Goal: Task Accomplishment & Management: Manage account settings

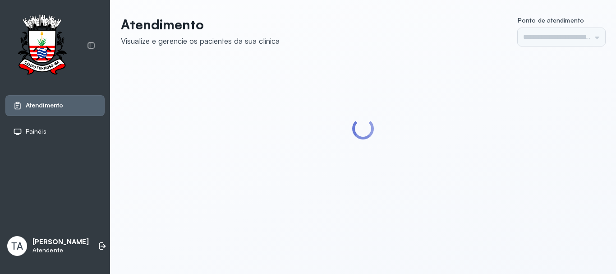
type input "******"
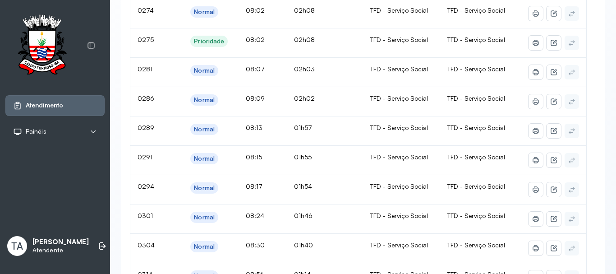
scroll to position [37, 0]
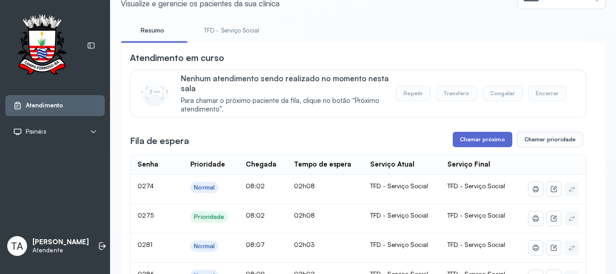
click at [474, 141] on button "Chamar próximo" at bounding box center [482, 139] width 59 height 15
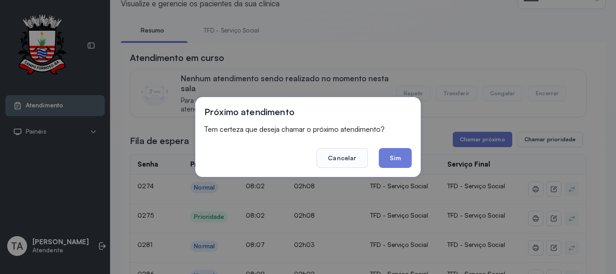
click at [384, 160] on button "Sim" at bounding box center [395, 158] width 33 height 20
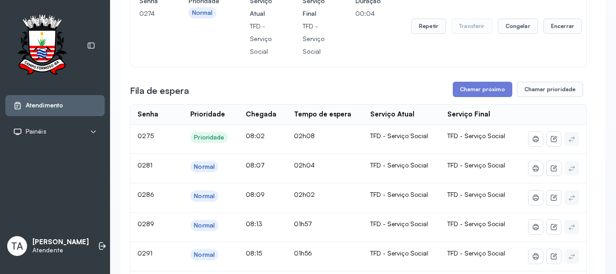
scroll to position [0, 0]
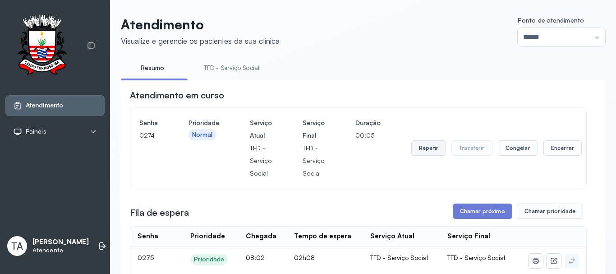
click at [421, 146] on button "Repetir" at bounding box center [428, 147] width 35 height 15
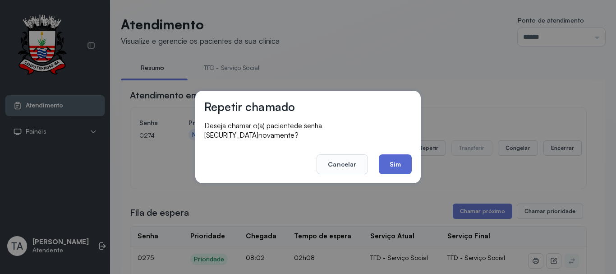
click at [394, 157] on button "Sim" at bounding box center [395, 164] width 33 height 20
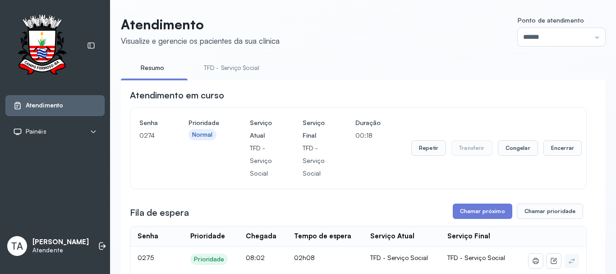
click at [419, 150] on button "Repetir" at bounding box center [428, 147] width 35 height 15
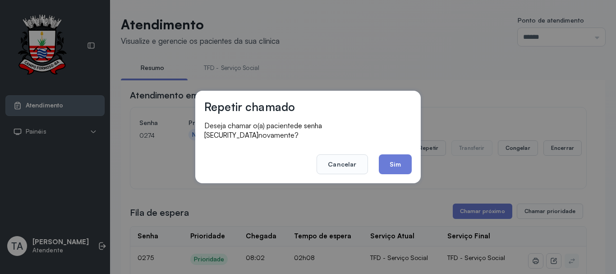
click at [394, 170] on div "Repetir chamado Deseja chamar o(a) paciente de senha 0274 novamente? Cancelar S…" at bounding box center [307, 137] width 225 height 92
click at [394, 163] on button "Sim" at bounding box center [395, 164] width 33 height 20
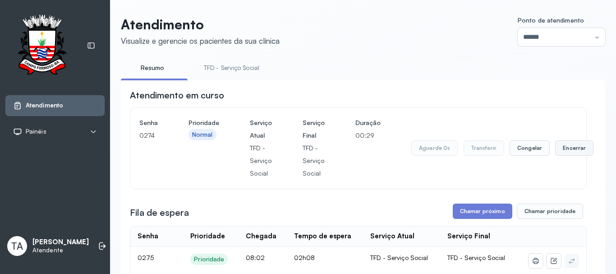
click at [561, 153] on button "Encerrar" at bounding box center [574, 147] width 38 height 15
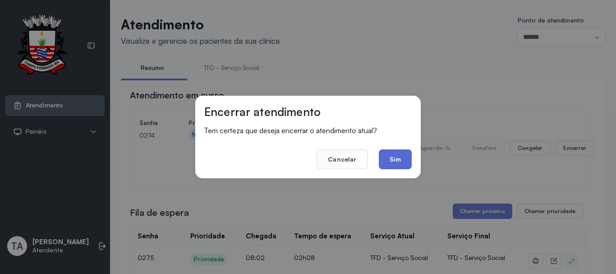
click at [403, 166] on button "Sim" at bounding box center [395, 159] width 33 height 20
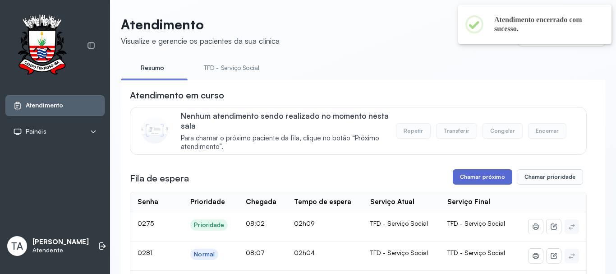
click at [460, 179] on button "Chamar próximo" at bounding box center [482, 176] width 59 height 15
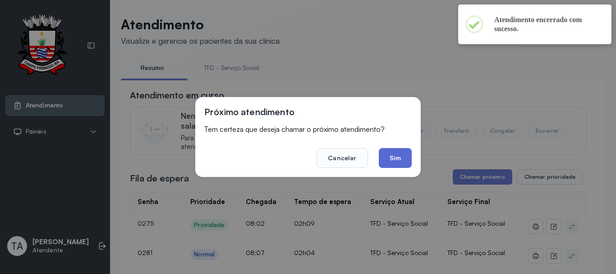
click at [401, 155] on button "Sim" at bounding box center [395, 158] width 33 height 20
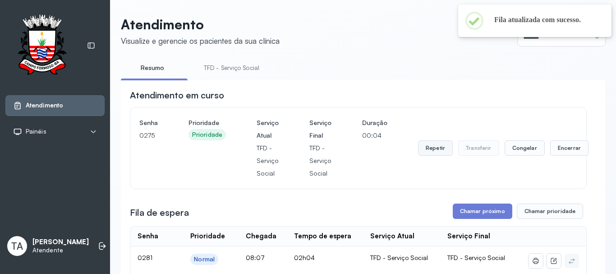
click at [432, 149] on button "Repetir" at bounding box center [435, 147] width 35 height 15
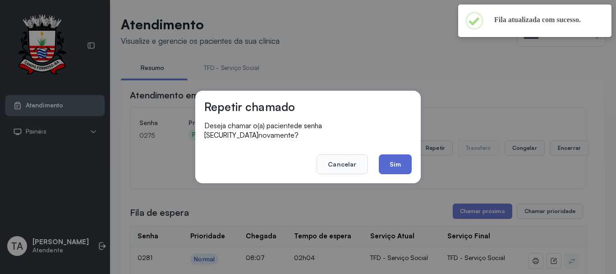
click at [394, 158] on button "Sim" at bounding box center [395, 164] width 33 height 20
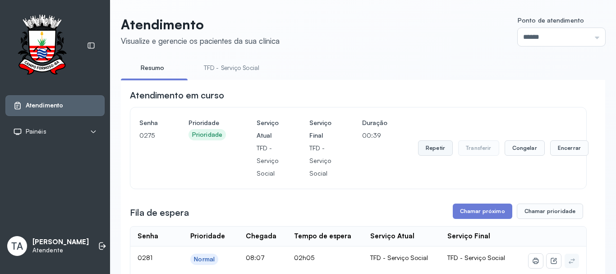
click at [437, 147] on button "Repetir" at bounding box center [435, 147] width 35 height 15
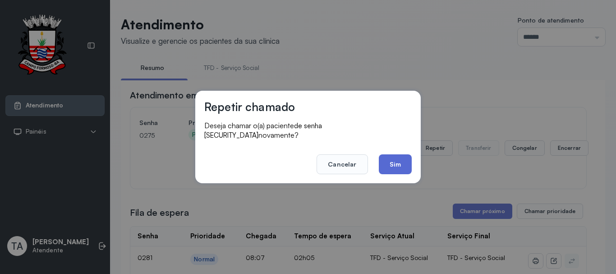
click at [401, 169] on button "Sim" at bounding box center [395, 164] width 33 height 20
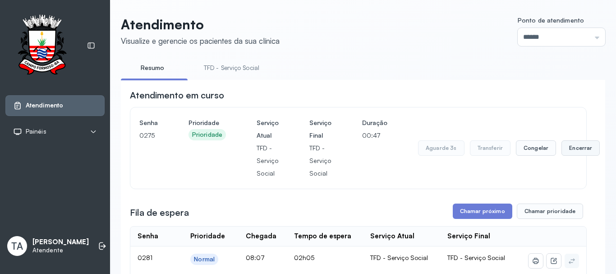
click at [567, 153] on button "Encerrar" at bounding box center [580, 147] width 38 height 15
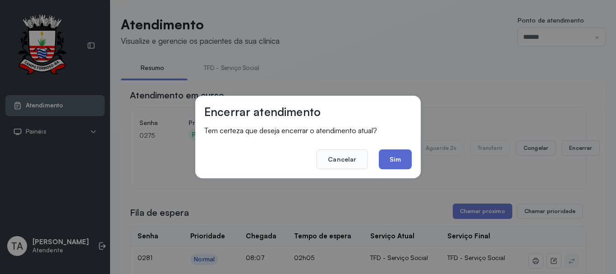
click at [395, 159] on button "Sim" at bounding box center [395, 159] width 33 height 20
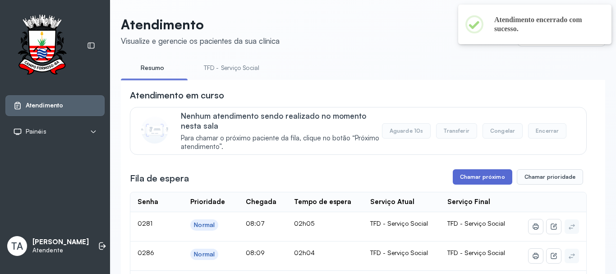
click at [482, 183] on button "Chamar próximo" at bounding box center [482, 176] width 59 height 15
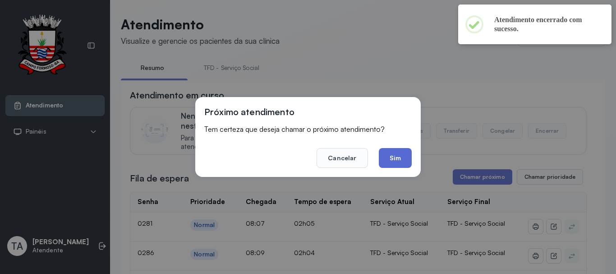
click at [383, 162] on button "Sim" at bounding box center [395, 158] width 33 height 20
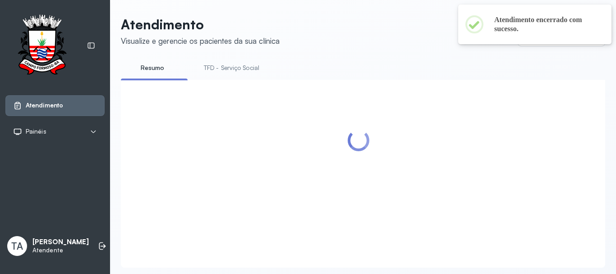
scroll to position [28, 0]
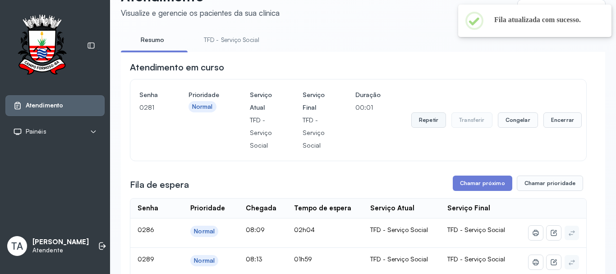
click at [414, 128] on button "Repetir" at bounding box center [428, 119] width 35 height 15
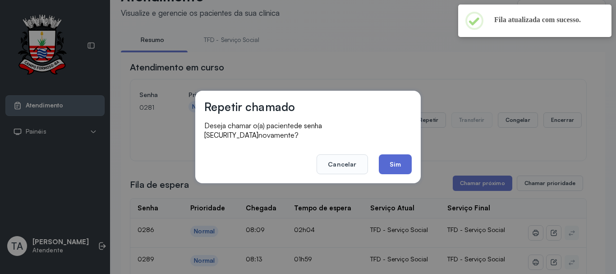
click at [389, 159] on button "Sim" at bounding box center [395, 164] width 33 height 20
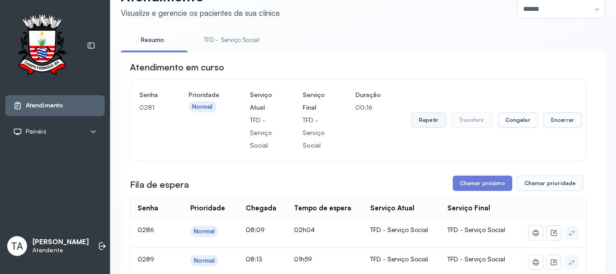
click at [432, 124] on button "Repetir" at bounding box center [428, 119] width 35 height 15
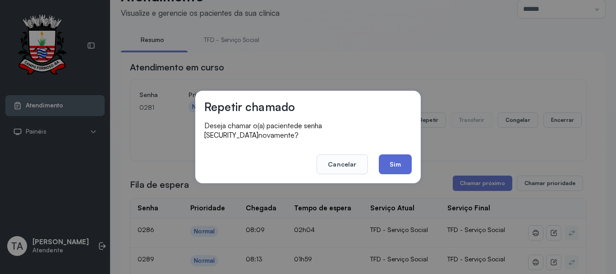
click at [398, 159] on button "Sim" at bounding box center [395, 164] width 33 height 20
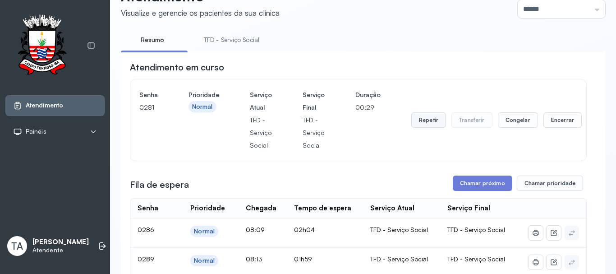
click at [427, 124] on button "Repetir" at bounding box center [428, 119] width 35 height 15
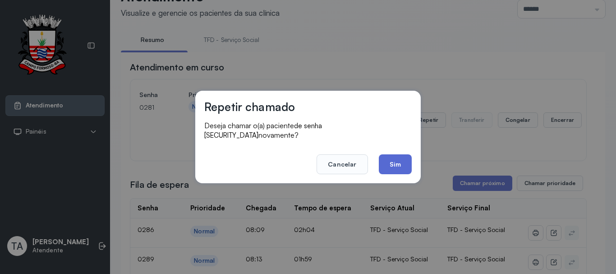
click at [396, 154] on button "Sim" at bounding box center [395, 164] width 33 height 20
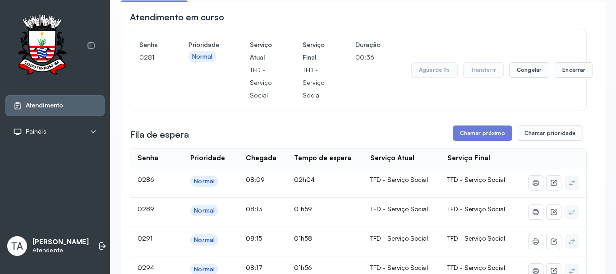
scroll to position [0, 0]
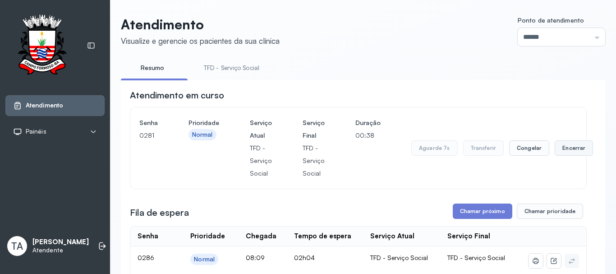
click at [563, 155] on button "Encerrar" at bounding box center [573, 147] width 38 height 15
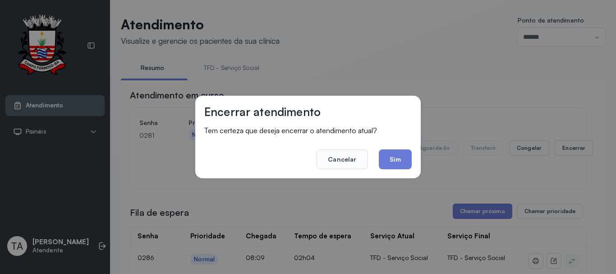
click at [415, 164] on div "Encerrar atendimento Tem certeza que deseja encerrar o atendimento atual? Cance…" at bounding box center [307, 137] width 225 height 82
click at [393, 161] on button "Sim" at bounding box center [395, 159] width 33 height 20
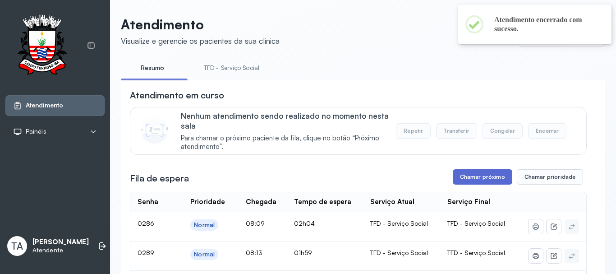
click at [456, 178] on button "Chamar próximo" at bounding box center [482, 176] width 59 height 15
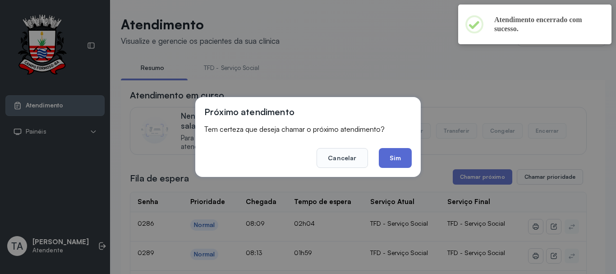
click at [402, 163] on button "Sim" at bounding box center [395, 158] width 33 height 20
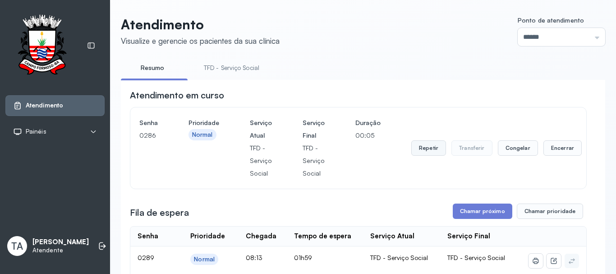
click at [422, 153] on button "Repetir" at bounding box center [428, 147] width 35 height 15
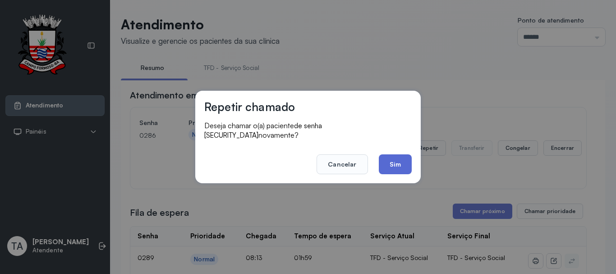
click at [389, 162] on button "Sim" at bounding box center [395, 164] width 33 height 20
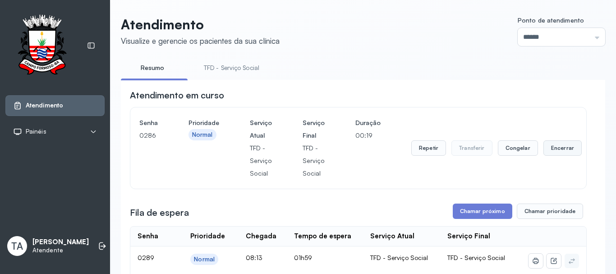
click at [552, 146] on button "Encerrar" at bounding box center [562, 147] width 38 height 15
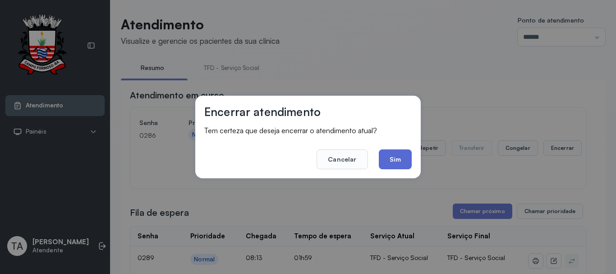
click at [397, 156] on button "Sim" at bounding box center [395, 159] width 33 height 20
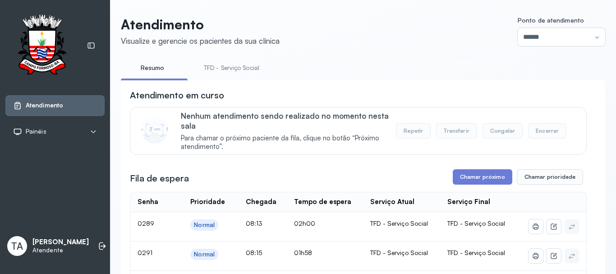
click at [227, 67] on link "TFD - Serviço Social" at bounding box center [231, 67] width 73 height 15
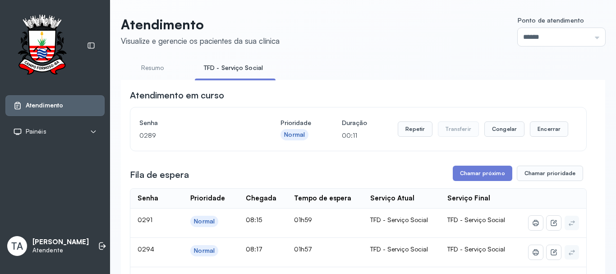
click at [314, 29] on header "Atendimento Visualize e gerencie os pacientes da sua clínica Ponto de atendimen…" at bounding box center [363, 31] width 484 height 30
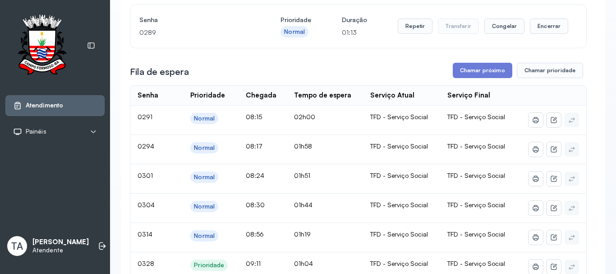
scroll to position [45, 0]
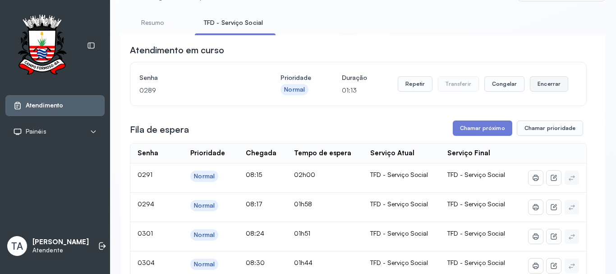
click at [541, 91] on button "Encerrar" at bounding box center [549, 83] width 38 height 15
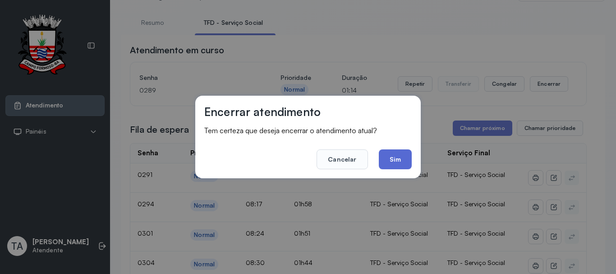
click at [407, 159] on button "Sim" at bounding box center [395, 159] width 33 height 20
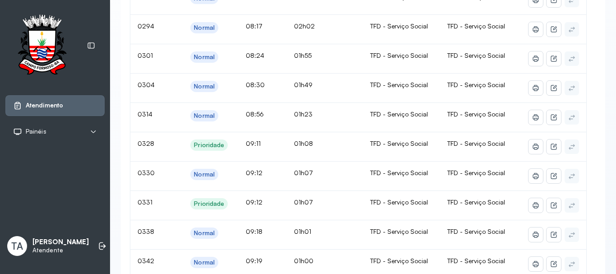
scroll to position [135, 0]
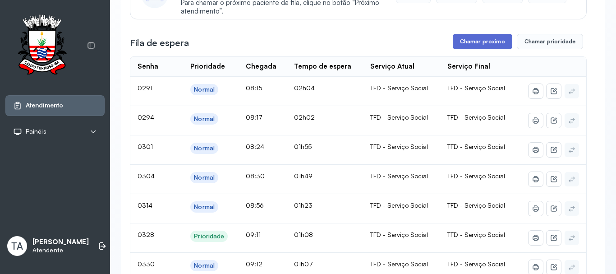
click at [456, 43] on button "Chamar próximo" at bounding box center [482, 41] width 59 height 15
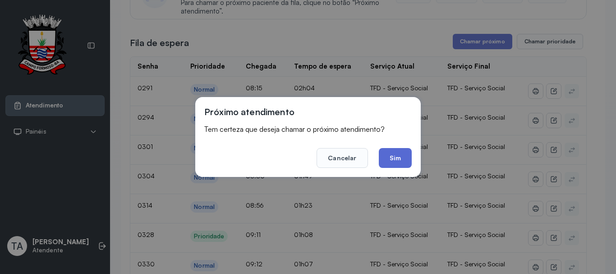
click at [398, 160] on button "Sim" at bounding box center [395, 158] width 33 height 20
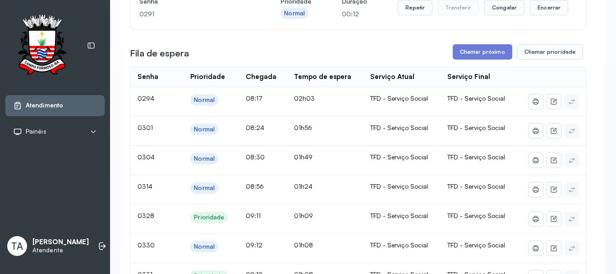
scroll to position [0, 0]
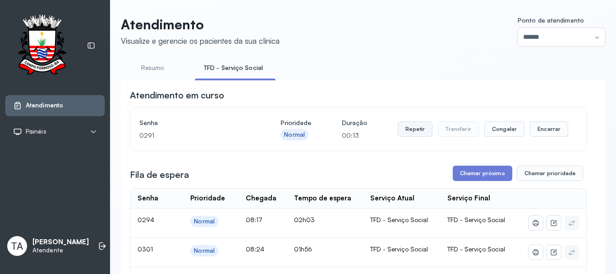
click at [425, 134] on button "Repetir" at bounding box center [415, 128] width 35 height 15
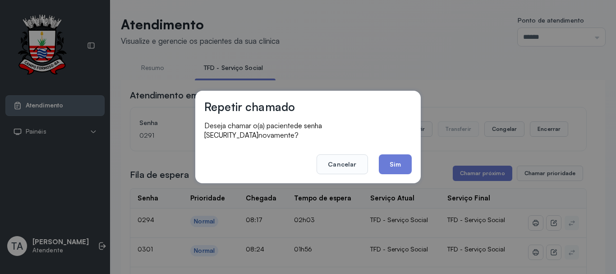
click at [402, 146] on footer "Cancelar Sim" at bounding box center [307, 158] width 207 height 32
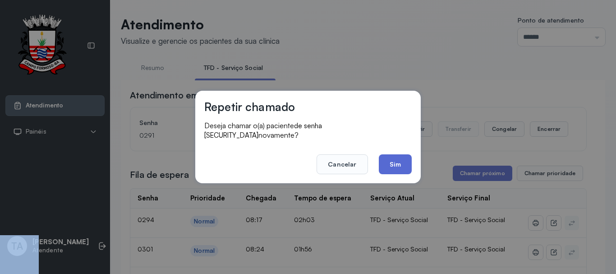
click at [397, 164] on button "Sim" at bounding box center [395, 164] width 33 height 20
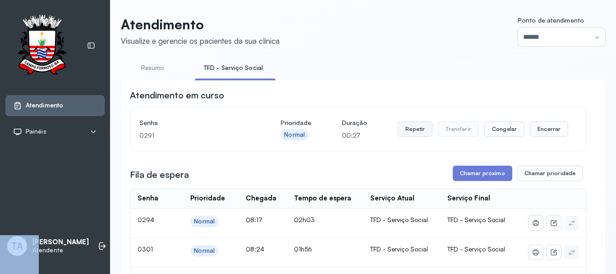
click at [406, 135] on button "Repetir" at bounding box center [415, 128] width 35 height 15
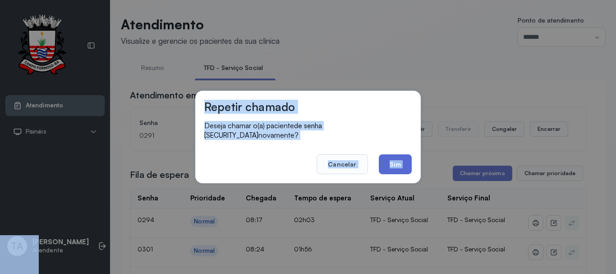
click at [393, 157] on button "Sim" at bounding box center [395, 164] width 33 height 20
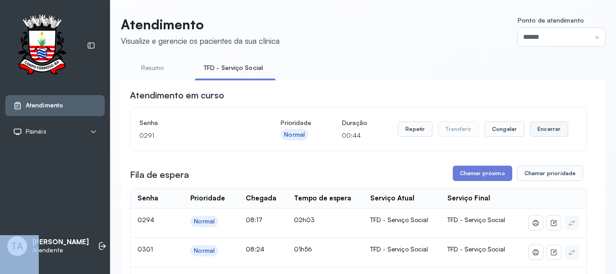
click at [547, 131] on button "Encerrar" at bounding box center [549, 128] width 38 height 15
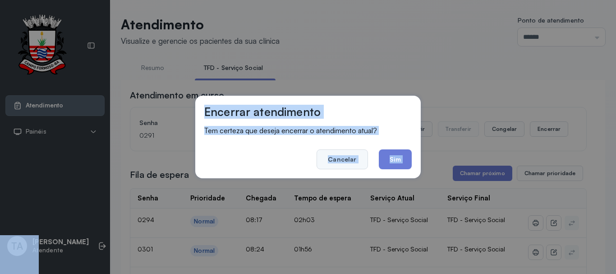
click at [344, 157] on button "Cancelar" at bounding box center [341, 159] width 51 height 20
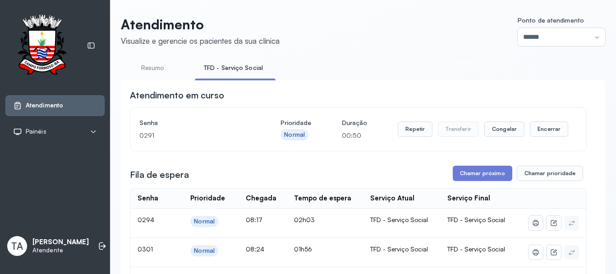
click at [519, 131] on div "Repetir Transferir Congelar Encerrar" at bounding box center [483, 128] width 170 height 15
click at [530, 128] on button "Encerrar" at bounding box center [549, 128] width 38 height 15
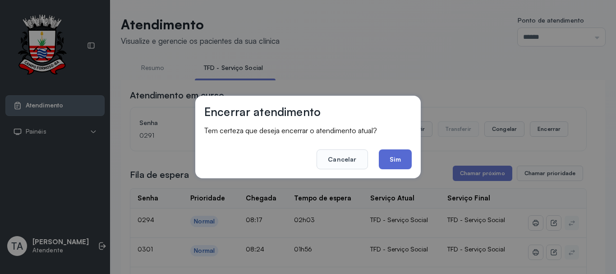
click at [389, 164] on button "Sim" at bounding box center [395, 159] width 33 height 20
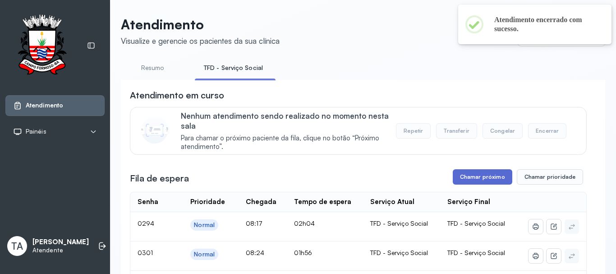
click at [481, 178] on button "Chamar próximo" at bounding box center [482, 176] width 59 height 15
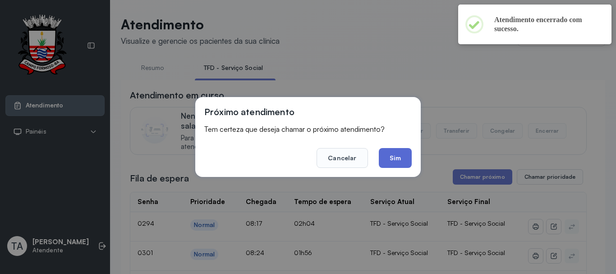
click at [393, 160] on button "Sim" at bounding box center [395, 158] width 33 height 20
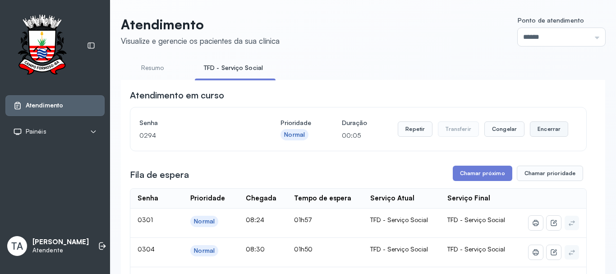
click at [545, 137] on button "Encerrar" at bounding box center [549, 128] width 38 height 15
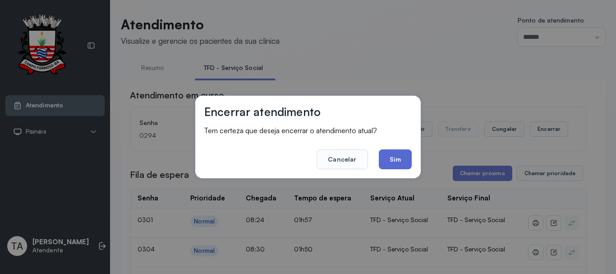
click at [388, 161] on button "Sim" at bounding box center [395, 159] width 33 height 20
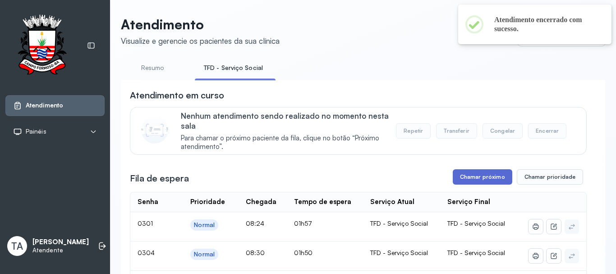
click at [465, 174] on button "Chamar próximo" at bounding box center [482, 176] width 59 height 15
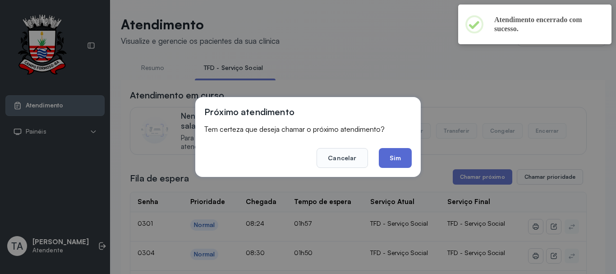
click at [395, 157] on button "Sim" at bounding box center [395, 158] width 33 height 20
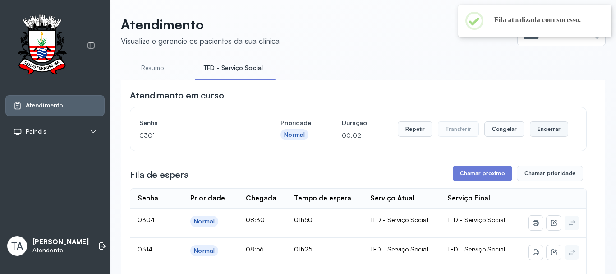
click at [530, 137] on button "Encerrar" at bounding box center [549, 128] width 38 height 15
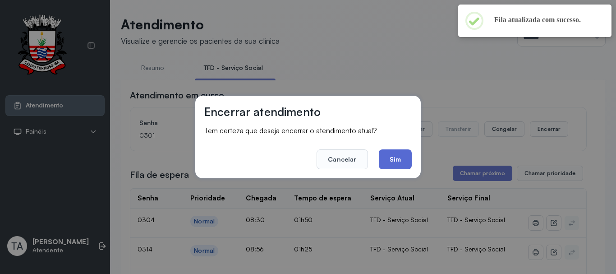
click at [391, 165] on button "Sim" at bounding box center [395, 159] width 33 height 20
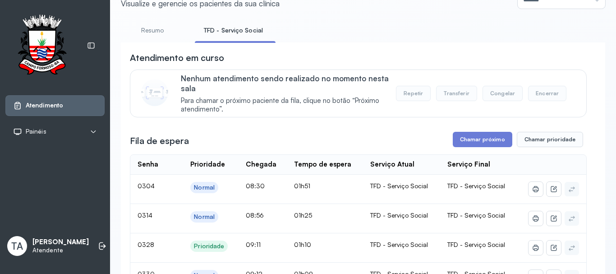
scroll to position [90, 0]
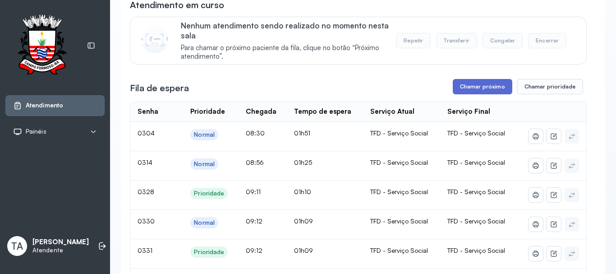
click at [470, 93] on button "Chamar próximo" at bounding box center [482, 86] width 59 height 15
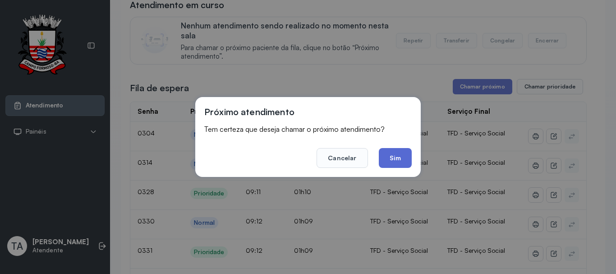
click at [398, 159] on button "Sim" at bounding box center [395, 158] width 33 height 20
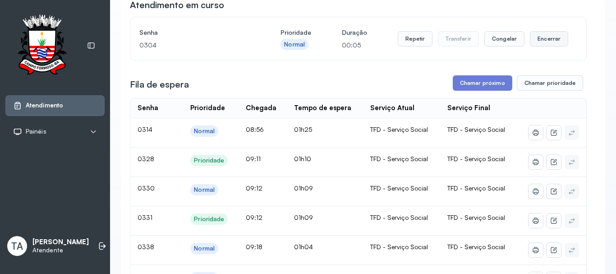
click at [543, 42] on button "Encerrar" at bounding box center [549, 38] width 38 height 15
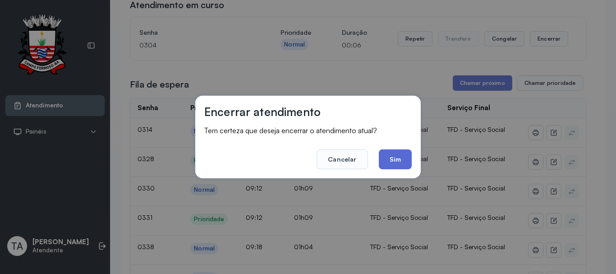
click at [407, 165] on button "Sim" at bounding box center [395, 159] width 33 height 20
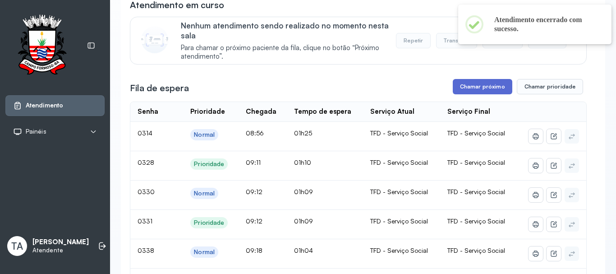
click at [473, 92] on button "Chamar próximo" at bounding box center [482, 86] width 59 height 15
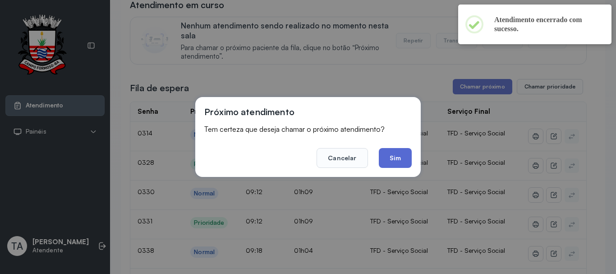
click at [384, 157] on button "Sim" at bounding box center [395, 158] width 33 height 20
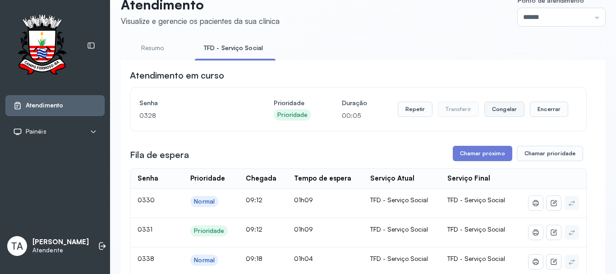
scroll to position [0, 0]
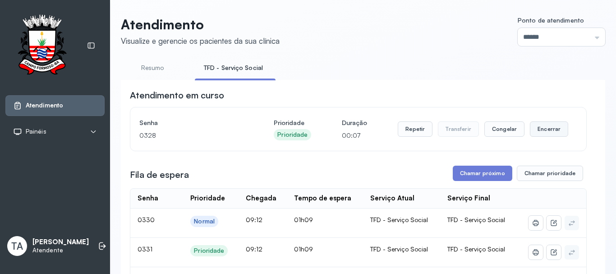
click at [550, 131] on button "Encerrar" at bounding box center [549, 128] width 38 height 15
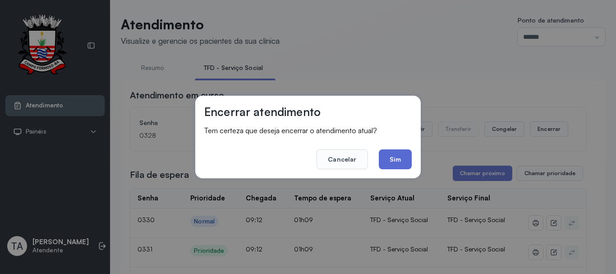
click at [392, 163] on button "Sim" at bounding box center [395, 159] width 33 height 20
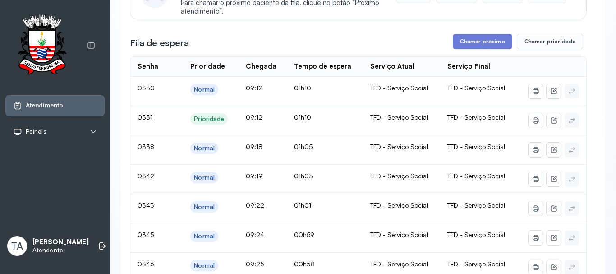
scroll to position [90, 0]
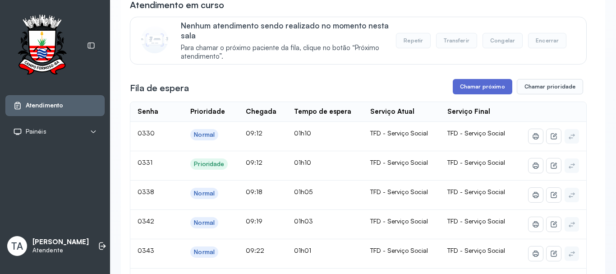
click at [484, 92] on button "Chamar próximo" at bounding box center [482, 86] width 59 height 15
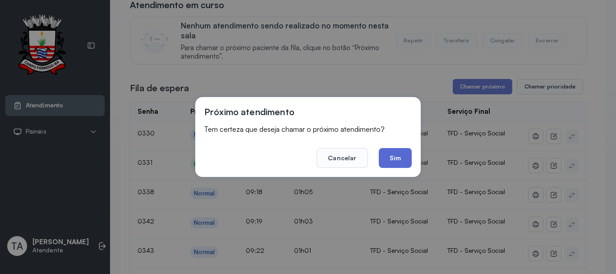
click at [404, 160] on button "Sim" at bounding box center [395, 158] width 33 height 20
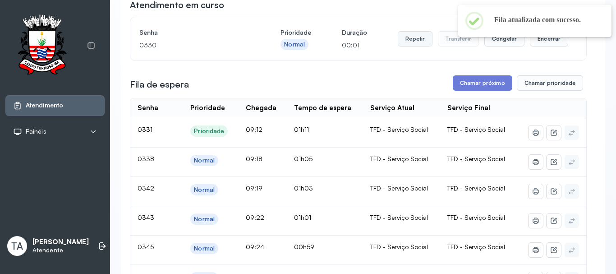
click at [421, 43] on button "Repetir" at bounding box center [415, 38] width 35 height 15
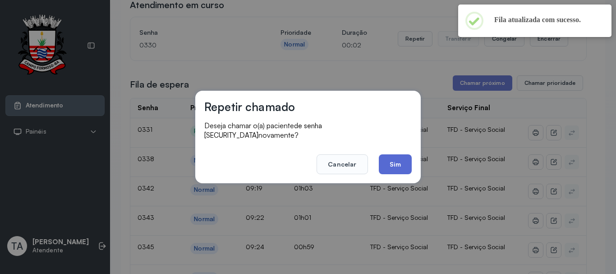
click at [397, 157] on button "Sim" at bounding box center [395, 164] width 33 height 20
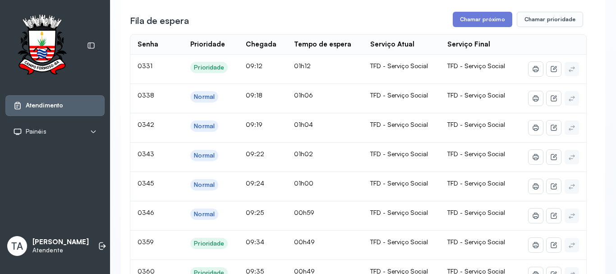
scroll to position [0, 0]
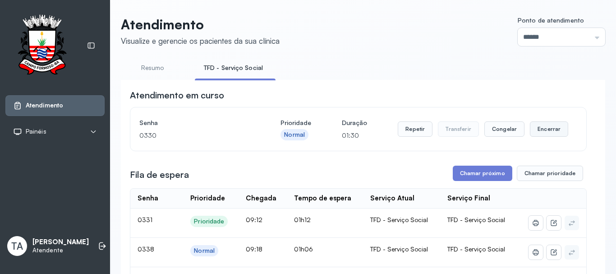
click at [550, 130] on button "Encerrar" at bounding box center [549, 128] width 38 height 15
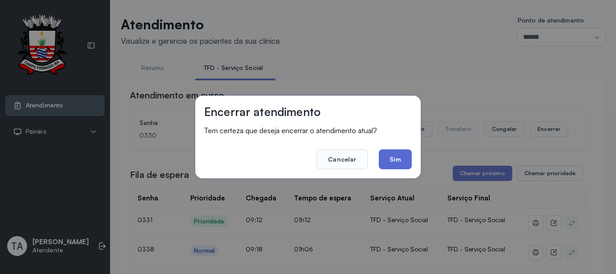
click at [394, 161] on button "Sim" at bounding box center [395, 159] width 33 height 20
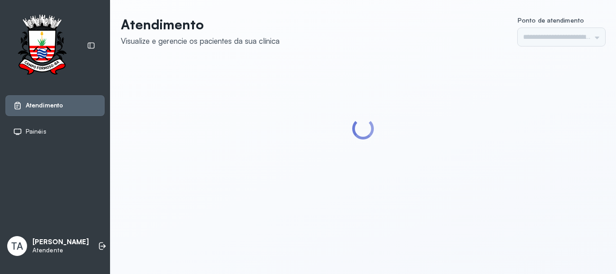
type input "******"
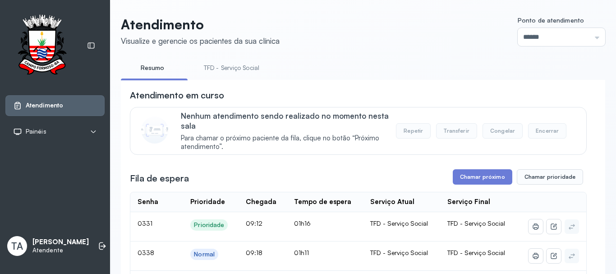
click at [231, 64] on link "TFD - Serviço Social" at bounding box center [231, 67] width 73 height 15
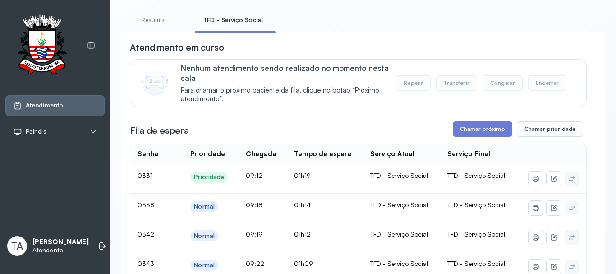
scroll to position [45, 0]
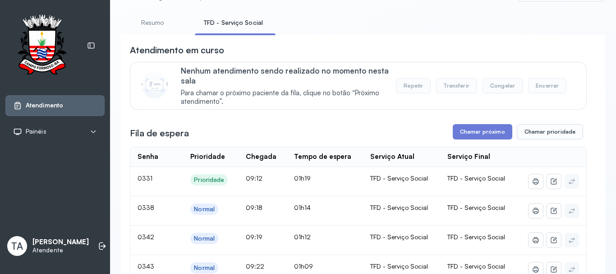
click at [470, 136] on button "Chamar próximo" at bounding box center [482, 131] width 59 height 15
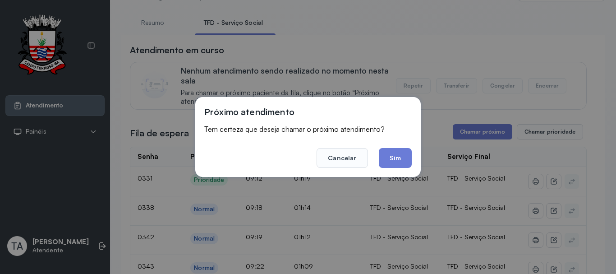
click at [404, 169] on div "Próximo atendimento Tem certeza que deseja chamar o próximo atendimento? Cancel…" at bounding box center [307, 137] width 225 height 80
click at [400, 162] on button "Sim" at bounding box center [395, 158] width 33 height 20
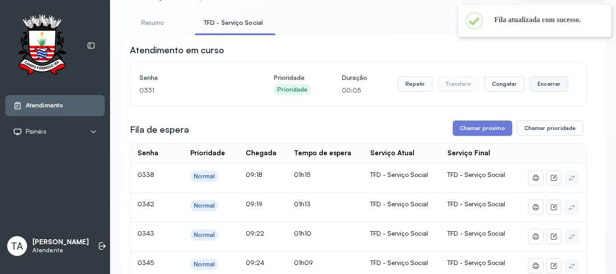
click at [548, 80] on button "Encerrar" at bounding box center [549, 83] width 38 height 15
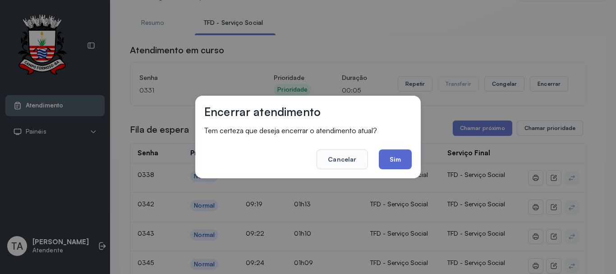
click at [398, 155] on button "Sim" at bounding box center [395, 159] width 33 height 20
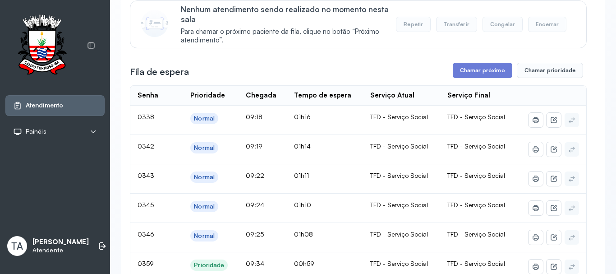
scroll to position [98, 0]
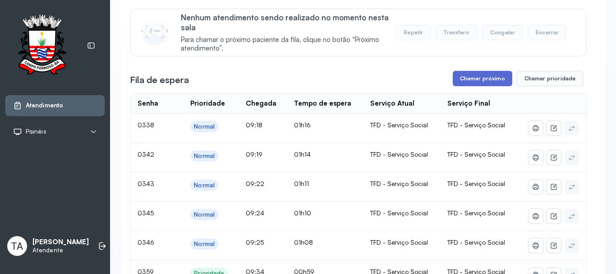
click at [460, 86] on button "Chamar próximo" at bounding box center [482, 78] width 59 height 15
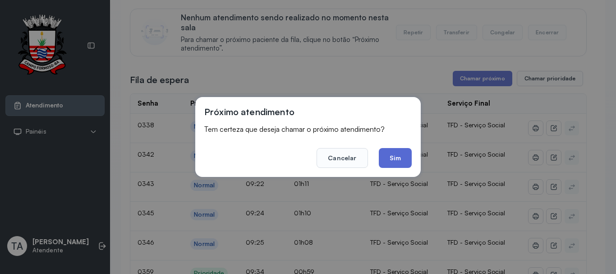
click at [402, 158] on button "Sim" at bounding box center [395, 158] width 33 height 20
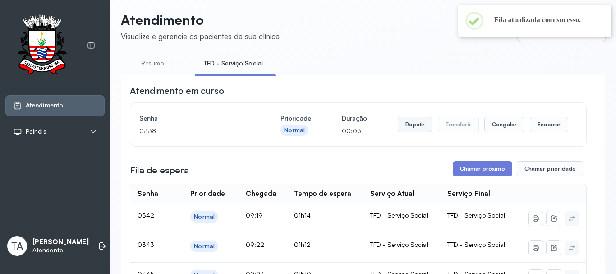
scroll to position [0, 0]
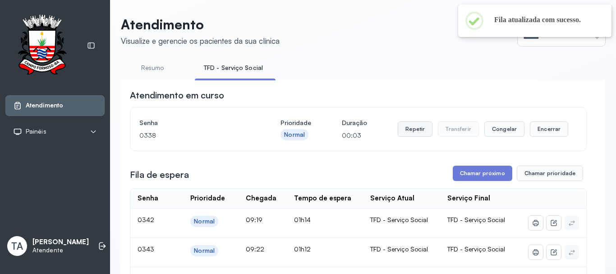
click at [409, 132] on button "Repetir" at bounding box center [415, 128] width 35 height 15
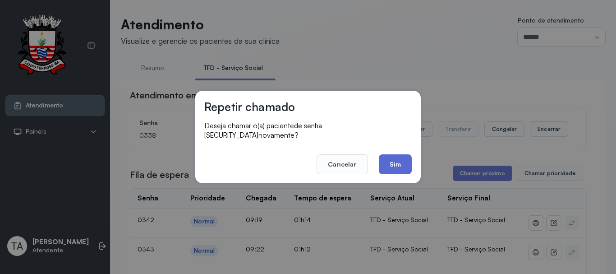
click at [393, 166] on button "Sim" at bounding box center [395, 164] width 33 height 20
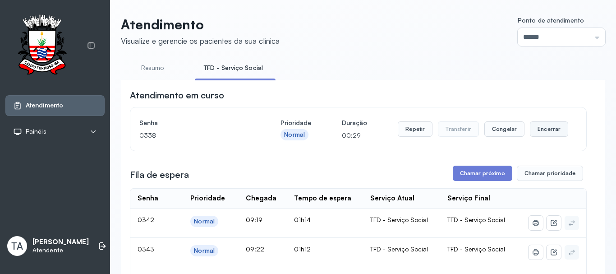
click at [531, 126] on button "Encerrar" at bounding box center [549, 128] width 38 height 15
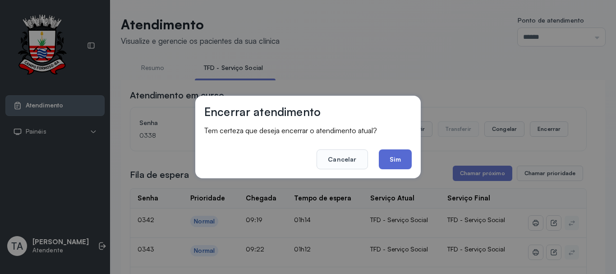
click at [407, 169] on button "Sim" at bounding box center [395, 159] width 33 height 20
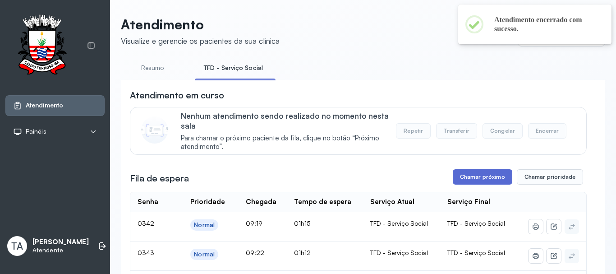
click at [463, 175] on button "Chamar próximo" at bounding box center [482, 176] width 59 height 15
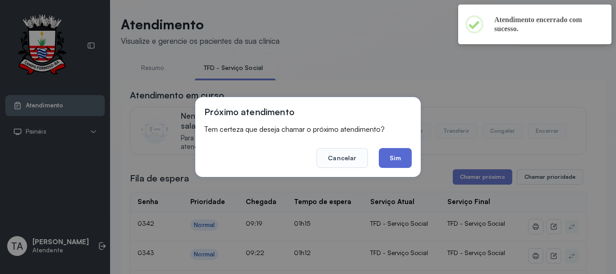
click at [384, 157] on button "Sim" at bounding box center [395, 158] width 33 height 20
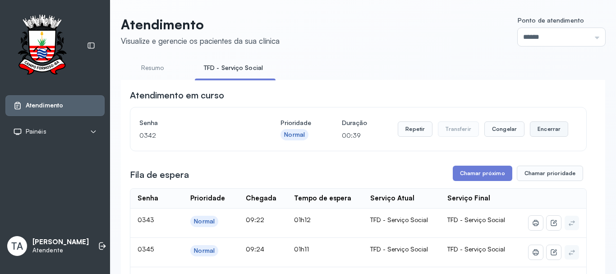
click at [545, 136] on button "Encerrar" at bounding box center [549, 128] width 38 height 15
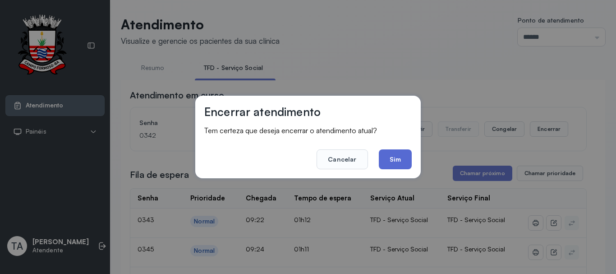
click at [405, 162] on button "Sim" at bounding box center [395, 159] width 33 height 20
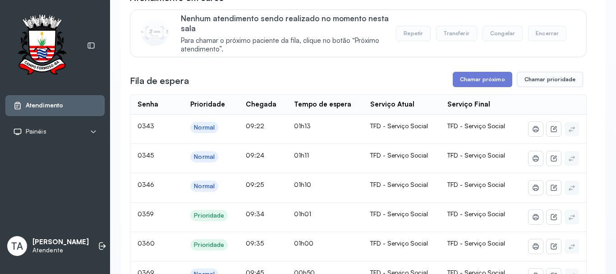
scroll to position [135, 0]
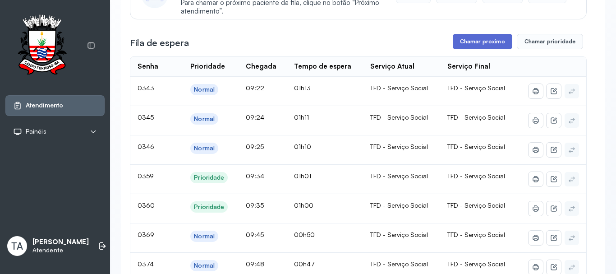
click at [462, 43] on button "Chamar próximo" at bounding box center [482, 41] width 59 height 15
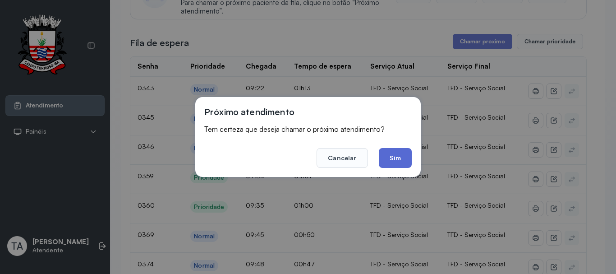
click at [402, 166] on button "Sim" at bounding box center [395, 158] width 33 height 20
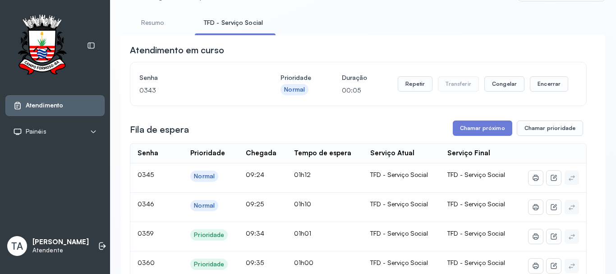
scroll to position [0, 0]
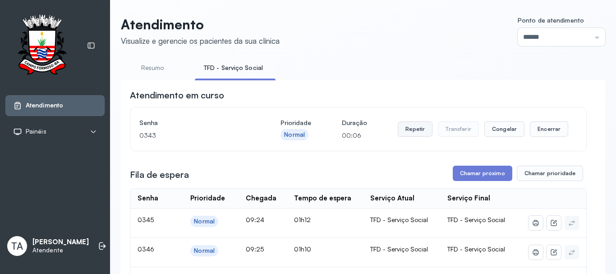
click at [413, 124] on button "Repetir" at bounding box center [415, 128] width 35 height 15
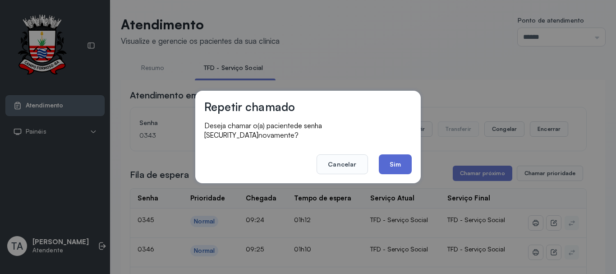
click at [398, 158] on button "Sim" at bounding box center [395, 164] width 33 height 20
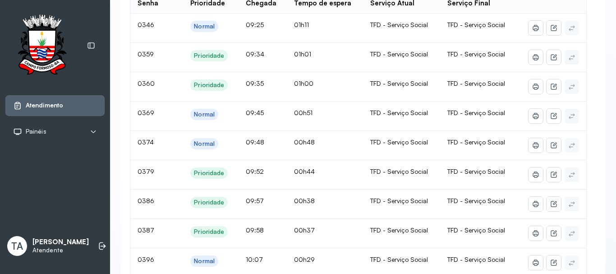
scroll to position [180, 0]
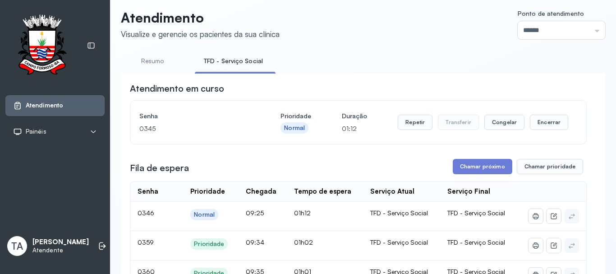
scroll to position [0, 0]
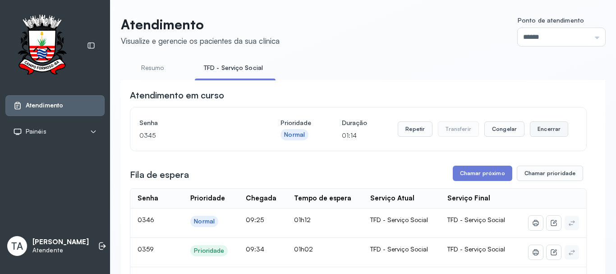
click at [551, 137] on button "Encerrar" at bounding box center [549, 128] width 38 height 15
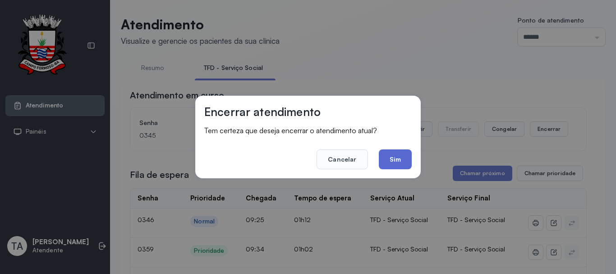
click at [409, 166] on button "Sim" at bounding box center [395, 159] width 33 height 20
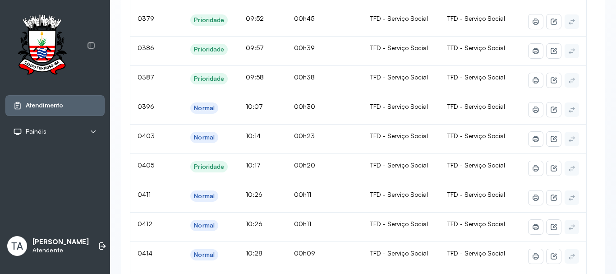
scroll to position [361, 0]
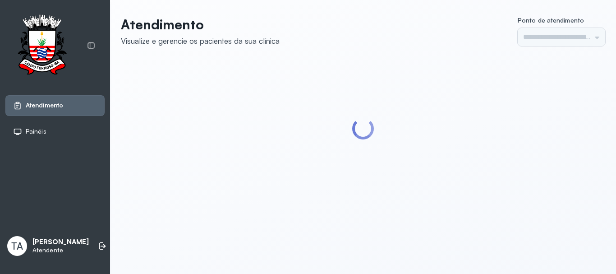
type input "******"
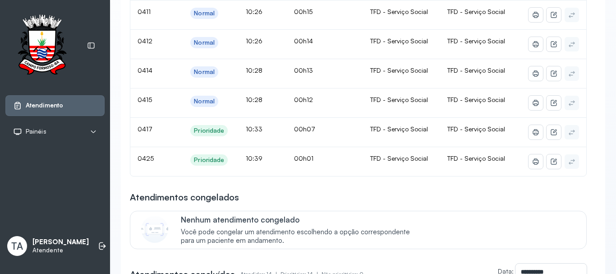
scroll to position [586, 0]
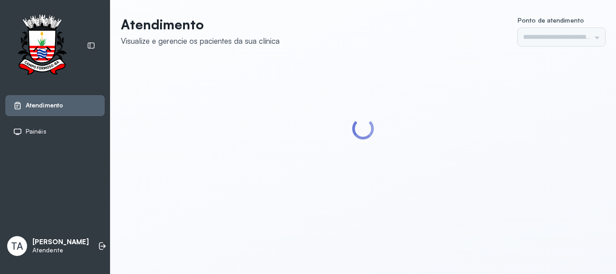
type input "******"
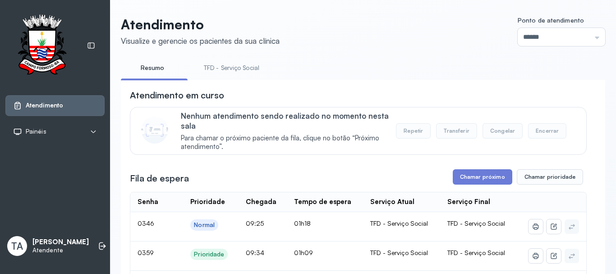
click at [234, 60] on link "TFD - Serviço Social" at bounding box center [231, 67] width 73 height 15
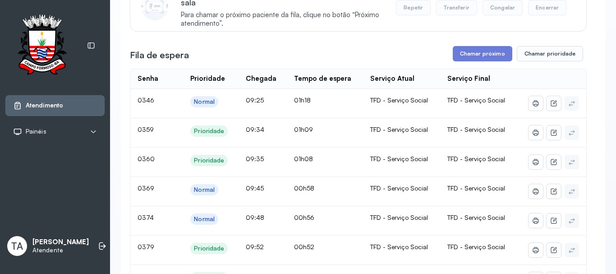
scroll to position [90, 0]
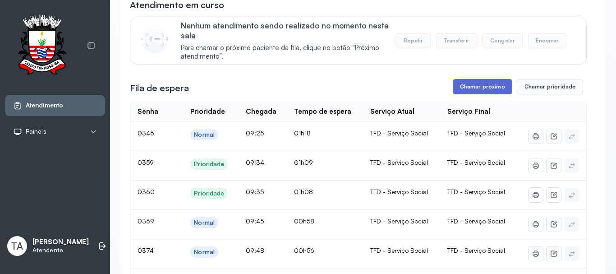
click at [467, 90] on button "Chamar próximo" at bounding box center [482, 86] width 59 height 15
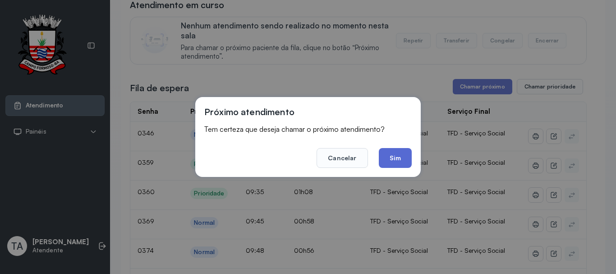
click at [391, 156] on button "Sim" at bounding box center [395, 158] width 33 height 20
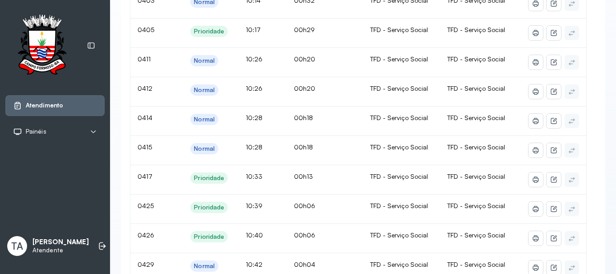
scroll to position [496, 0]
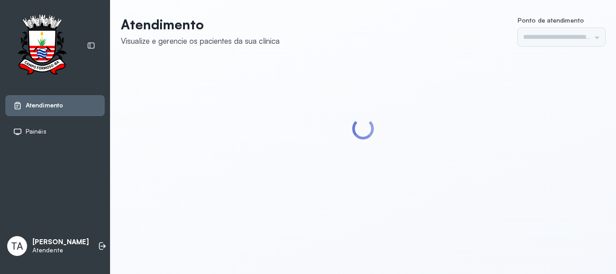
type input "******"
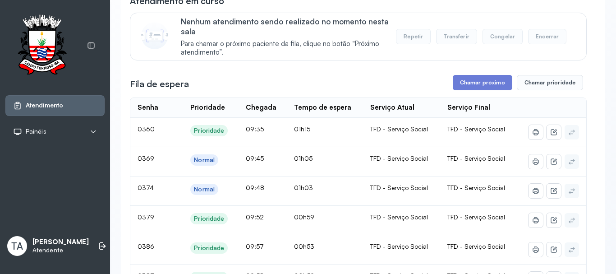
scroll to position [73, 0]
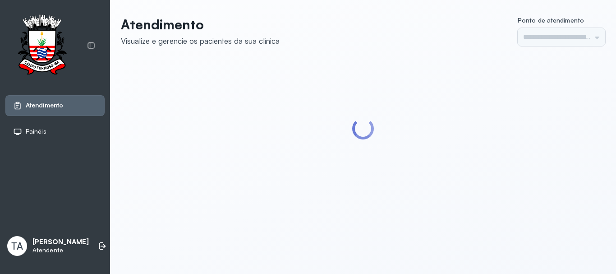
type input "******"
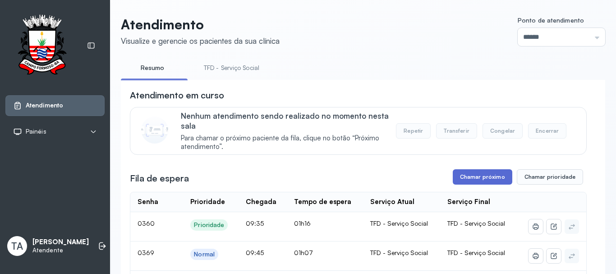
click at [470, 180] on button "Chamar próximo" at bounding box center [482, 176] width 59 height 15
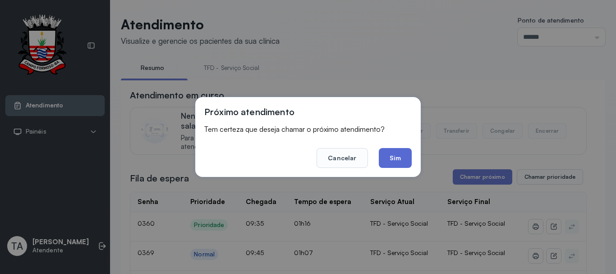
click at [398, 160] on button "Sim" at bounding box center [395, 158] width 33 height 20
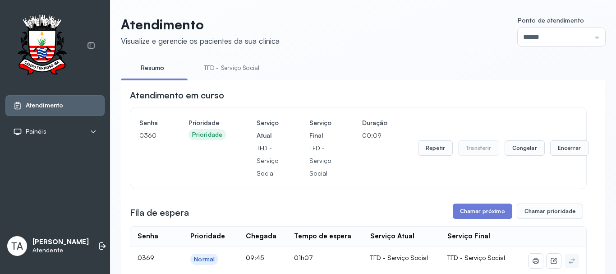
click at [414, 159] on div "Senha [SECURITY_DATA] Prioridade Prioridade Serviço Atual TFD - Serviço Social …" at bounding box center [358, 147] width 438 height 63
click at [422, 156] on button "Repetir" at bounding box center [435, 147] width 35 height 15
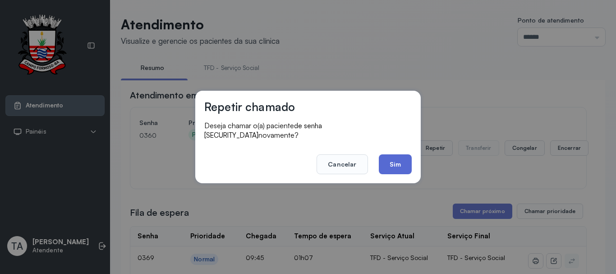
click at [384, 155] on button "Sim" at bounding box center [395, 164] width 33 height 20
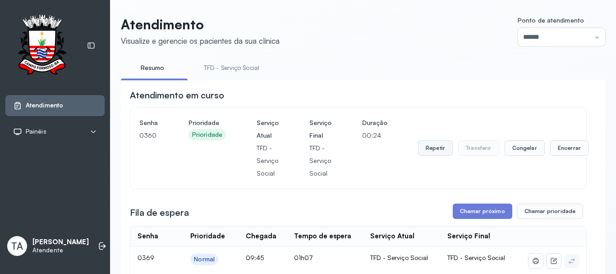
click at [428, 155] on button "Repetir" at bounding box center [435, 147] width 35 height 15
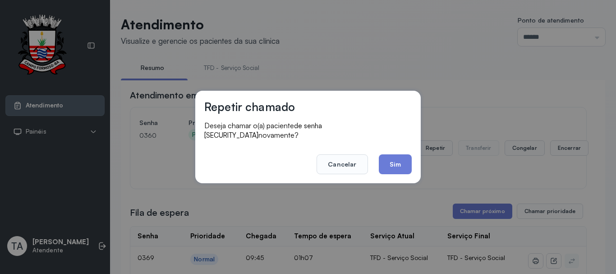
click at [413, 162] on div "Repetir chamado Deseja chamar o(a) paciente de senha [SECURITY_DATA] novamente?…" at bounding box center [307, 137] width 225 height 92
click at [408, 162] on button "Sim" at bounding box center [395, 164] width 33 height 20
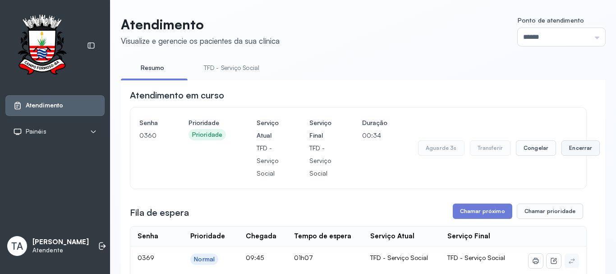
click at [572, 150] on button "Encerrar" at bounding box center [580, 147] width 38 height 15
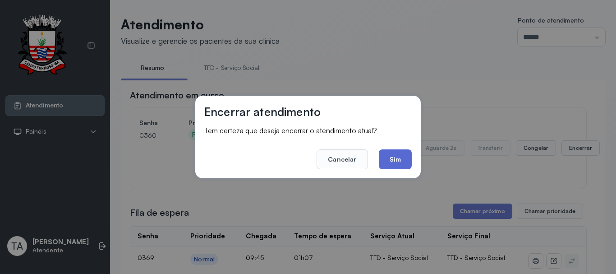
click at [407, 157] on button "Sim" at bounding box center [395, 159] width 33 height 20
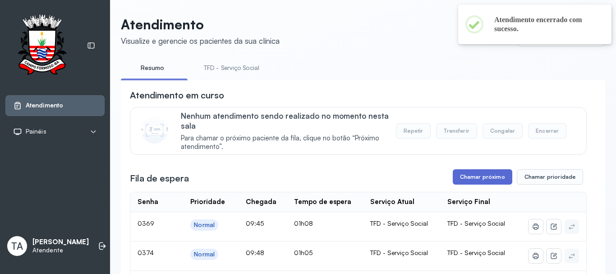
click at [465, 176] on button "Chamar próximo" at bounding box center [482, 176] width 59 height 15
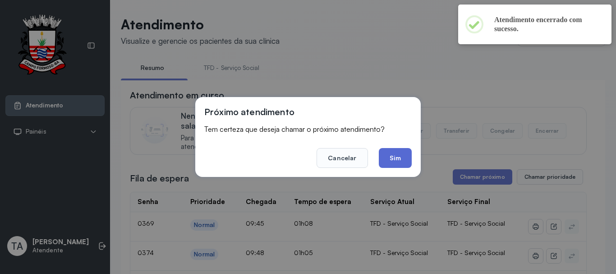
click at [399, 164] on button "Sim" at bounding box center [395, 158] width 33 height 20
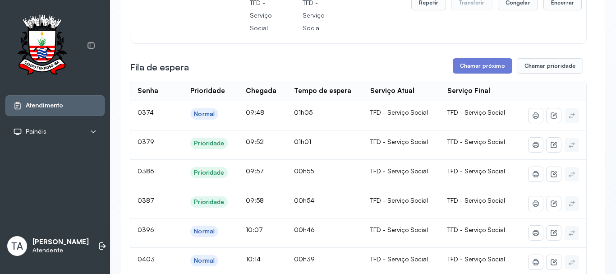
scroll to position [45, 0]
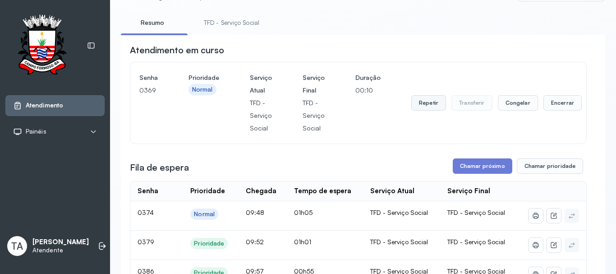
click at [431, 105] on button "Repetir" at bounding box center [428, 102] width 35 height 15
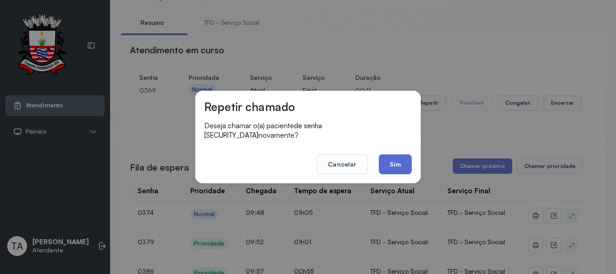
click at [385, 163] on button "Sim" at bounding box center [395, 164] width 33 height 20
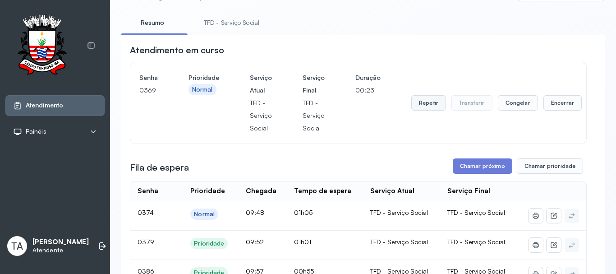
click at [430, 99] on button "Repetir" at bounding box center [428, 102] width 35 height 15
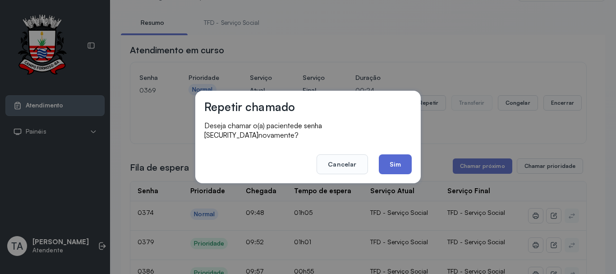
click at [393, 156] on button "Sim" at bounding box center [395, 164] width 33 height 20
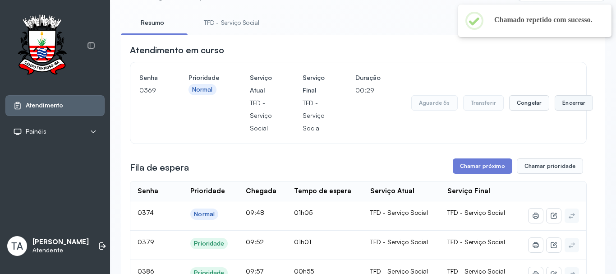
click at [558, 110] on button "Encerrar" at bounding box center [573, 102] width 38 height 15
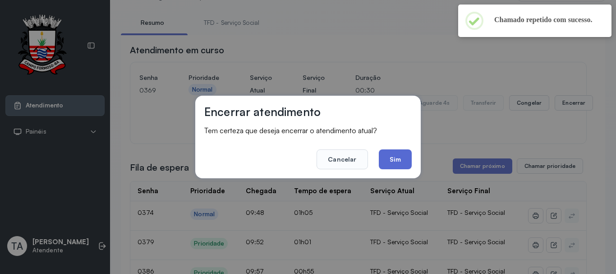
click at [402, 155] on button "Sim" at bounding box center [395, 159] width 33 height 20
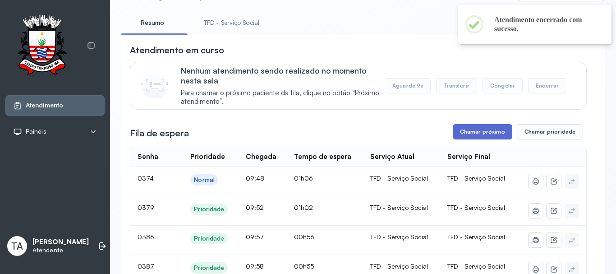
click at [466, 134] on button "Chamar próximo" at bounding box center [482, 131] width 59 height 15
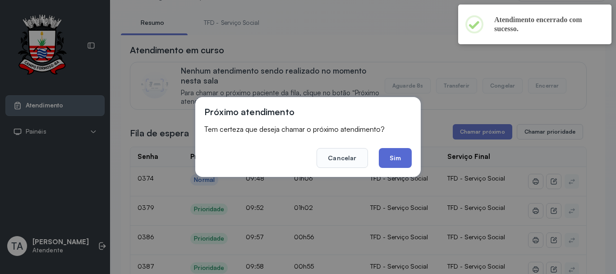
click at [398, 152] on button "Sim" at bounding box center [395, 158] width 33 height 20
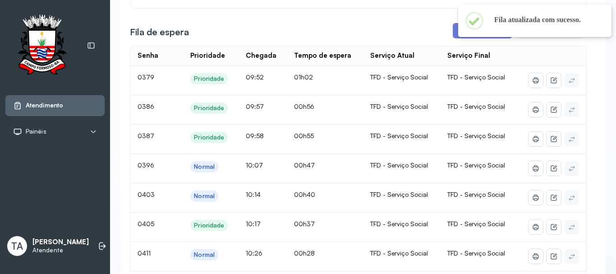
scroll to position [0, 0]
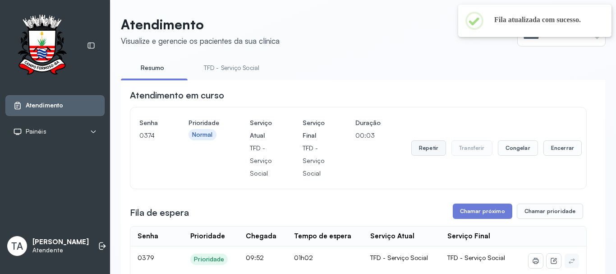
click at [426, 152] on button "Repetir" at bounding box center [428, 147] width 35 height 15
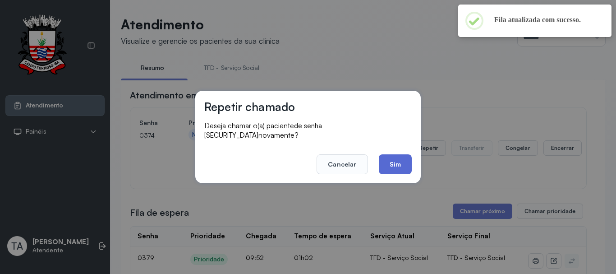
click at [397, 160] on button "Sim" at bounding box center [395, 164] width 33 height 20
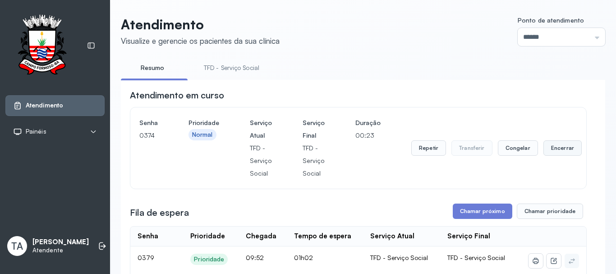
click at [554, 155] on button "Encerrar" at bounding box center [562, 147] width 38 height 15
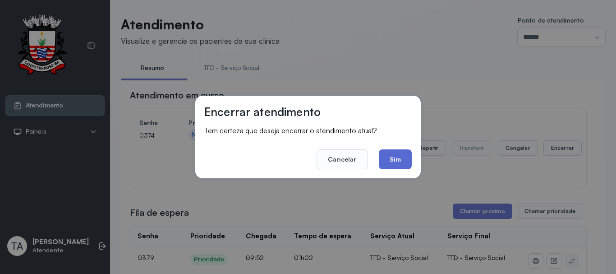
click at [404, 157] on button "Sim" at bounding box center [395, 159] width 33 height 20
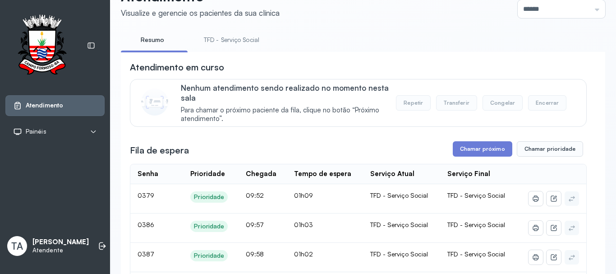
scroll to position [118, 0]
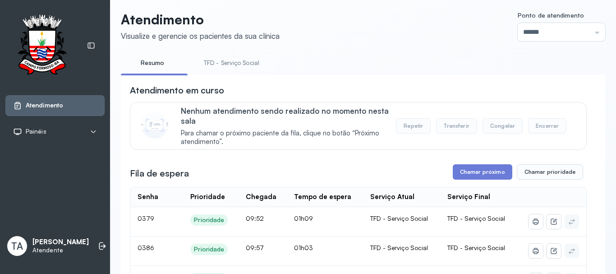
scroll to position [0, 0]
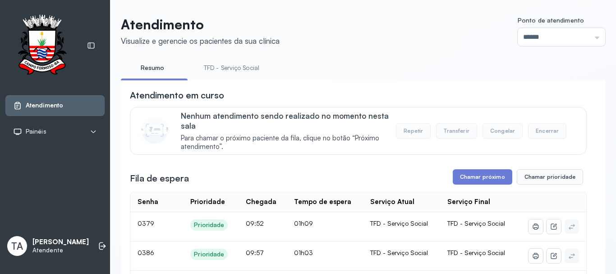
click at [222, 67] on link "TFD - Serviço Social" at bounding box center [231, 67] width 73 height 15
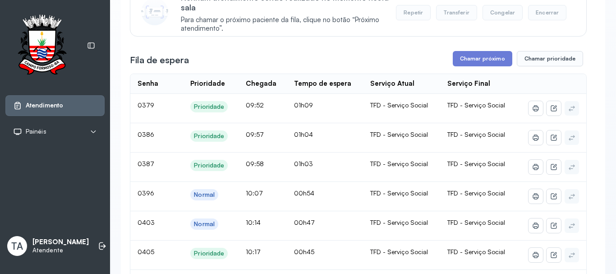
scroll to position [45, 0]
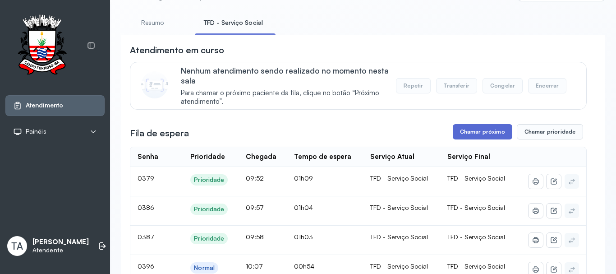
click at [461, 133] on button "Chamar próximo" at bounding box center [482, 131] width 59 height 15
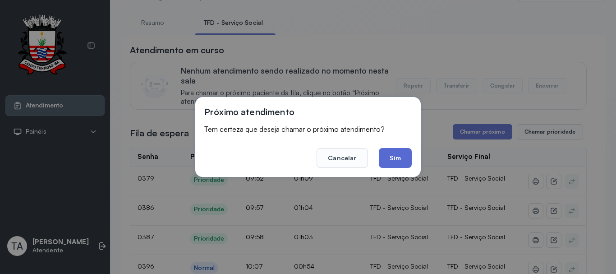
click at [387, 160] on button "Sim" at bounding box center [395, 158] width 33 height 20
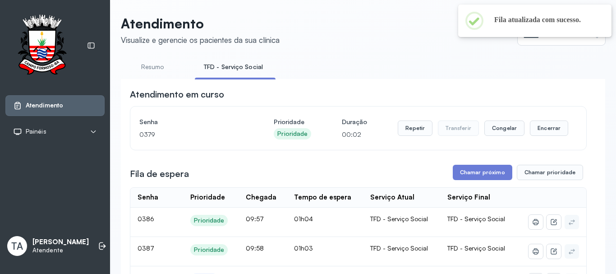
scroll to position [0, 0]
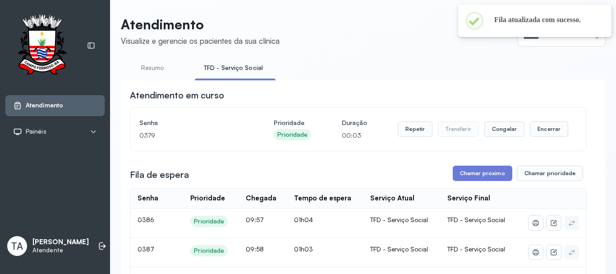
click at [416, 123] on div "Repetir Transferir Congelar Encerrar" at bounding box center [483, 128] width 170 height 25
click at [413, 128] on button "Repetir" at bounding box center [415, 128] width 35 height 15
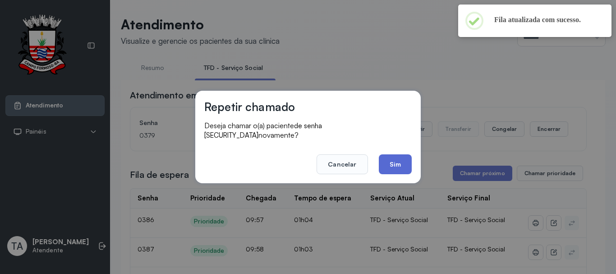
click at [392, 160] on button "Sim" at bounding box center [395, 164] width 33 height 20
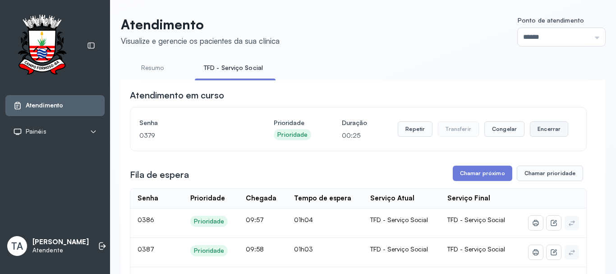
click at [547, 133] on button "Encerrar" at bounding box center [549, 128] width 38 height 15
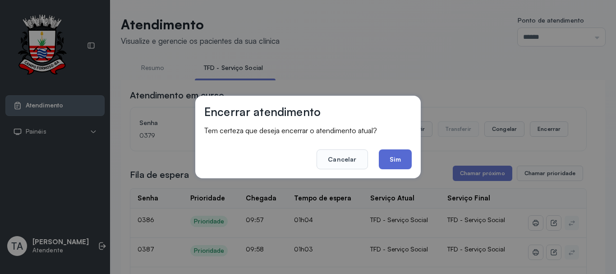
click at [389, 162] on button "Sim" at bounding box center [395, 159] width 33 height 20
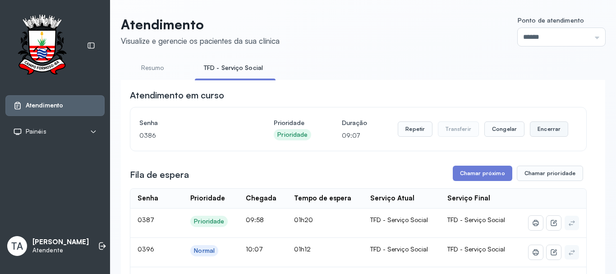
click at [551, 128] on button "Encerrar" at bounding box center [549, 128] width 38 height 15
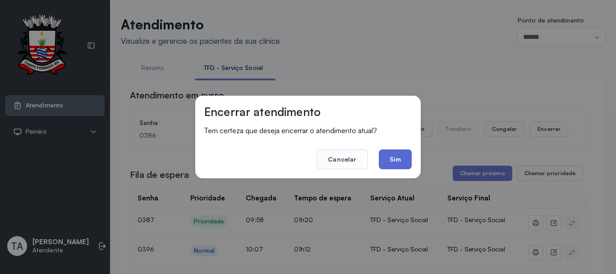
click at [405, 163] on button "Sim" at bounding box center [395, 159] width 33 height 20
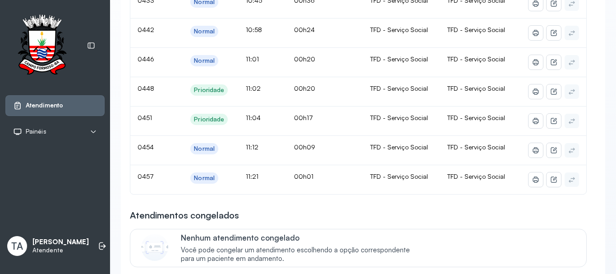
scroll to position [586, 0]
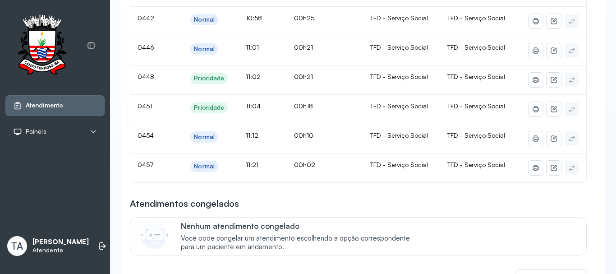
click at [430, 236] on div "Nenhum atendimento congelado Você pode congelar um atendimento escolhendo a opç…" at bounding box center [378, 236] width 394 height 30
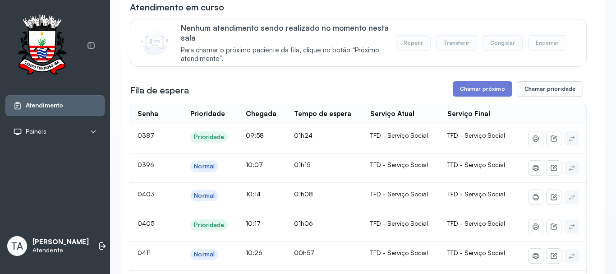
scroll to position [45, 0]
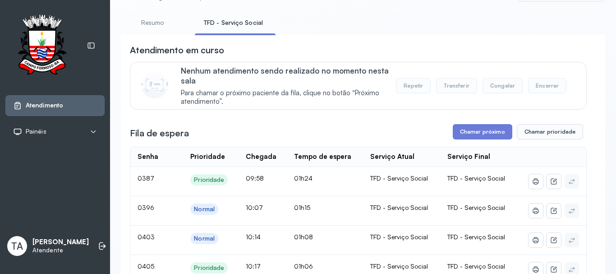
click at [330, 138] on div "Fila de espera Chamar próximo Chamar prioridade" at bounding box center [358, 131] width 457 height 15
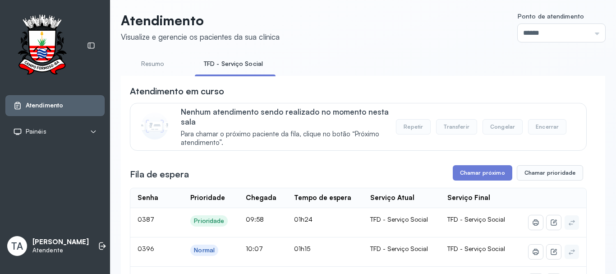
scroll to position [0, 0]
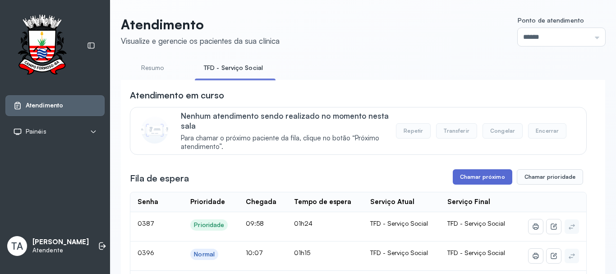
click at [454, 178] on button "Chamar próximo" at bounding box center [482, 176] width 59 height 15
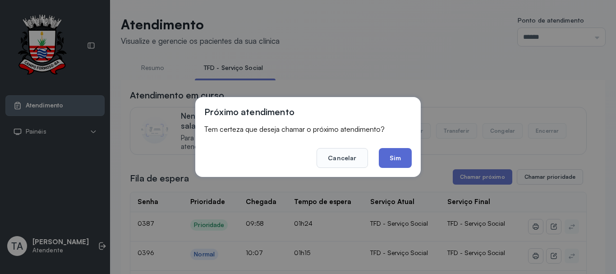
click at [383, 157] on button "Sim" at bounding box center [395, 158] width 33 height 20
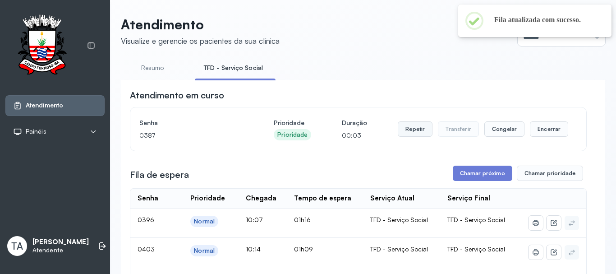
click at [410, 133] on button "Repetir" at bounding box center [415, 128] width 35 height 15
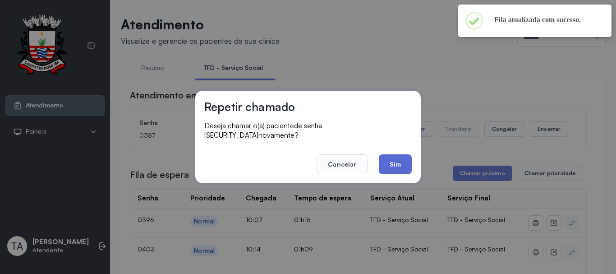
click at [396, 169] on button "Sim" at bounding box center [395, 164] width 33 height 20
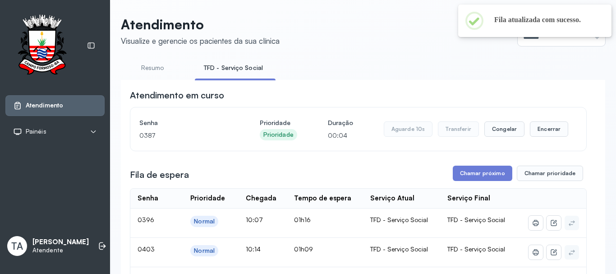
click at [387, 151] on div "Senha 0387 Prioridade Prioridade Duração 00:04 Aguarde 10s Transferir Congelar …" at bounding box center [358, 129] width 457 height 44
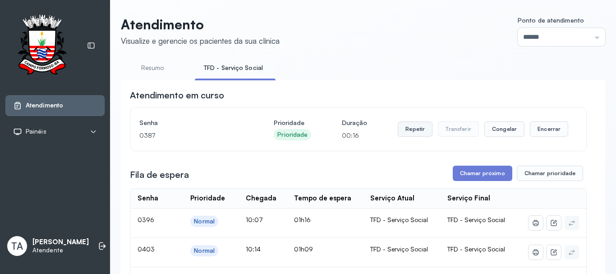
click at [412, 134] on button "Repetir" at bounding box center [415, 128] width 35 height 15
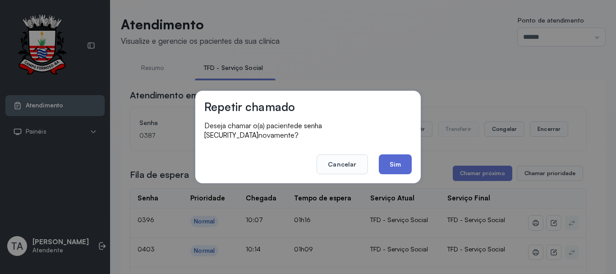
click at [384, 165] on button "Sim" at bounding box center [395, 164] width 33 height 20
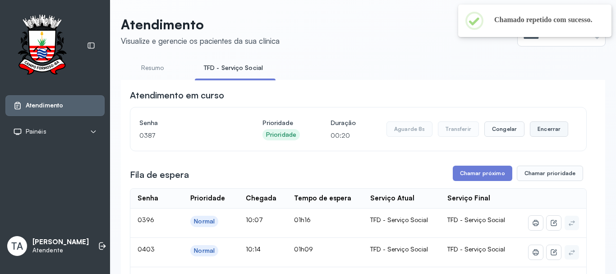
click at [551, 129] on button "Encerrar" at bounding box center [549, 128] width 38 height 15
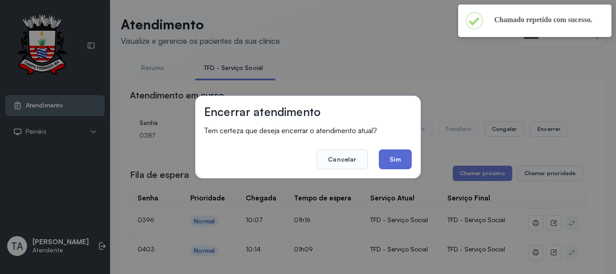
click at [390, 156] on button "Sim" at bounding box center [395, 159] width 33 height 20
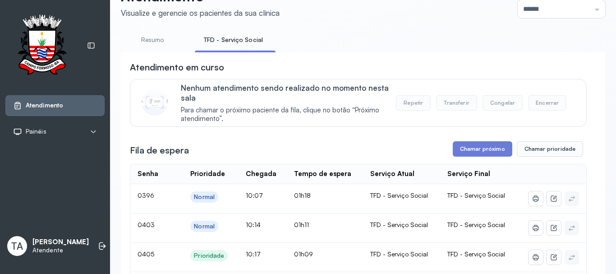
scroll to position [135, 0]
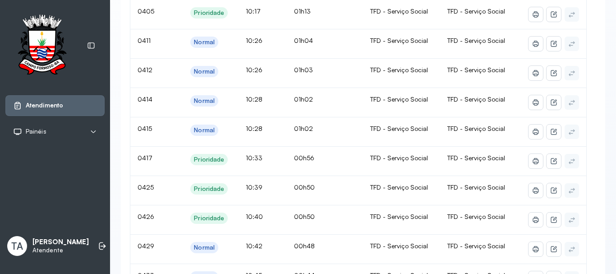
scroll to position [45, 0]
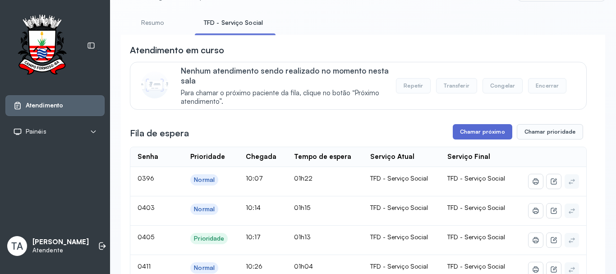
click at [458, 129] on button "Chamar próximo" at bounding box center [482, 131] width 59 height 15
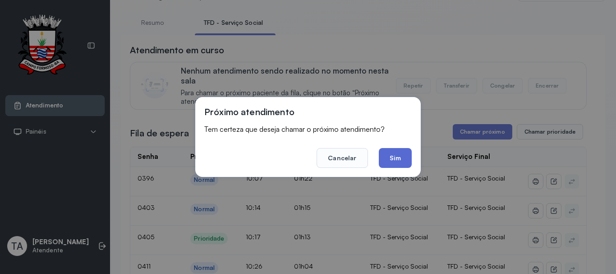
click at [393, 160] on button "Sim" at bounding box center [395, 158] width 33 height 20
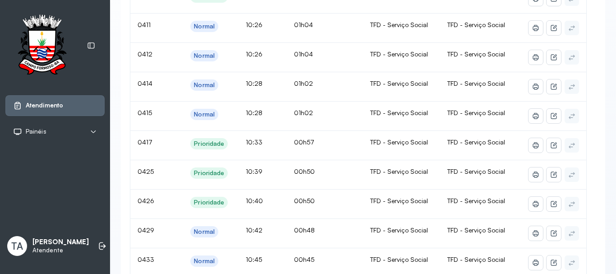
scroll to position [0, 0]
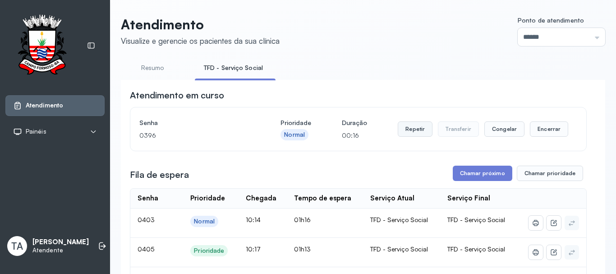
click at [407, 133] on button "Repetir" at bounding box center [415, 128] width 35 height 15
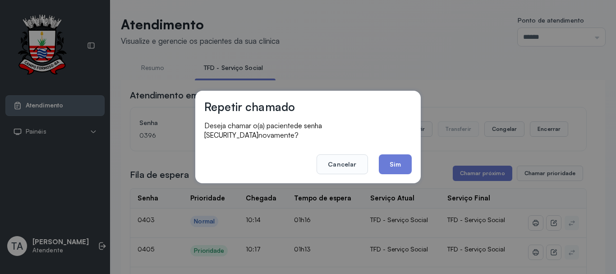
click at [393, 154] on button "Sim" at bounding box center [395, 164] width 33 height 20
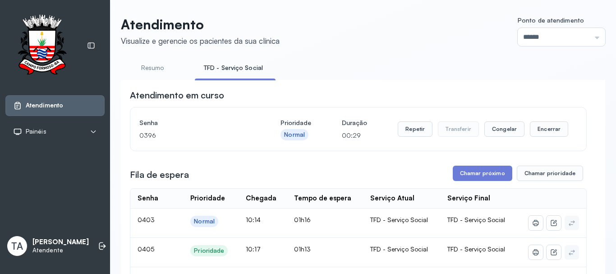
click at [406, 133] on button "Repetir" at bounding box center [415, 128] width 35 height 15
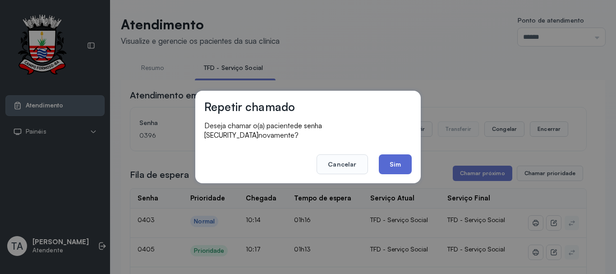
click at [396, 159] on button "Sim" at bounding box center [395, 164] width 33 height 20
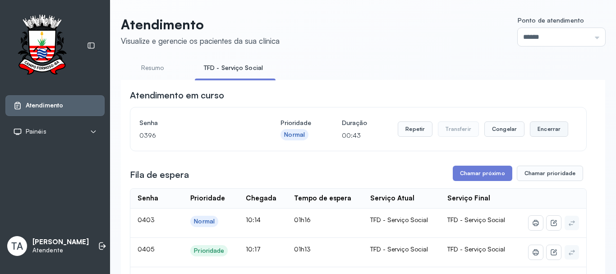
click at [553, 128] on button "Encerrar" at bounding box center [549, 128] width 38 height 15
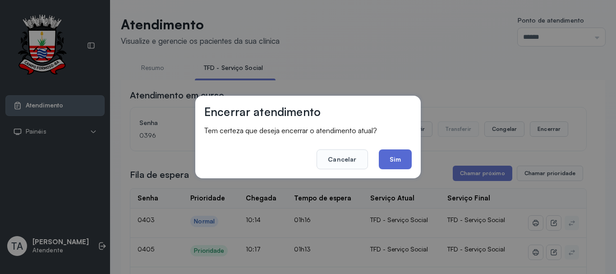
click at [397, 160] on button "Sim" at bounding box center [395, 159] width 33 height 20
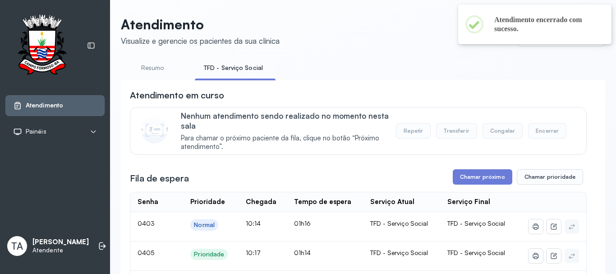
click at [436, 174] on div "Fila de espera Chamar próximo Chamar prioridade" at bounding box center [358, 176] width 457 height 15
click at [467, 179] on button "Chamar próximo" at bounding box center [482, 176] width 59 height 15
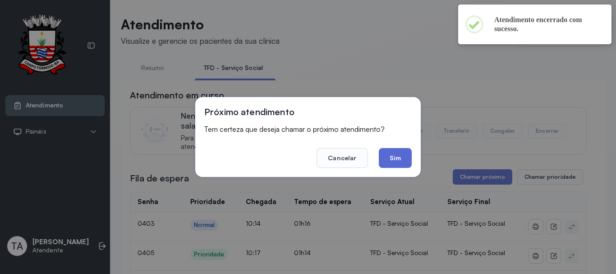
click at [393, 157] on button "Sim" at bounding box center [395, 158] width 33 height 20
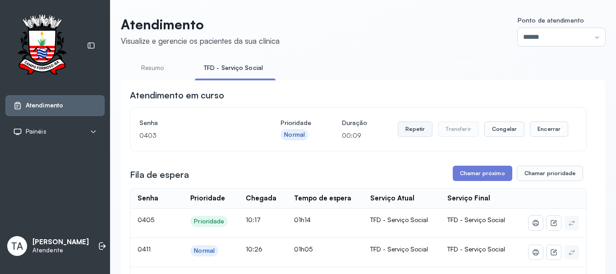
click at [398, 130] on button "Repetir" at bounding box center [415, 128] width 35 height 15
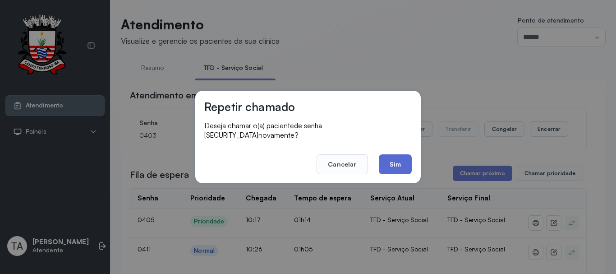
click at [398, 154] on button "Sim" at bounding box center [395, 164] width 33 height 20
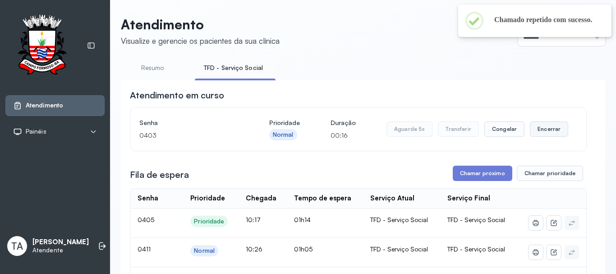
click at [545, 126] on button "Encerrar" at bounding box center [549, 128] width 38 height 15
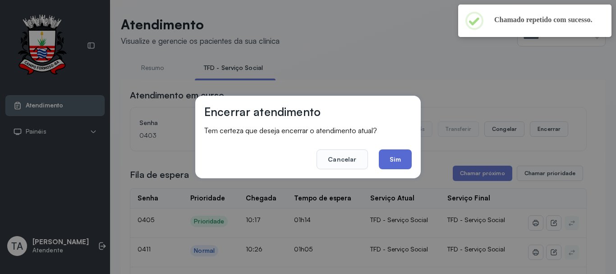
click at [399, 160] on button "Sim" at bounding box center [395, 159] width 33 height 20
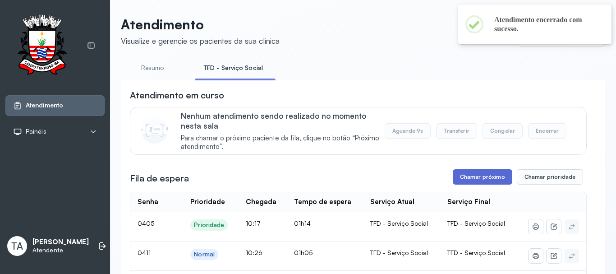
click at [469, 176] on button "Chamar próximo" at bounding box center [482, 176] width 59 height 15
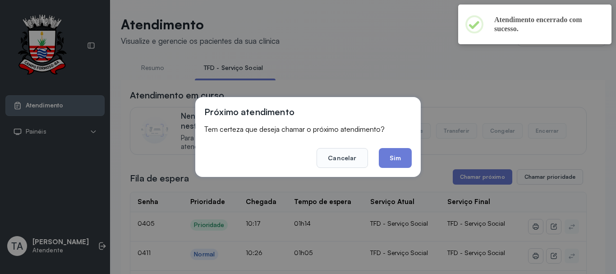
click at [401, 167] on button "Sim" at bounding box center [395, 158] width 33 height 20
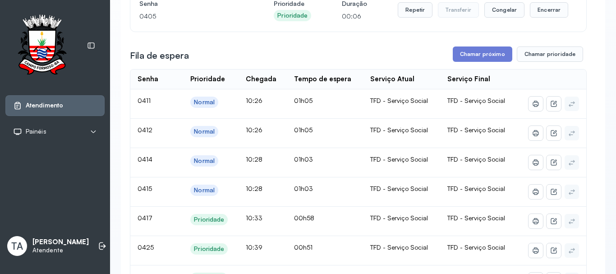
scroll to position [118, 0]
click at [413, 13] on button "Repetir" at bounding box center [415, 10] width 35 height 15
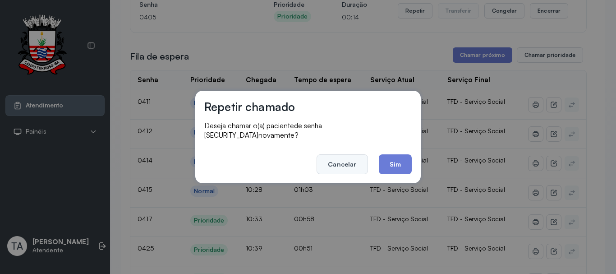
click at [359, 157] on button "Cancelar" at bounding box center [341, 164] width 51 height 20
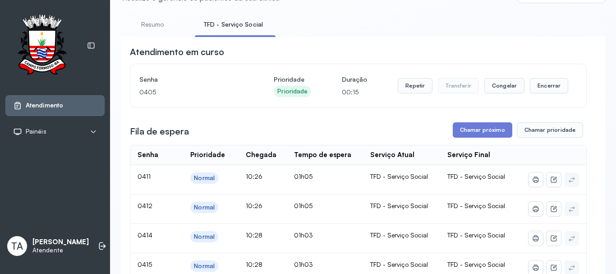
scroll to position [28, 0]
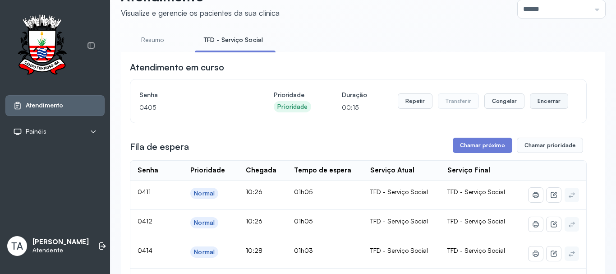
click at [542, 97] on button "Encerrar" at bounding box center [549, 100] width 38 height 15
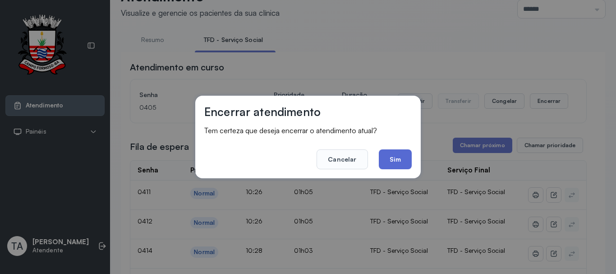
click at [393, 161] on button "Sim" at bounding box center [395, 159] width 33 height 20
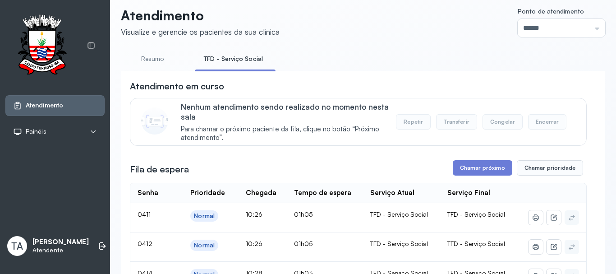
scroll to position [0, 0]
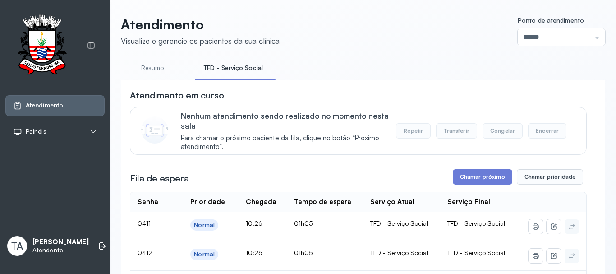
click at [242, 73] on link "TFD - Serviço Social" at bounding box center [233, 67] width 77 height 15
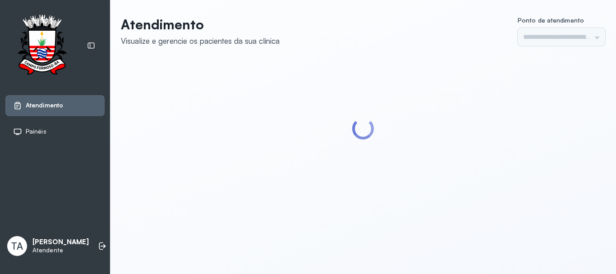
type input "******"
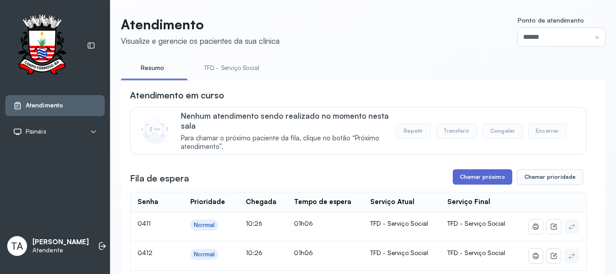
click at [462, 177] on button "Chamar próximo" at bounding box center [482, 176] width 59 height 15
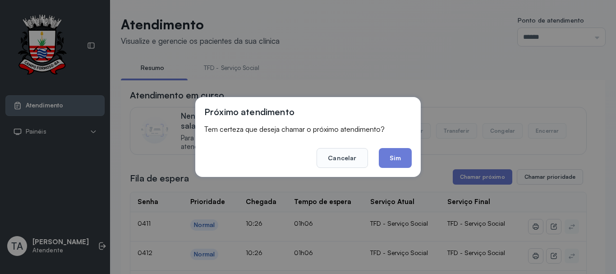
click at [398, 158] on button "Sim" at bounding box center [395, 158] width 33 height 20
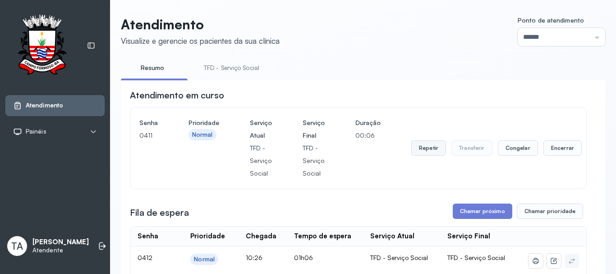
click at [434, 149] on button "Repetir" at bounding box center [428, 147] width 35 height 15
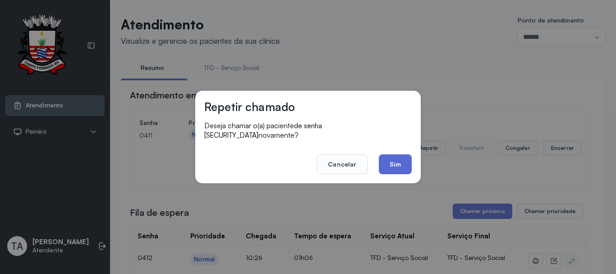
click at [381, 156] on button "Sim" at bounding box center [395, 164] width 33 height 20
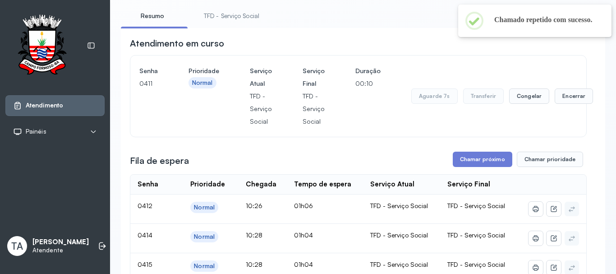
scroll to position [45, 0]
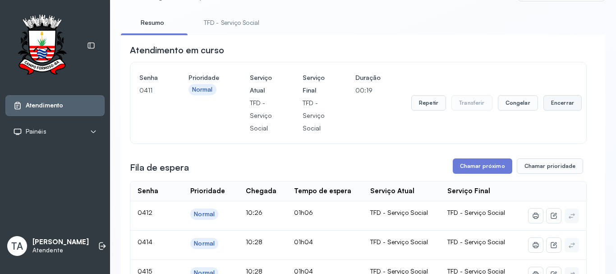
click at [559, 105] on button "Encerrar" at bounding box center [562, 102] width 38 height 15
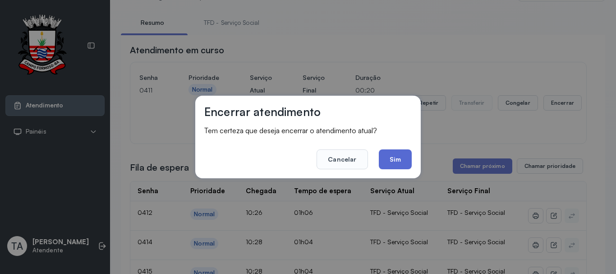
click at [403, 159] on button "Sim" at bounding box center [395, 159] width 33 height 20
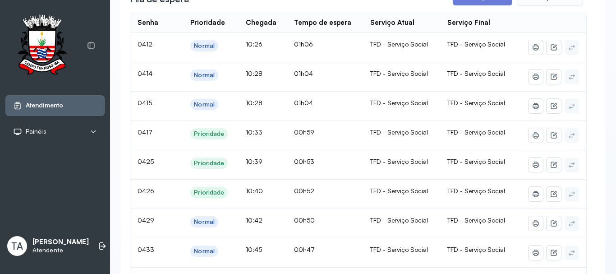
scroll to position [90, 0]
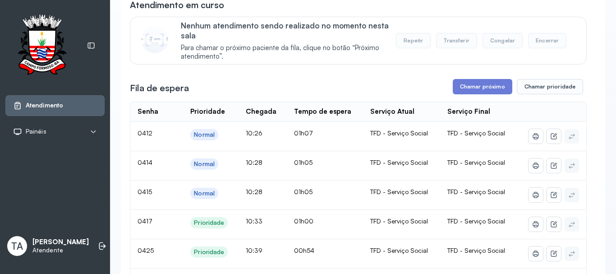
click at [397, 85] on div "Fila de espera Chamar próximo Chamar prioridade" at bounding box center [358, 86] width 457 height 15
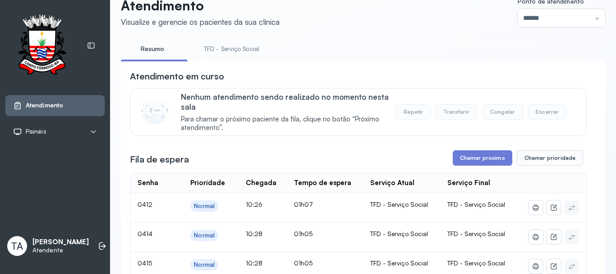
scroll to position [0, 0]
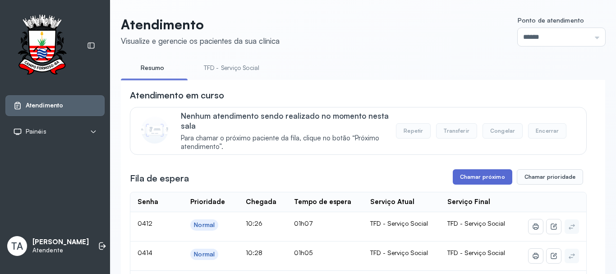
click at [467, 178] on button "Chamar próximo" at bounding box center [482, 176] width 59 height 15
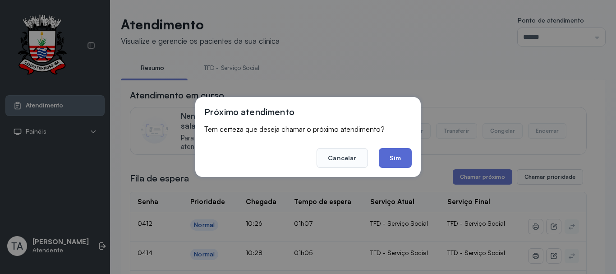
click at [393, 163] on button "Sim" at bounding box center [395, 158] width 33 height 20
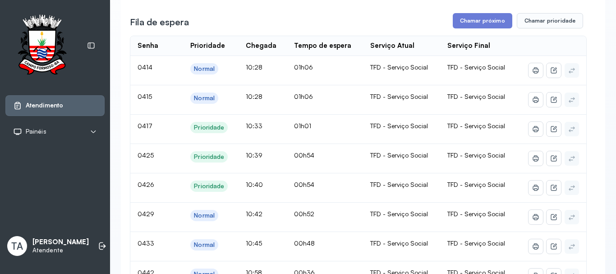
scroll to position [45, 0]
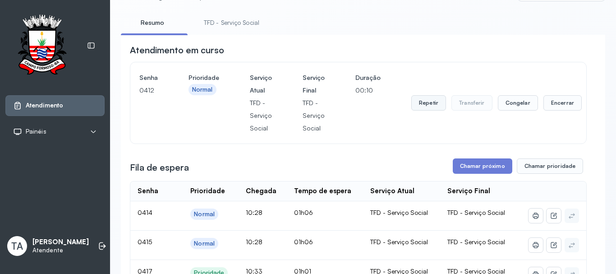
click at [420, 99] on button "Repetir" at bounding box center [428, 102] width 35 height 15
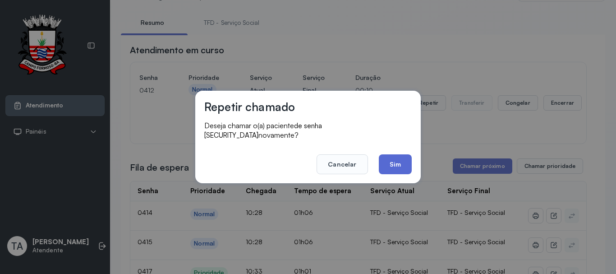
click at [387, 162] on button "Sim" at bounding box center [395, 164] width 33 height 20
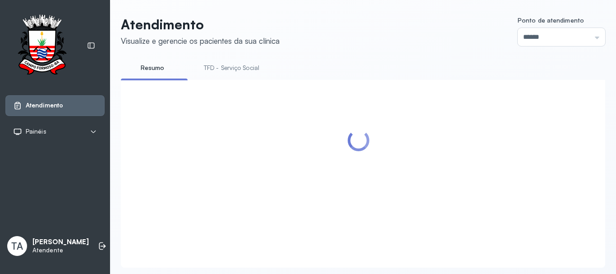
scroll to position [28, 0]
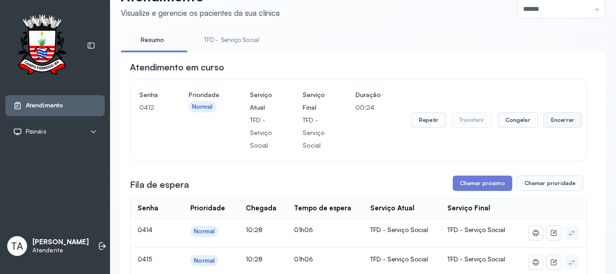
click at [550, 120] on button "Encerrar" at bounding box center [562, 119] width 38 height 15
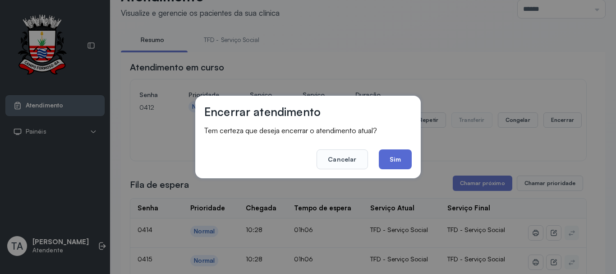
click at [408, 157] on button "Sim" at bounding box center [395, 159] width 33 height 20
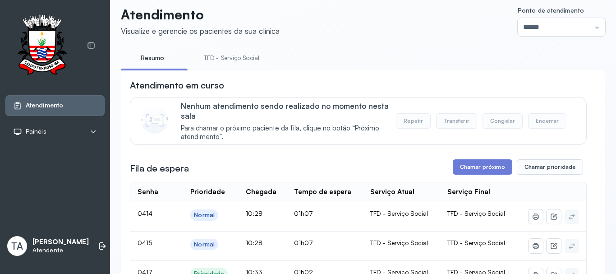
scroll to position [0, 0]
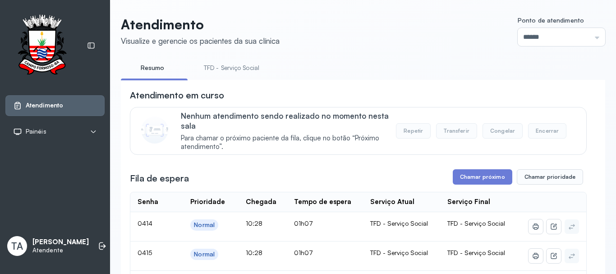
click at [214, 70] on link "TFD - Serviço Social" at bounding box center [231, 67] width 73 height 15
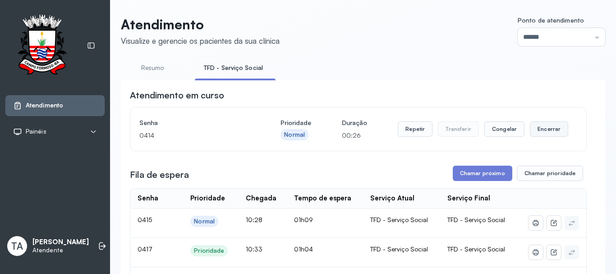
click at [539, 132] on button "Encerrar" at bounding box center [549, 128] width 38 height 15
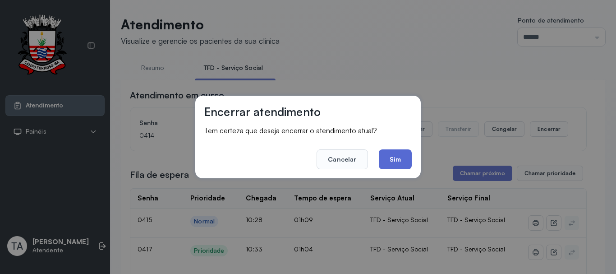
click at [402, 160] on button "Sim" at bounding box center [395, 159] width 33 height 20
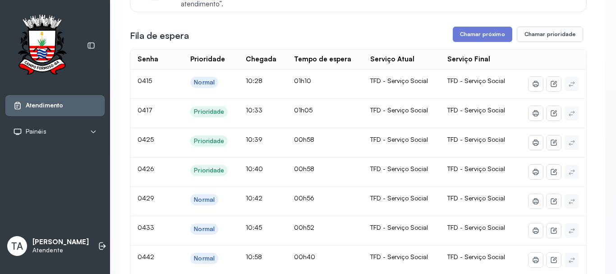
scroll to position [135, 0]
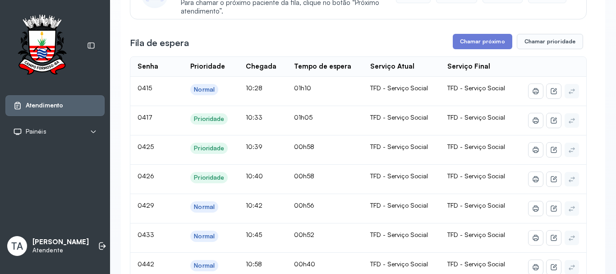
click at [335, 46] on div "Fila de espera Chamar próximo Chamar prioridade" at bounding box center [358, 41] width 457 height 15
click at [478, 40] on button "Chamar próximo" at bounding box center [482, 41] width 59 height 15
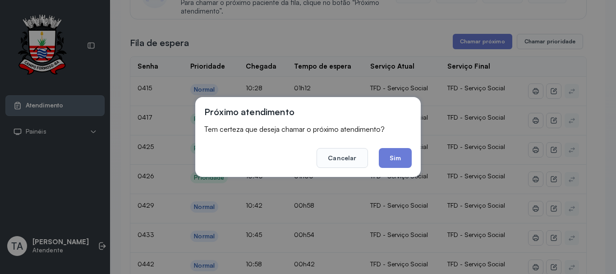
click at [391, 152] on button "Sim" at bounding box center [395, 158] width 33 height 20
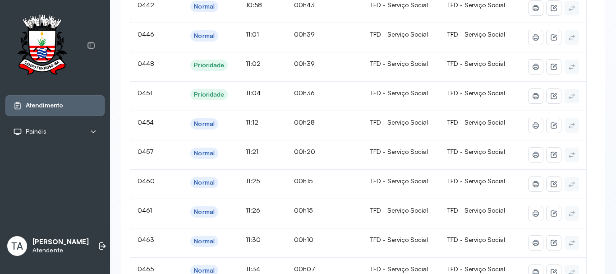
scroll to position [90, 0]
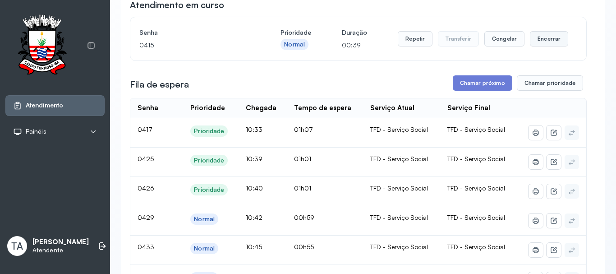
click at [530, 42] on button "Encerrar" at bounding box center [549, 38] width 38 height 15
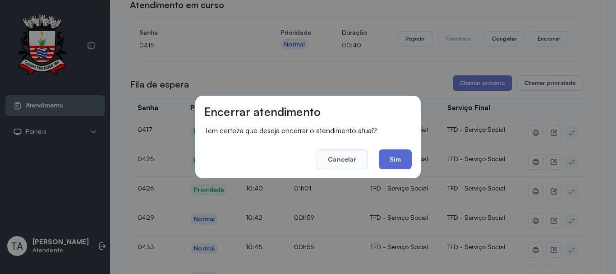
drag, startPoint x: 416, startPoint y: 158, endPoint x: 395, endPoint y: 162, distance: 21.2
click at [407, 160] on div "Encerrar atendimento Tem certeza que deseja encerrar o atendimento atual? Cance…" at bounding box center [307, 137] width 225 height 82
click at [395, 162] on button "Sim" at bounding box center [395, 159] width 33 height 20
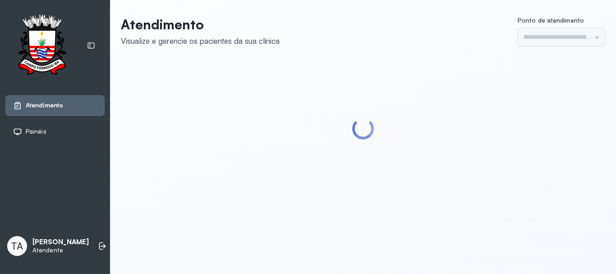
type input "******"
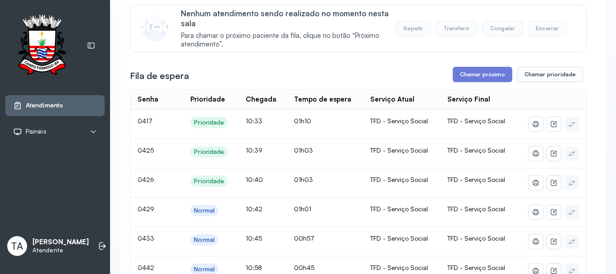
scroll to position [73, 0]
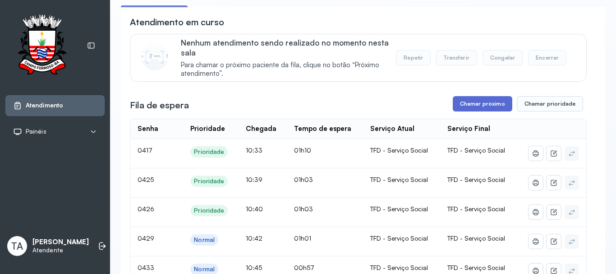
click at [476, 106] on button "Chamar próximo" at bounding box center [482, 103] width 59 height 15
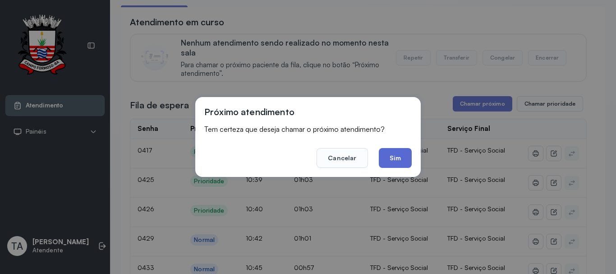
click at [396, 162] on button "Sim" at bounding box center [395, 158] width 33 height 20
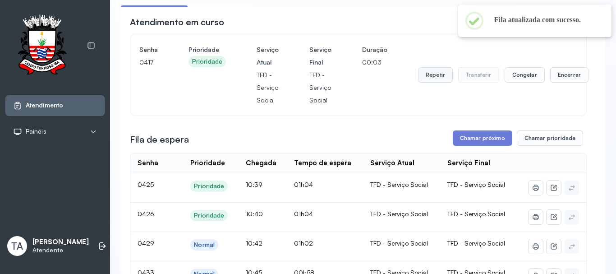
click at [422, 77] on button "Repetir" at bounding box center [435, 74] width 35 height 15
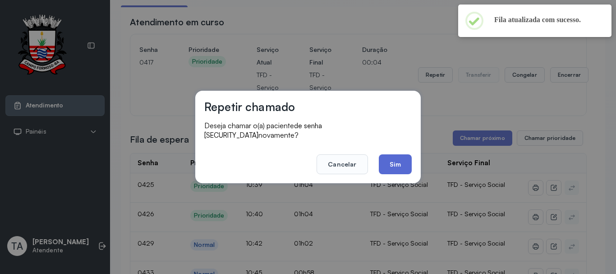
click at [401, 165] on button "Sim" at bounding box center [395, 164] width 33 height 20
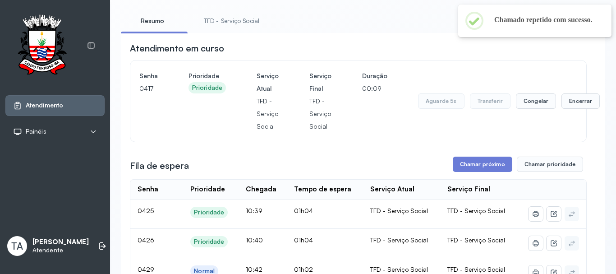
scroll to position [0, 0]
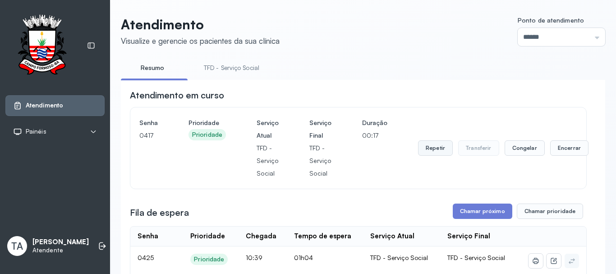
click at [436, 152] on button "Repetir" at bounding box center [435, 147] width 35 height 15
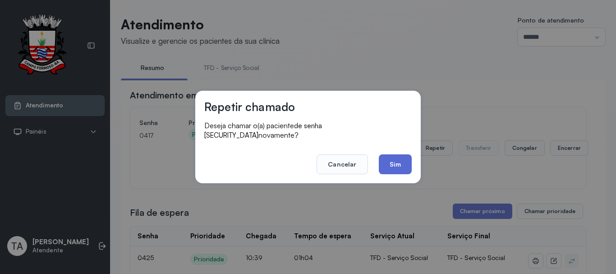
click at [400, 156] on button "Sim" at bounding box center [395, 164] width 33 height 20
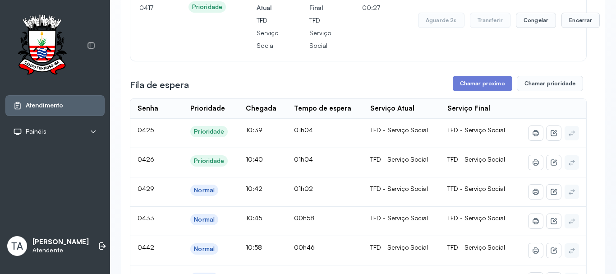
scroll to position [45, 0]
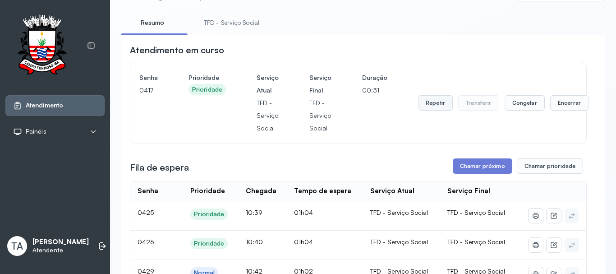
click at [436, 106] on button "Repetir" at bounding box center [435, 102] width 35 height 15
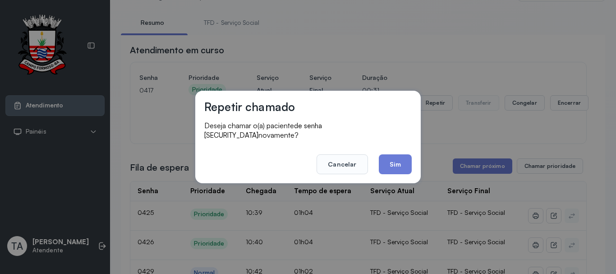
click at [412, 153] on div "Repetir chamado Deseja chamar o(a) paciente de senha 0417 novamente? Cancelar S…" at bounding box center [307, 137] width 225 height 92
click at [402, 159] on button "Sim" at bounding box center [395, 164] width 33 height 20
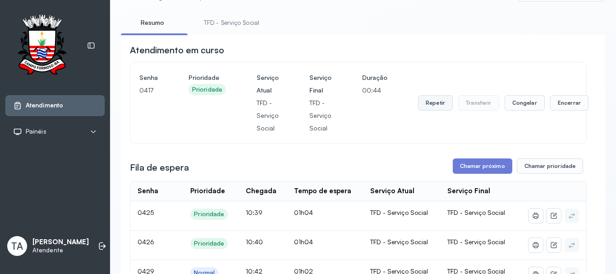
click at [434, 106] on button "Repetir" at bounding box center [435, 102] width 35 height 15
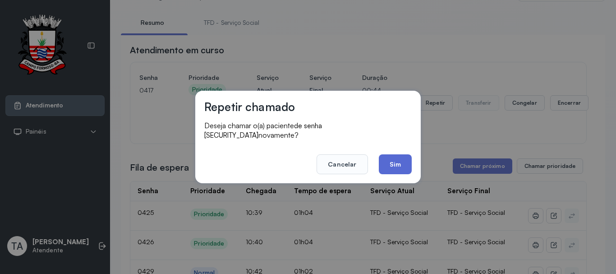
click at [393, 165] on button "Sim" at bounding box center [395, 164] width 33 height 20
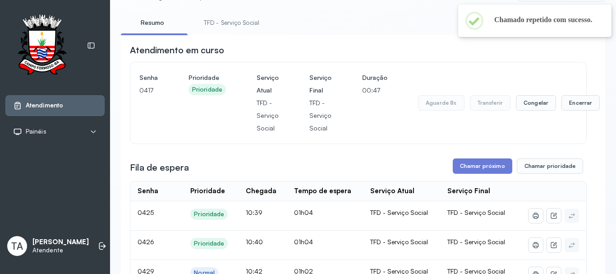
click at [572, 113] on div "Aguarde 8s Transferir Congelar Encerrar" at bounding box center [509, 102] width 182 height 63
click at [567, 102] on button "Encerrar" at bounding box center [580, 102] width 38 height 15
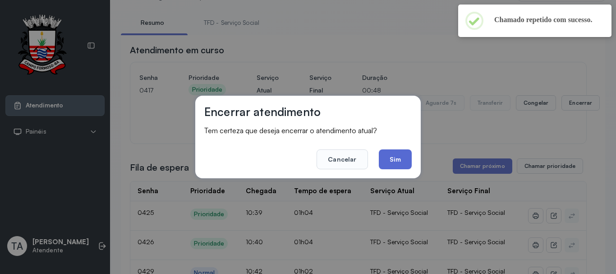
click at [395, 156] on button "Sim" at bounding box center [395, 159] width 33 height 20
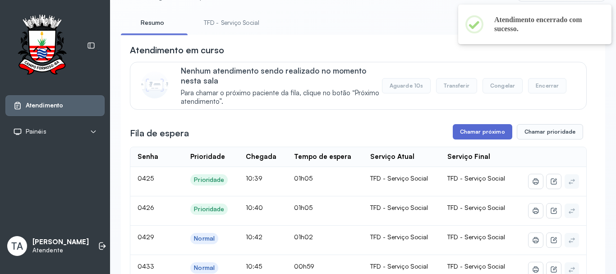
click at [458, 139] on button "Chamar próximo" at bounding box center [482, 131] width 59 height 15
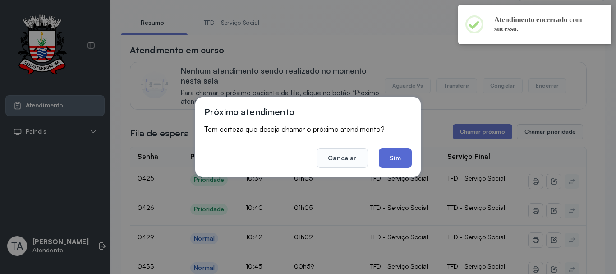
click at [383, 155] on button "Sim" at bounding box center [395, 158] width 33 height 20
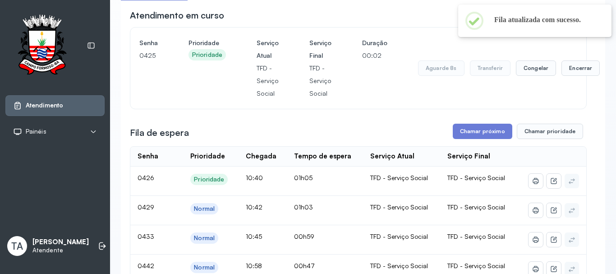
scroll to position [0, 0]
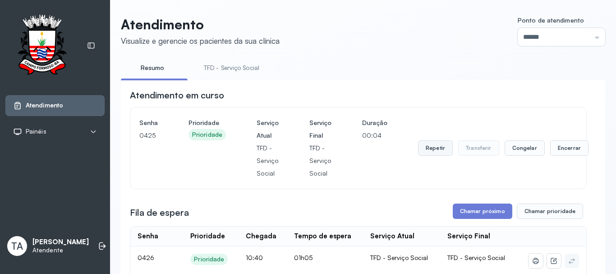
click at [436, 149] on button "Repetir" at bounding box center [435, 147] width 35 height 15
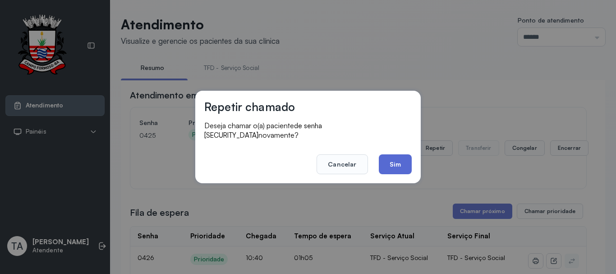
click at [392, 165] on button "Sim" at bounding box center [395, 164] width 33 height 20
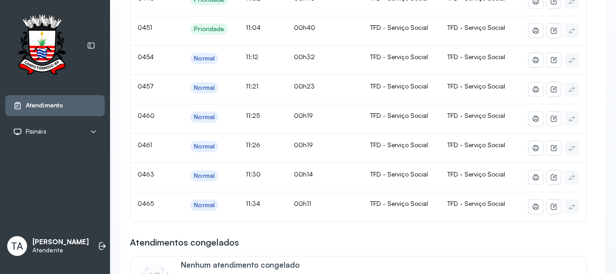
scroll to position [90, 0]
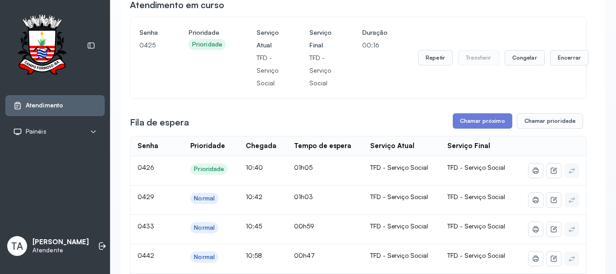
click at [434, 61] on button "Repetir" at bounding box center [435, 57] width 35 height 15
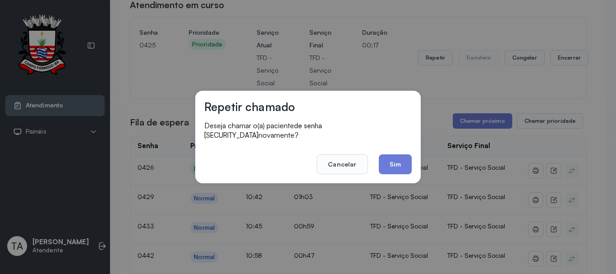
click at [405, 155] on button "Sim" at bounding box center [395, 164] width 33 height 20
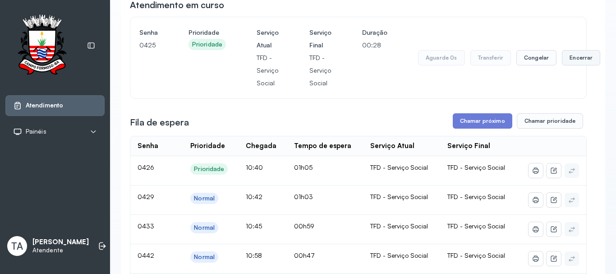
click at [567, 56] on button "Encerrar" at bounding box center [581, 57] width 38 height 15
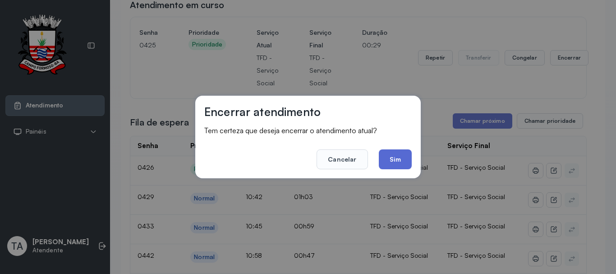
click at [405, 149] on button "Sim" at bounding box center [395, 159] width 33 height 20
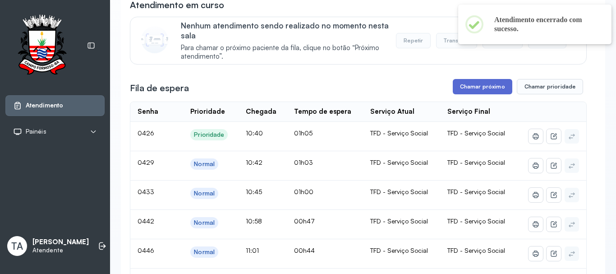
click at [462, 90] on button "Chamar próximo" at bounding box center [482, 86] width 59 height 15
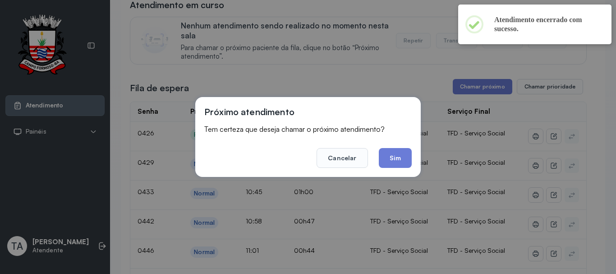
click at [388, 159] on button "Sim" at bounding box center [395, 158] width 33 height 20
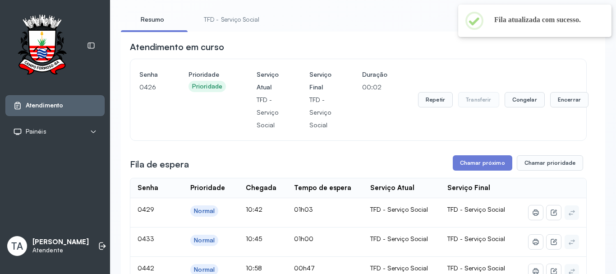
scroll to position [45, 0]
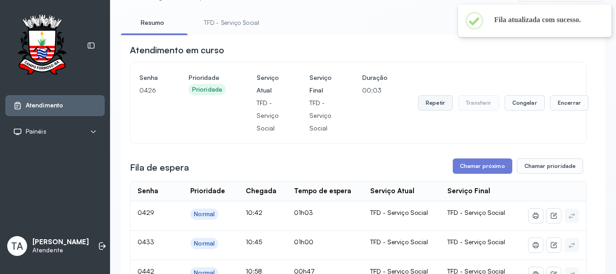
click at [430, 103] on button "Repetir" at bounding box center [435, 102] width 35 height 15
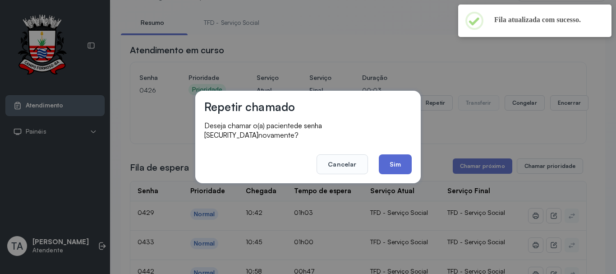
click at [402, 160] on button "Sim" at bounding box center [395, 164] width 33 height 20
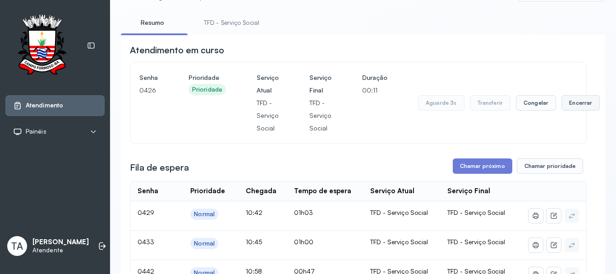
click at [572, 106] on button "Encerrar" at bounding box center [580, 102] width 38 height 15
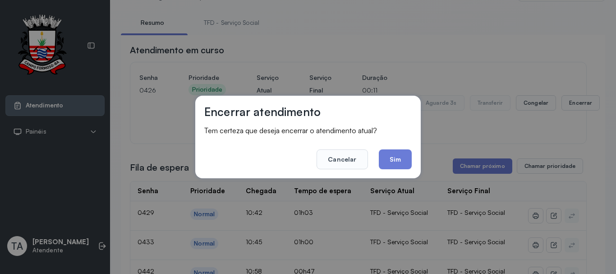
click at [412, 165] on div "Encerrar atendimento Tem certeza que deseja encerrar o atendimento atual? Cance…" at bounding box center [307, 137] width 225 height 82
click at [403, 160] on button "Sim" at bounding box center [395, 159] width 33 height 20
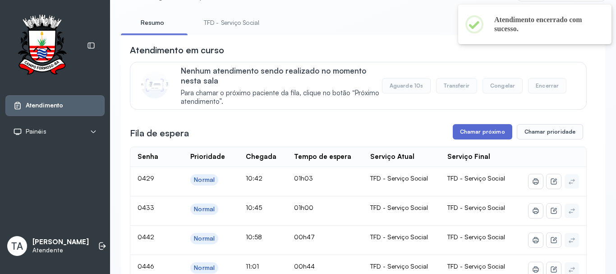
click at [461, 132] on button "Chamar próximo" at bounding box center [482, 131] width 59 height 15
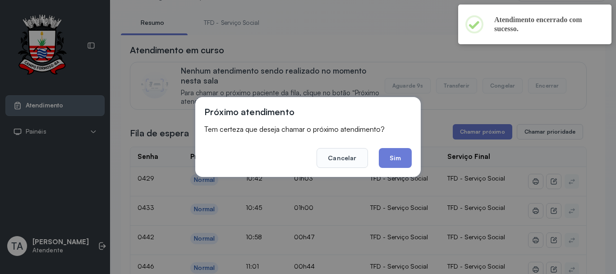
click at [390, 147] on footer "Cancelar Sim" at bounding box center [307, 151] width 207 height 32
click at [393, 160] on button "Sim" at bounding box center [395, 158] width 33 height 20
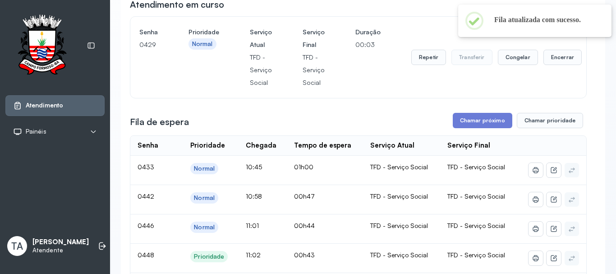
scroll to position [0, 0]
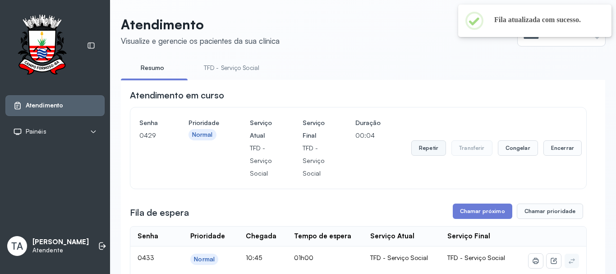
click at [411, 146] on button "Repetir" at bounding box center [428, 147] width 35 height 15
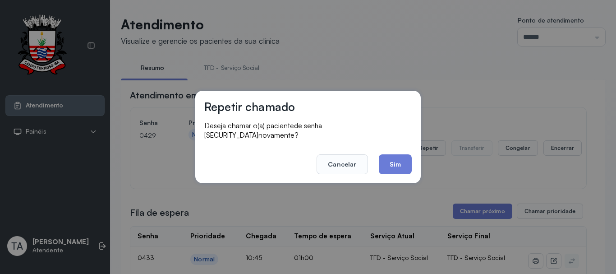
click at [389, 169] on div "Repetir chamado Deseja chamar o(a) paciente de senha 0429 novamente? Cancelar S…" at bounding box center [307, 137] width 225 height 92
click at [392, 161] on button "Sim" at bounding box center [395, 164] width 33 height 20
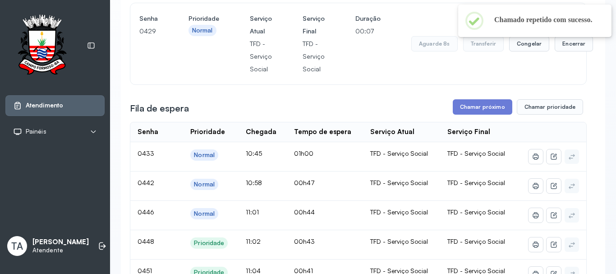
scroll to position [90, 0]
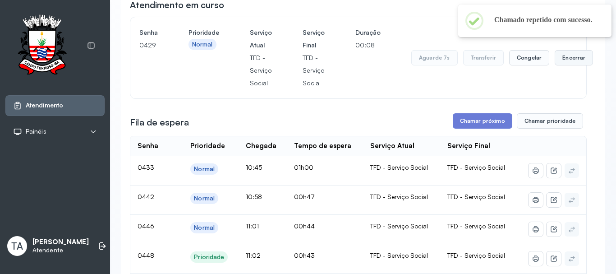
click at [575, 65] on button "Encerrar" at bounding box center [573, 57] width 38 height 15
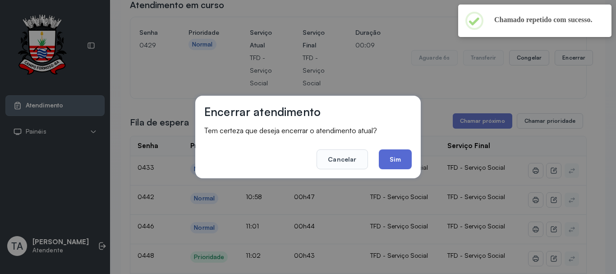
click at [404, 160] on button "Sim" at bounding box center [395, 159] width 33 height 20
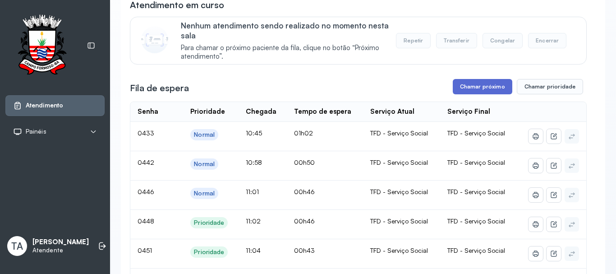
click at [482, 94] on button "Chamar próximo" at bounding box center [482, 86] width 59 height 15
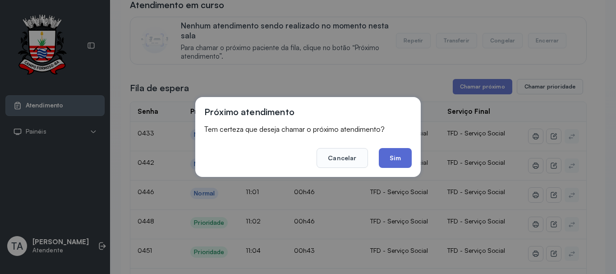
click at [401, 151] on button "Sim" at bounding box center [395, 158] width 33 height 20
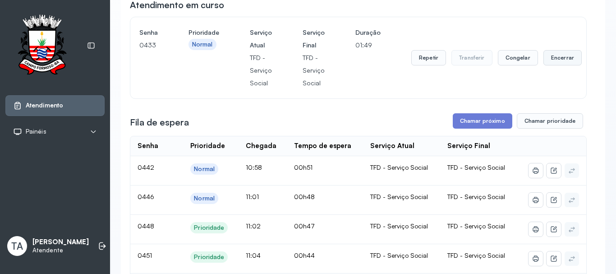
click at [552, 60] on button "Encerrar" at bounding box center [562, 57] width 38 height 15
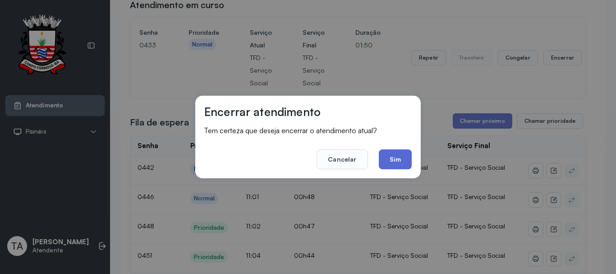
click at [396, 156] on button "Sim" at bounding box center [395, 159] width 33 height 20
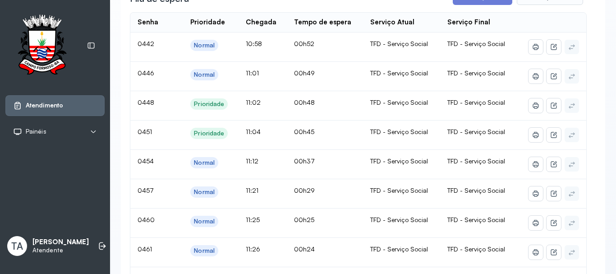
scroll to position [45, 0]
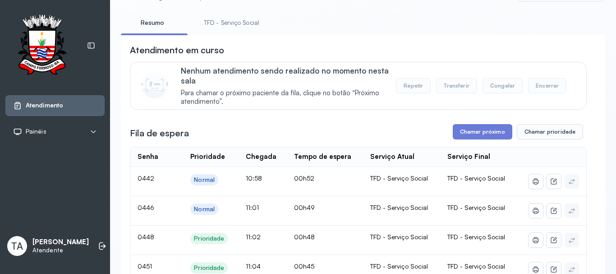
click at [239, 23] on link "TFD - Serviço Social" at bounding box center [231, 22] width 73 height 15
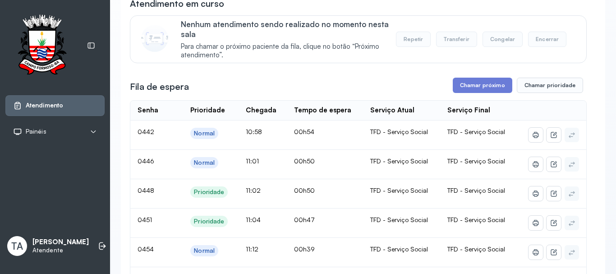
scroll to position [89, 0]
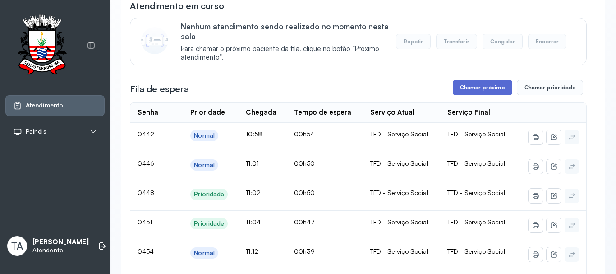
click at [472, 91] on button "Chamar próximo" at bounding box center [482, 87] width 59 height 15
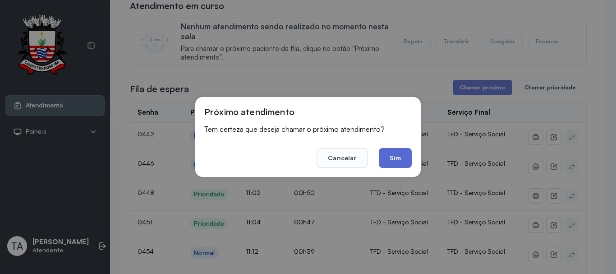
click at [399, 157] on button "Sim" at bounding box center [395, 158] width 33 height 20
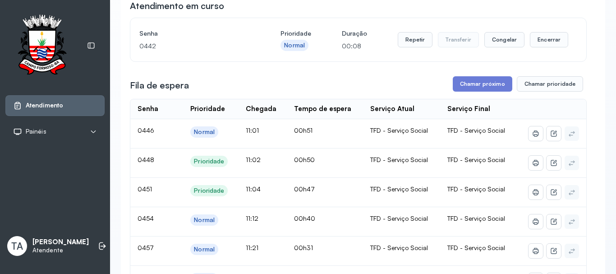
click at [414, 33] on div "Repetir Transferir Congelar Encerrar" at bounding box center [483, 39] width 170 height 25
click at [404, 39] on button "Repetir" at bounding box center [415, 39] width 35 height 15
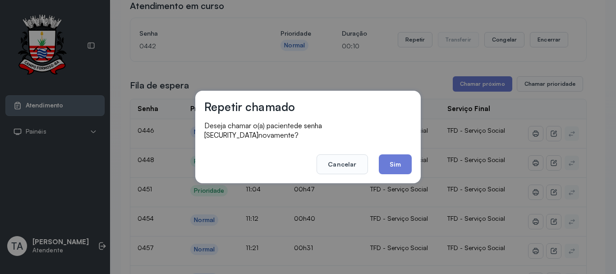
click at [398, 169] on button "Sim" at bounding box center [395, 164] width 33 height 20
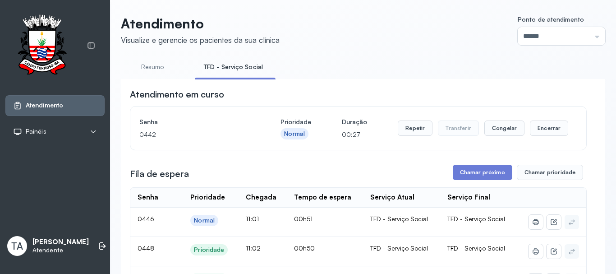
scroll to position [0, 0]
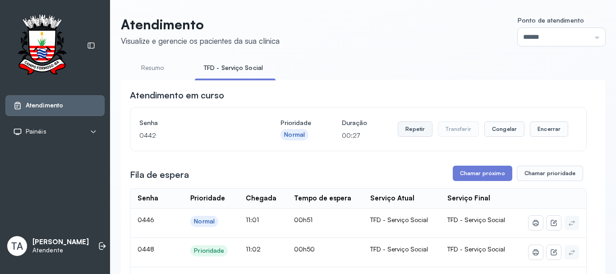
click at [409, 128] on button "Repetir" at bounding box center [415, 128] width 35 height 15
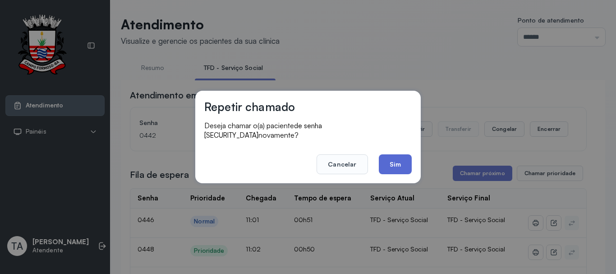
click at [395, 156] on button "Sim" at bounding box center [395, 164] width 33 height 20
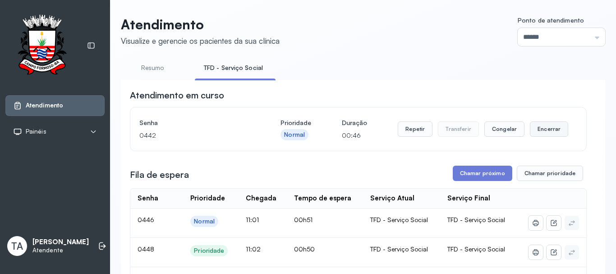
click at [557, 128] on button "Encerrar" at bounding box center [549, 128] width 38 height 15
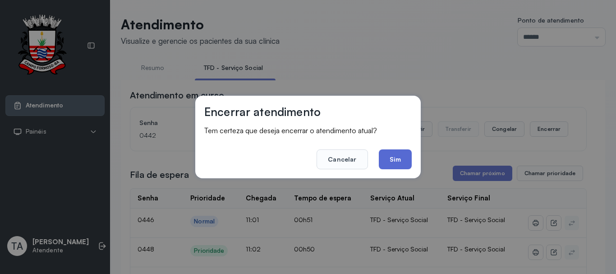
click at [384, 163] on button "Sim" at bounding box center [395, 159] width 33 height 20
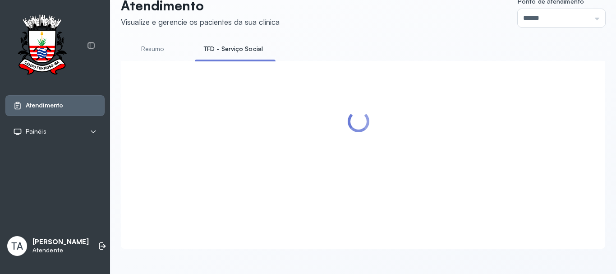
scroll to position [343, 0]
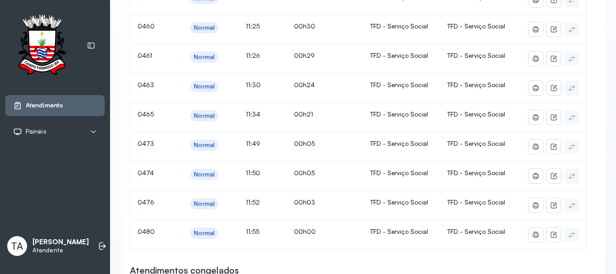
click at [417, 240] on td "TFD - Serviço Social" at bounding box center [401, 234] width 77 height 29
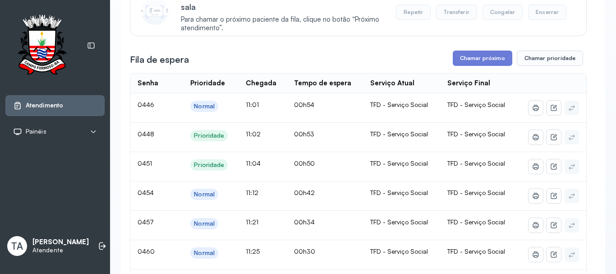
scroll to position [118, 0]
click at [457, 64] on button "Chamar próximo" at bounding box center [482, 58] width 59 height 15
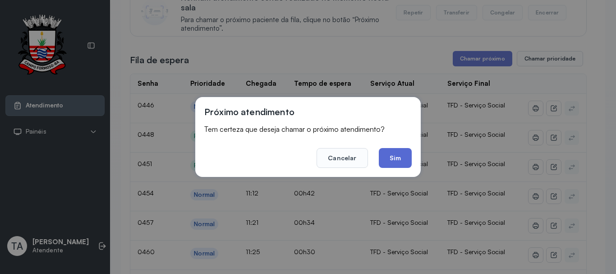
click at [397, 160] on button "Sim" at bounding box center [395, 158] width 33 height 20
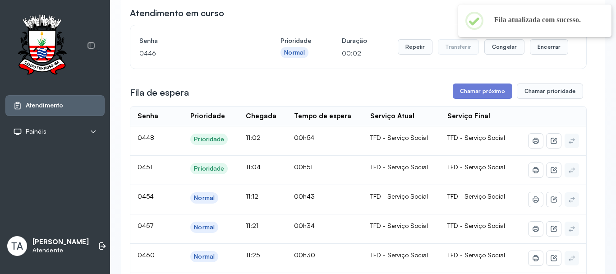
scroll to position [28, 0]
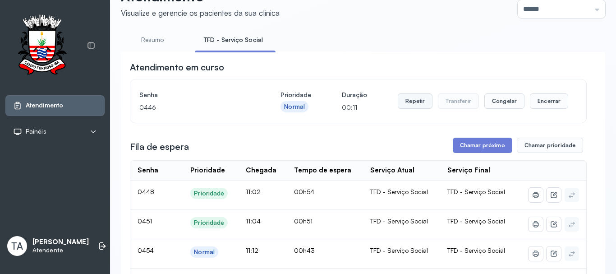
click at [422, 105] on button "Repetir" at bounding box center [415, 100] width 35 height 15
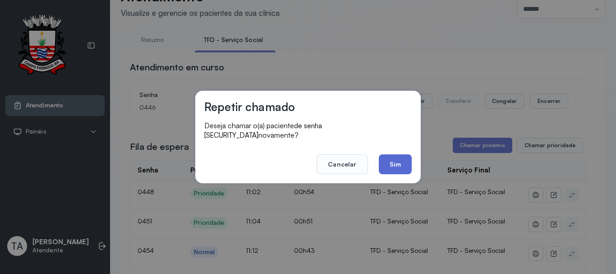
drag, startPoint x: 397, startPoint y: 171, endPoint x: 392, endPoint y: 164, distance: 9.4
click at [393, 165] on div "Repetir chamado Deseja chamar o(a) paciente de senha 0446 novamente? Cancelar S…" at bounding box center [307, 137] width 225 height 92
click at [392, 163] on button "Sim" at bounding box center [395, 164] width 33 height 20
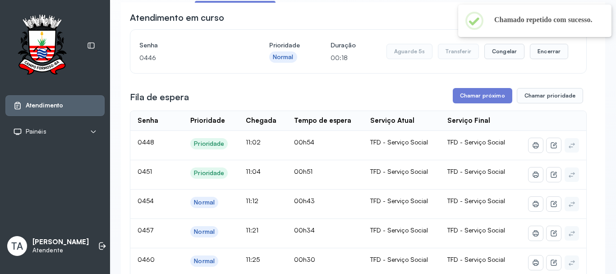
scroll to position [73, 0]
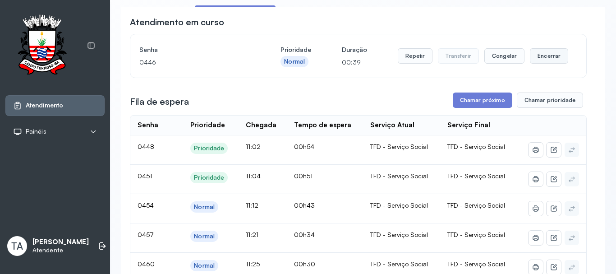
click at [531, 61] on button "Encerrar" at bounding box center [549, 55] width 38 height 15
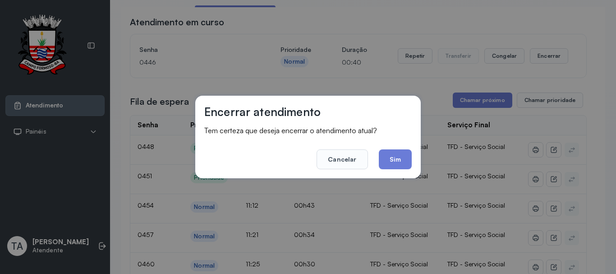
click at [397, 156] on button "Sim" at bounding box center [395, 159] width 33 height 20
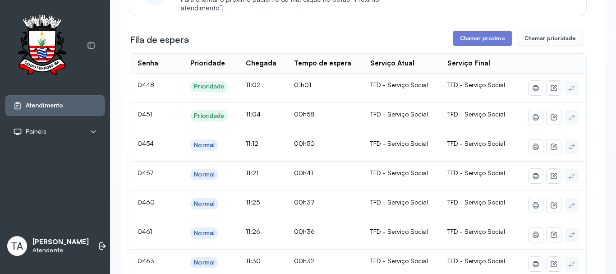
scroll to position [135, 0]
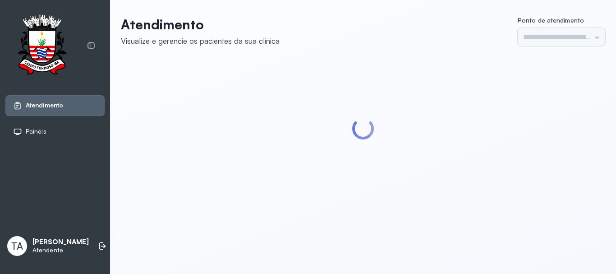
type input "******"
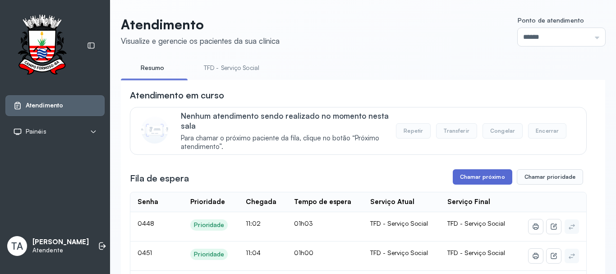
click at [478, 180] on button "Chamar próximo" at bounding box center [482, 176] width 59 height 15
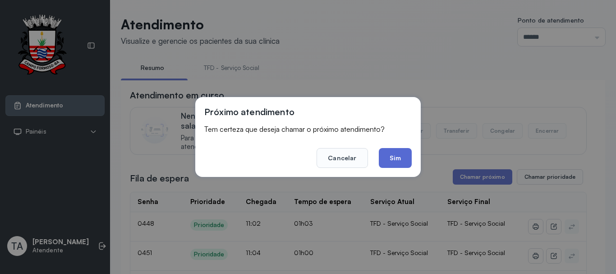
click at [388, 160] on button "Sim" at bounding box center [395, 158] width 33 height 20
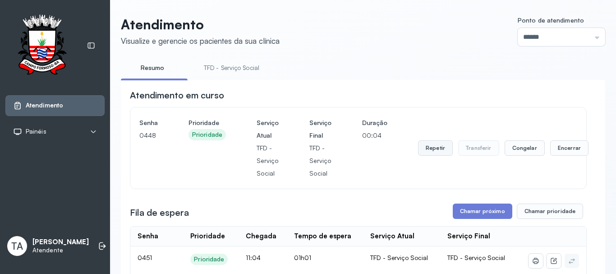
click at [419, 151] on button "Repetir" at bounding box center [435, 147] width 35 height 15
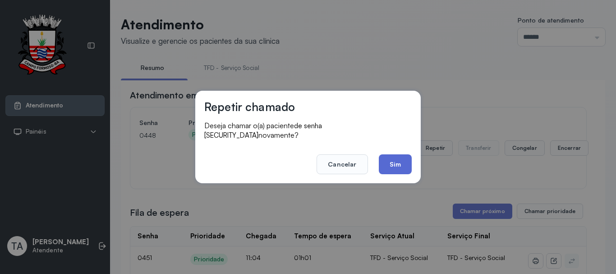
click at [400, 168] on button "Sim" at bounding box center [395, 164] width 33 height 20
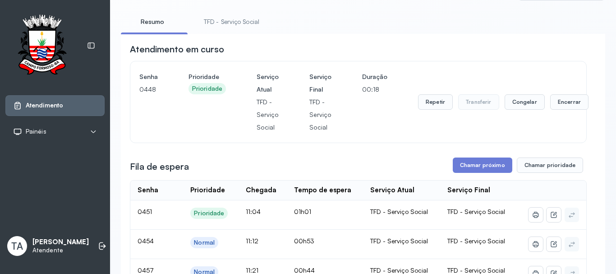
scroll to position [45, 0]
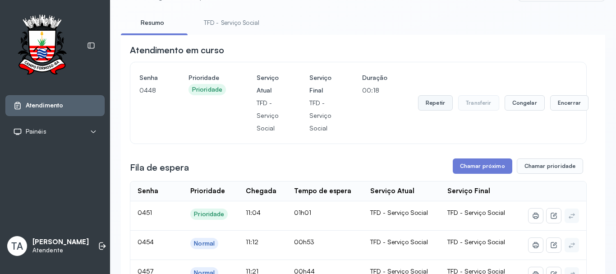
click at [432, 110] on button "Repetir" at bounding box center [435, 102] width 35 height 15
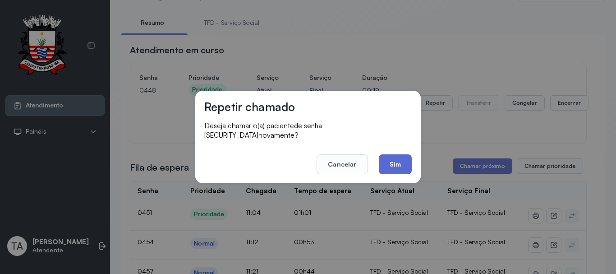
click at [403, 163] on button "Sim" at bounding box center [395, 164] width 33 height 20
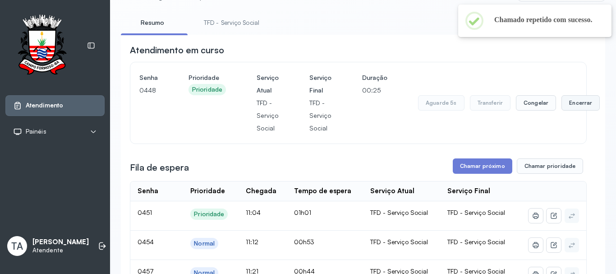
click at [578, 105] on button "Encerrar" at bounding box center [580, 102] width 38 height 15
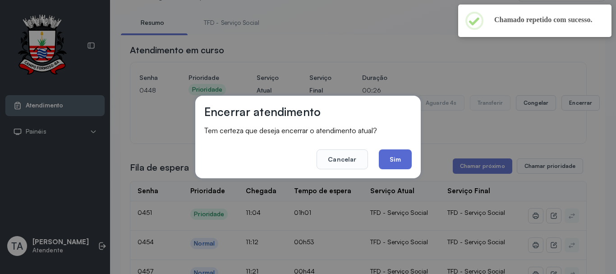
click at [399, 160] on button "Sim" at bounding box center [395, 159] width 33 height 20
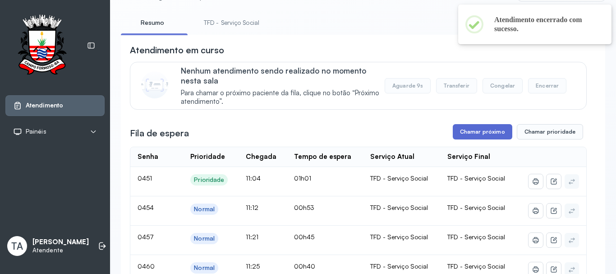
click at [453, 131] on button "Chamar próximo" at bounding box center [482, 131] width 59 height 15
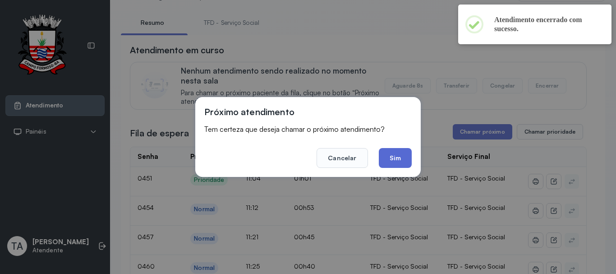
click at [393, 165] on button "Sim" at bounding box center [395, 158] width 33 height 20
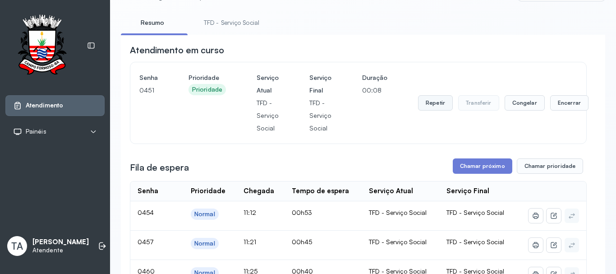
click at [424, 110] on button "Repetir" at bounding box center [435, 102] width 35 height 15
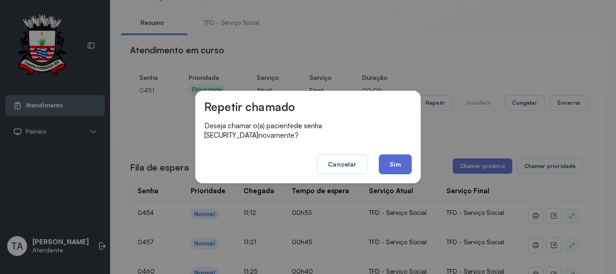
click at [397, 157] on button "Sim" at bounding box center [395, 164] width 33 height 20
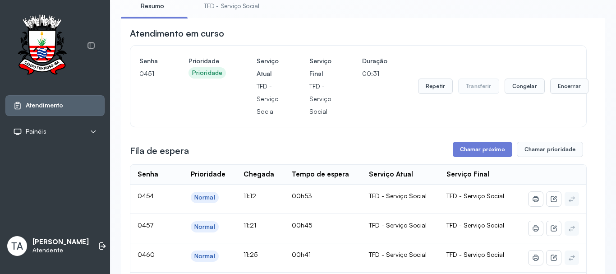
scroll to position [0, 0]
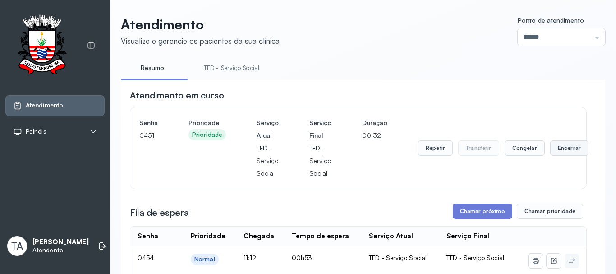
click at [554, 148] on button "Encerrar" at bounding box center [569, 147] width 38 height 15
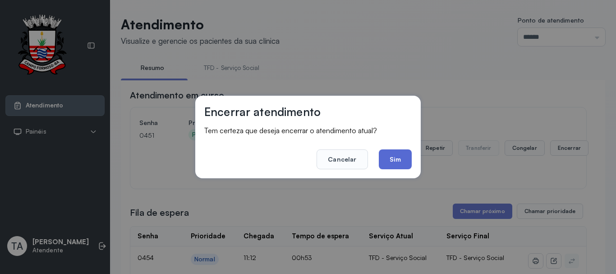
click at [390, 156] on button "Sim" at bounding box center [395, 159] width 33 height 20
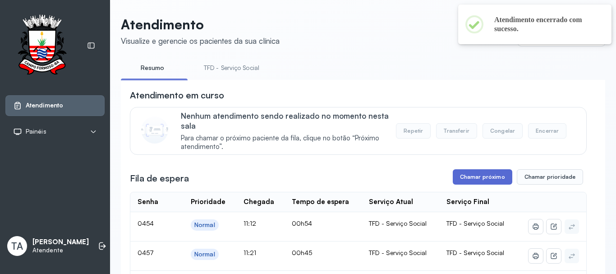
click at [459, 174] on button "Chamar próximo" at bounding box center [482, 176] width 59 height 15
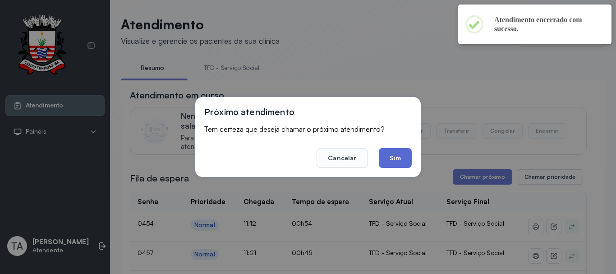
click at [402, 161] on button "Sim" at bounding box center [395, 158] width 33 height 20
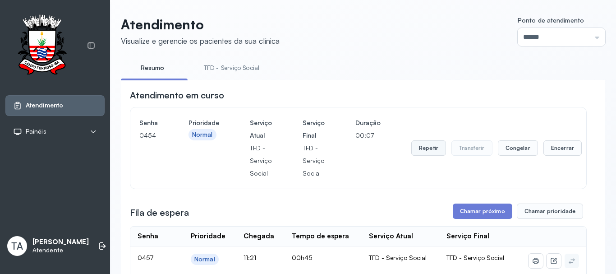
click at [428, 150] on button "Repetir" at bounding box center [428, 147] width 35 height 15
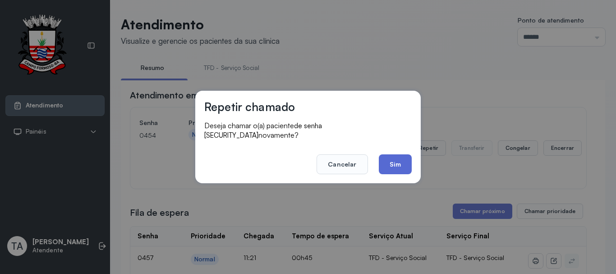
click at [397, 168] on button "Sim" at bounding box center [395, 164] width 33 height 20
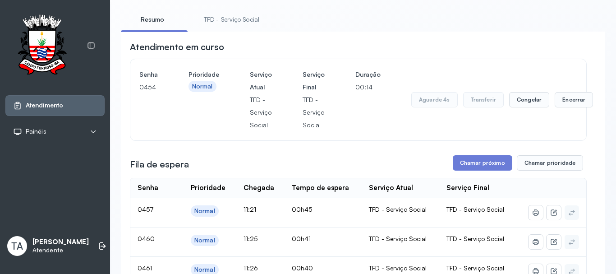
scroll to position [45, 0]
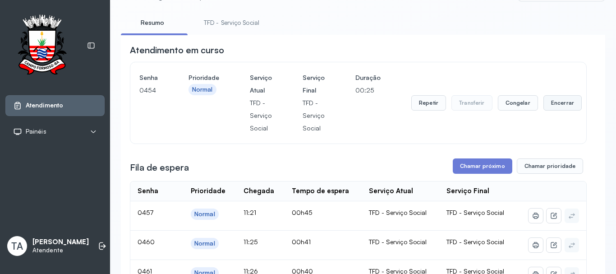
click at [553, 103] on button "Encerrar" at bounding box center [562, 102] width 38 height 15
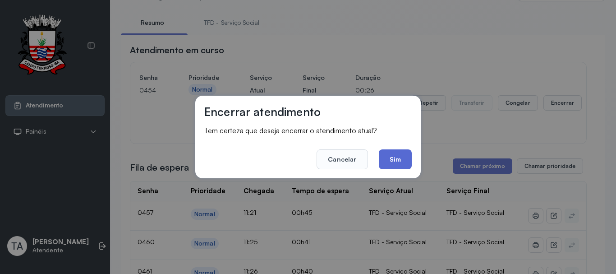
click at [397, 160] on button "Sim" at bounding box center [395, 159] width 33 height 20
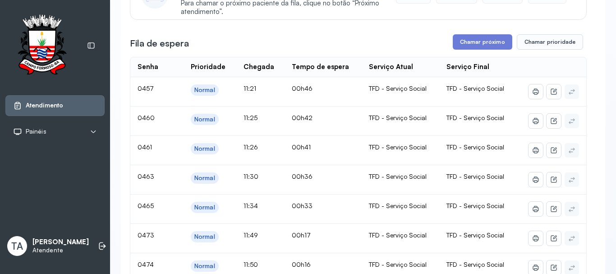
scroll to position [90, 0]
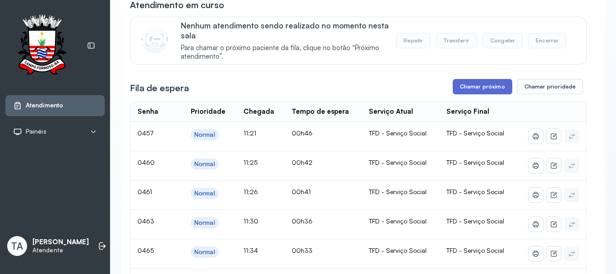
click at [471, 94] on button "Chamar próximo" at bounding box center [482, 86] width 59 height 15
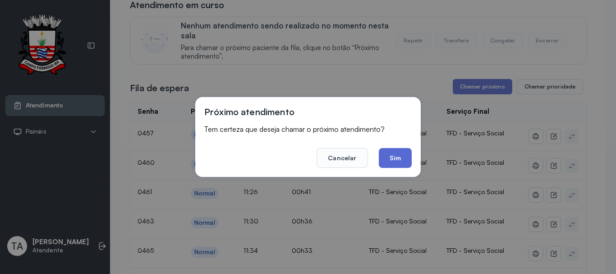
click at [396, 161] on button "Sim" at bounding box center [395, 158] width 33 height 20
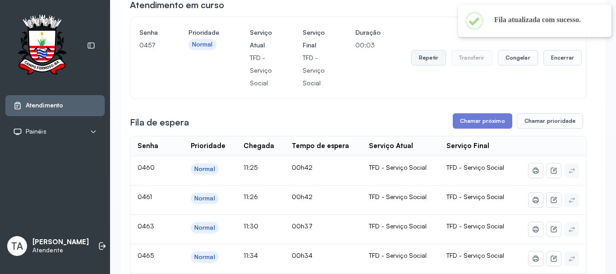
click at [419, 65] on button "Repetir" at bounding box center [428, 57] width 35 height 15
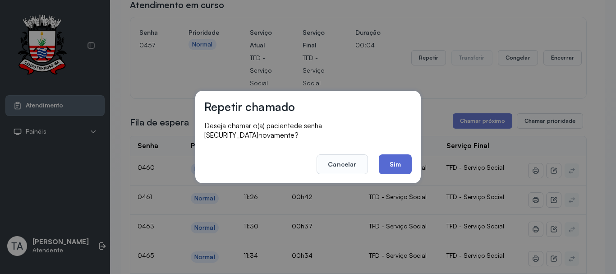
click at [393, 160] on button "Sim" at bounding box center [395, 164] width 33 height 20
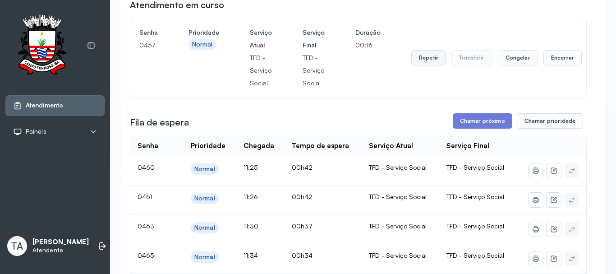
click at [419, 61] on button "Repetir" at bounding box center [428, 57] width 35 height 15
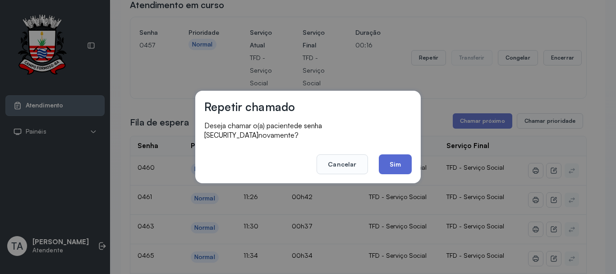
click at [389, 164] on button "Sim" at bounding box center [395, 164] width 33 height 20
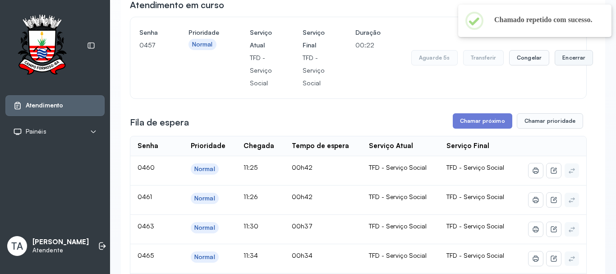
click at [562, 59] on button "Encerrar" at bounding box center [573, 57] width 38 height 15
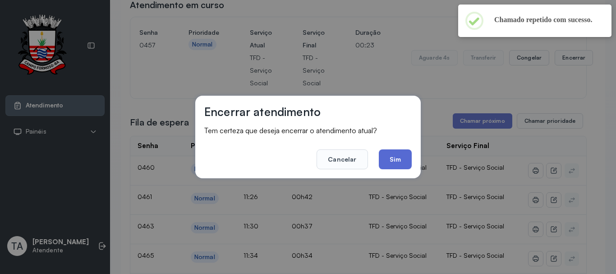
click at [402, 157] on button "Sim" at bounding box center [395, 159] width 33 height 20
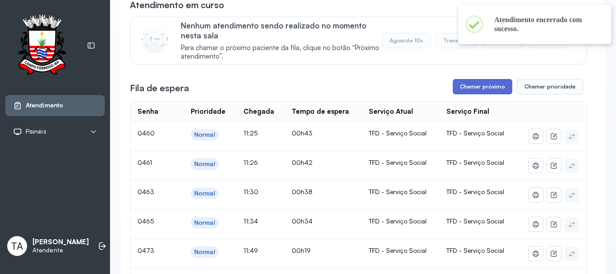
click at [457, 90] on button "Chamar próximo" at bounding box center [482, 86] width 59 height 15
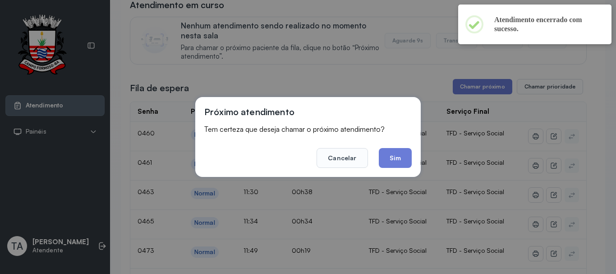
click at [396, 147] on footer "Cancelar Sim" at bounding box center [307, 151] width 207 height 32
click at [396, 153] on button "Sim" at bounding box center [395, 158] width 33 height 20
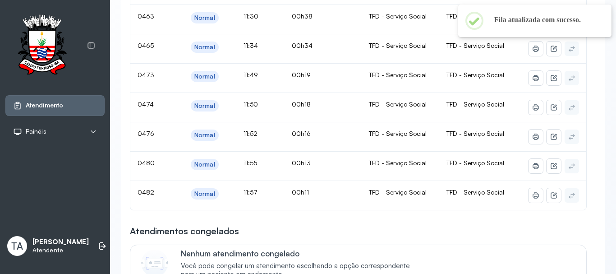
scroll to position [45, 0]
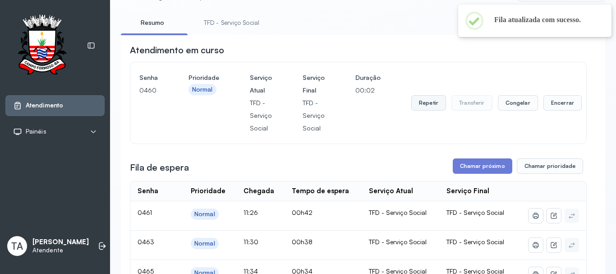
click at [418, 98] on button "Repetir" at bounding box center [428, 102] width 35 height 15
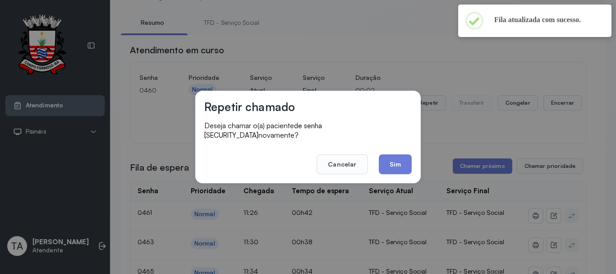
click at [397, 168] on button "Sim" at bounding box center [395, 164] width 33 height 20
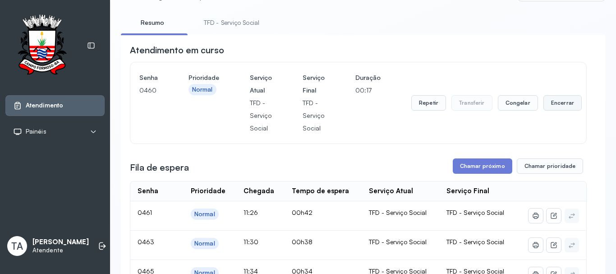
drag, startPoint x: 537, startPoint y: 94, endPoint x: 544, endPoint y: 99, distance: 8.4
click at [543, 98] on div "Repetir Transferir Congelar Encerrar" at bounding box center [496, 102] width 170 height 63
click at [544, 99] on button "Encerrar" at bounding box center [562, 102] width 38 height 15
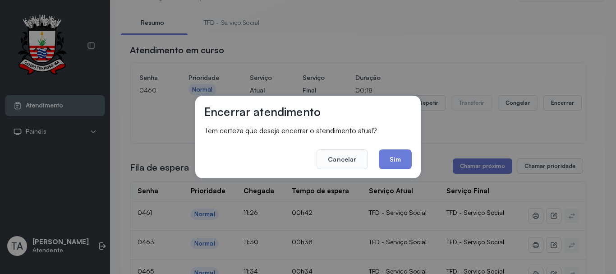
click at [400, 172] on div "Encerrar atendimento Tem certeza que deseja encerrar o atendimento atual? Cance…" at bounding box center [307, 137] width 225 height 82
click at [404, 164] on button "Sim" at bounding box center [395, 159] width 33 height 20
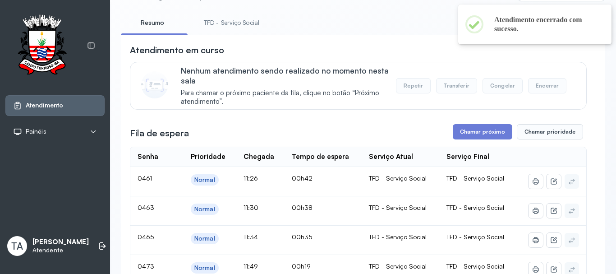
click at [462, 137] on button "Chamar próximo" at bounding box center [482, 131] width 59 height 15
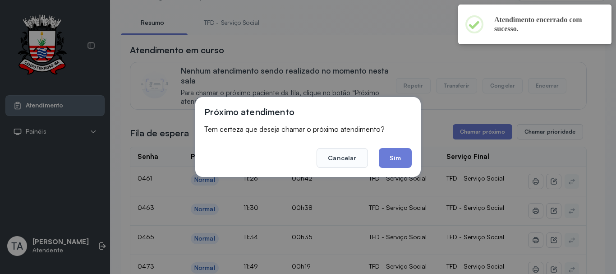
click at [412, 161] on div "Próximo atendimento Tem certeza que deseja chamar o próximo atendimento? Cancel…" at bounding box center [307, 137] width 225 height 80
click at [405, 162] on button "Sim" at bounding box center [395, 158] width 33 height 20
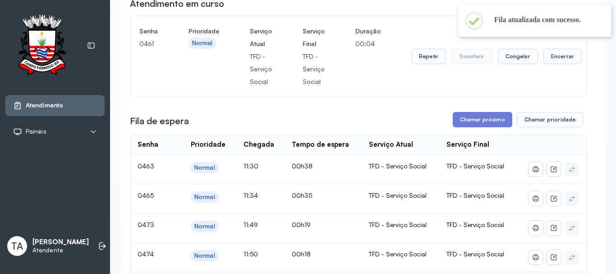
scroll to position [90, 0]
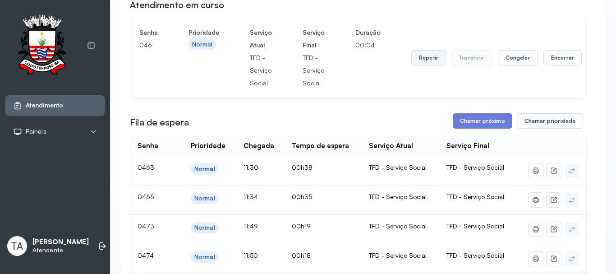
click at [423, 57] on button "Repetir" at bounding box center [428, 57] width 35 height 15
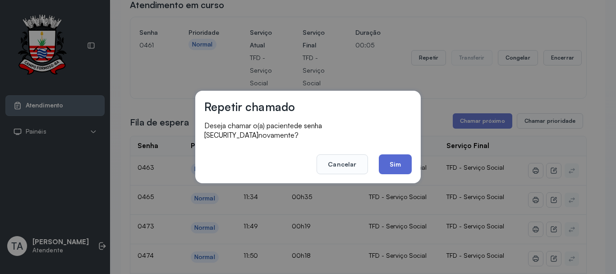
click at [393, 155] on button "Sim" at bounding box center [395, 164] width 33 height 20
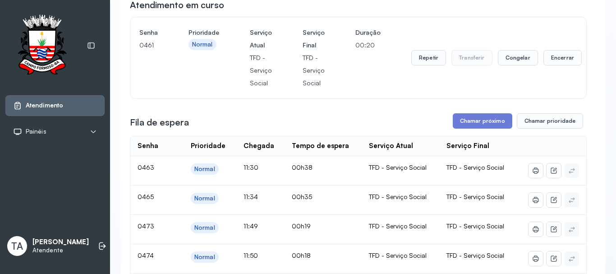
click at [436, 62] on button "Repetir" at bounding box center [428, 57] width 35 height 15
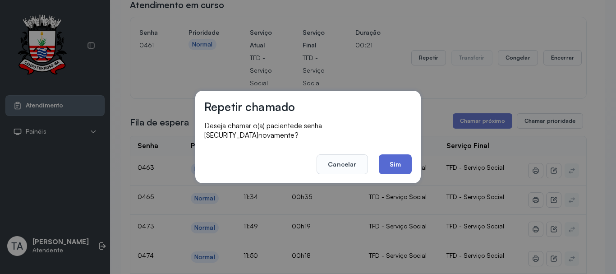
click at [407, 161] on button "Sim" at bounding box center [395, 164] width 33 height 20
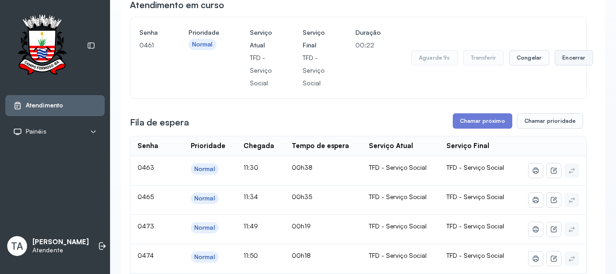
click at [578, 64] on button "Encerrar" at bounding box center [573, 57] width 38 height 15
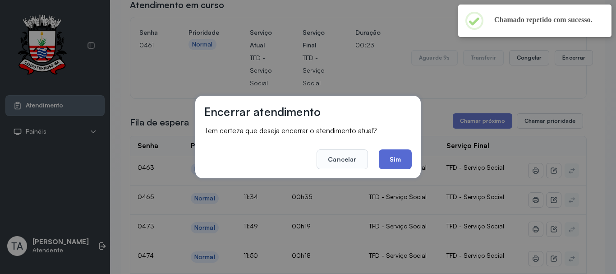
click at [388, 169] on button "Sim" at bounding box center [395, 159] width 33 height 20
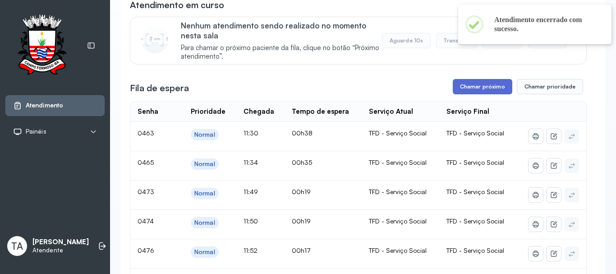
click at [469, 84] on button "Chamar próximo" at bounding box center [482, 86] width 59 height 15
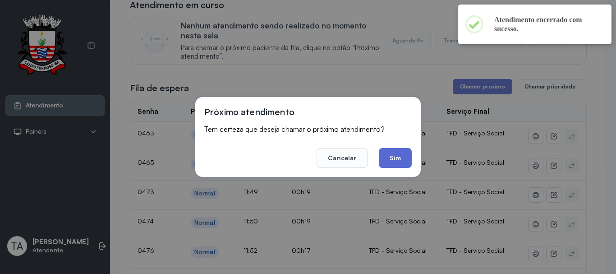
click at [393, 156] on button "Sim" at bounding box center [395, 158] width 33 height 20
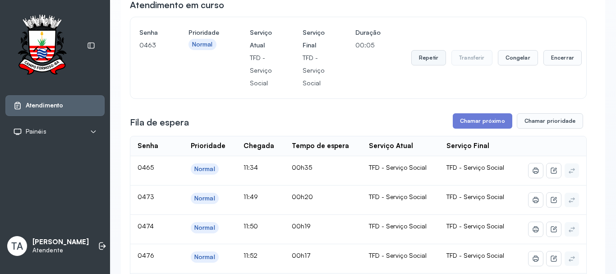
click at [423, 57] on button "Repetir" at bounding box center [428, 57] width 35 height 15
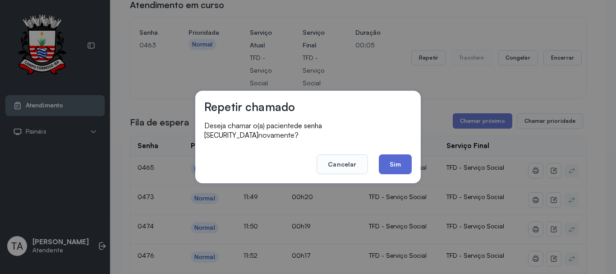
click at [390, 158] on button "Sim" at bounding box center [395, 164] width 33 height 20
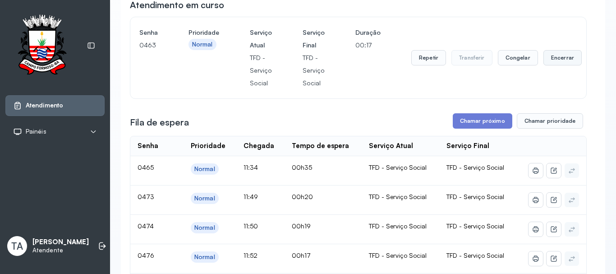
click at [544, 63] on button "Encerrar" at bounding box center [562, 57] width 38 height 15
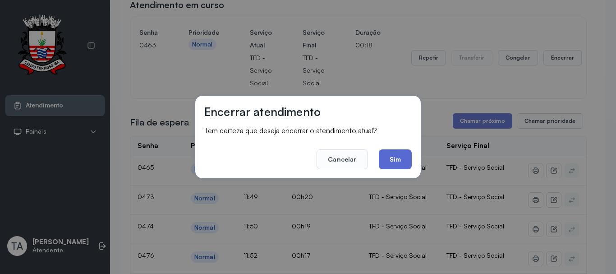
click at [409, 158] on button "Sim" at bounding box center [395, 159] width 33 height 20
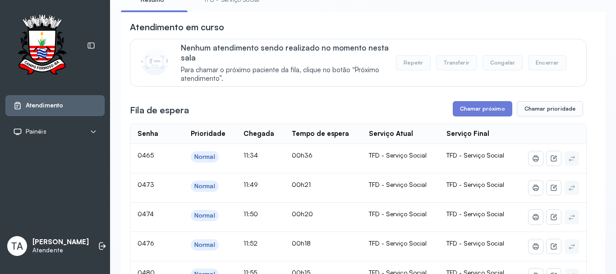
scroll to position [45, 0]
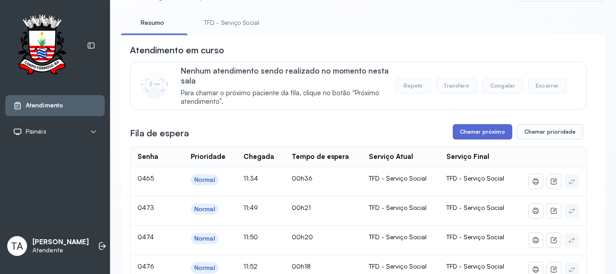
click at [464, 131] on button "Chamar próximo" at bounding box center [482, 131] width 59 height 15
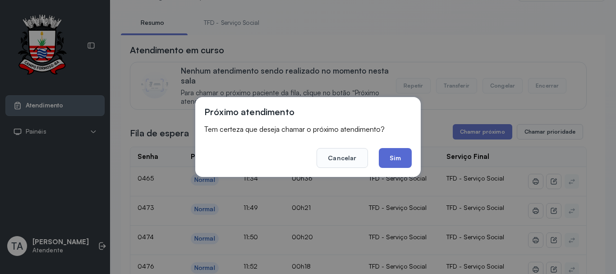
click at [380, 158] on button "Sim" at bounding box center [395, 158] width 33 height 20
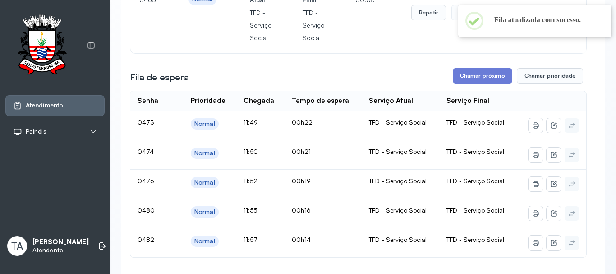
scroll to position [0, 0]
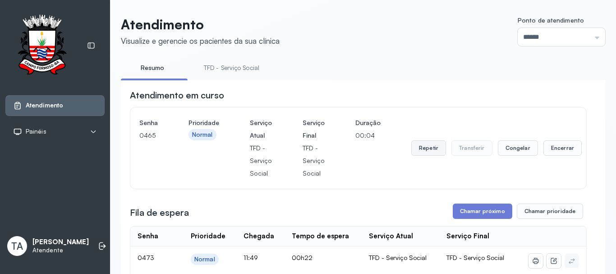
click at [413, 147] on button "Repetir" at bounding box center [428, 147] width 35 height 15
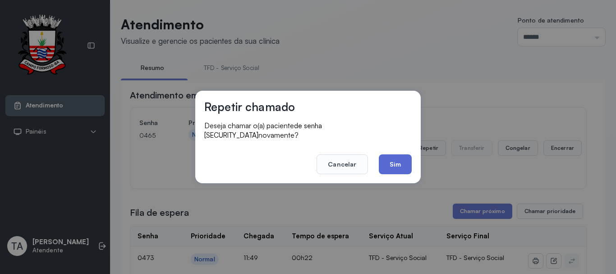
click at [384, 160] on button "Sim" at bounding box center [395, 164] width 33 height 20
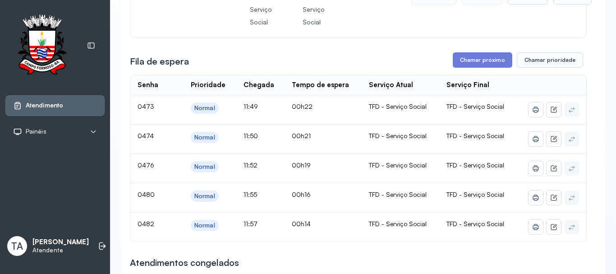
scroll to position [135, 0]
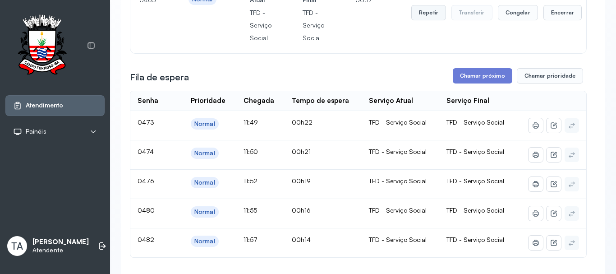
click at [425, 19] on button "Repetir" at bounding box center [428, 12] width 35 height 15
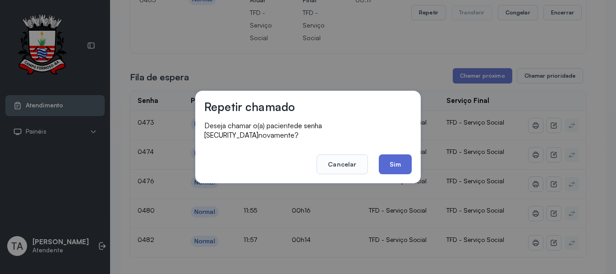
click at [386, 161] on button "Sim" at bounding box center [395, 164] width 33 height 20
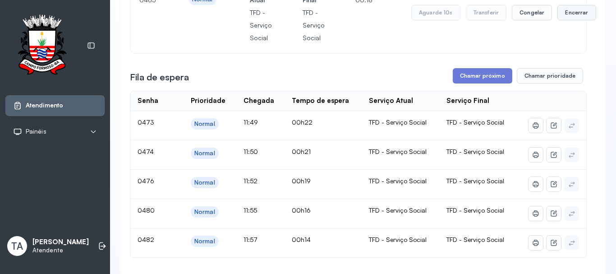
click at [570, 18] on button "Encerrar" at bounding box center [576, 12] width 38 height 15
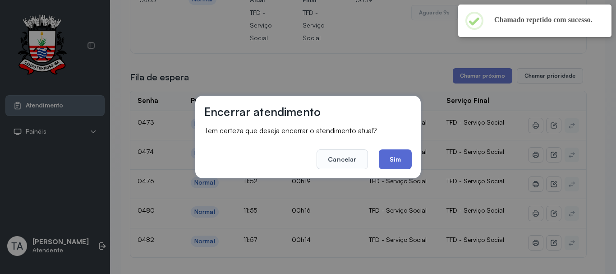
click at [397, 150] on button "Sim" at bounding box center [395, 159] width 33 height 20
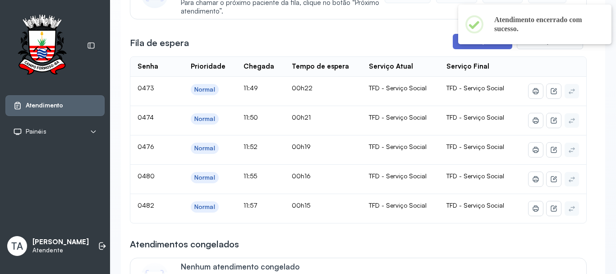
click at [454, 49] on button "Chamar próximo" at bounding box center [482, 41] width 59 height 15
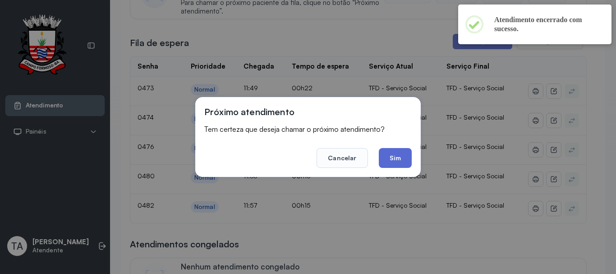
click at [392, 153] on button "Sim" at bounding box center [395, 158] width 33 height 20
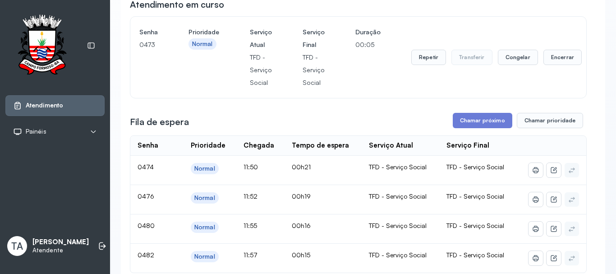
scroll to position [90, 0]
click at [428, 62] on button "Repetir" at bounding box center [428, 57] width 35 height 15
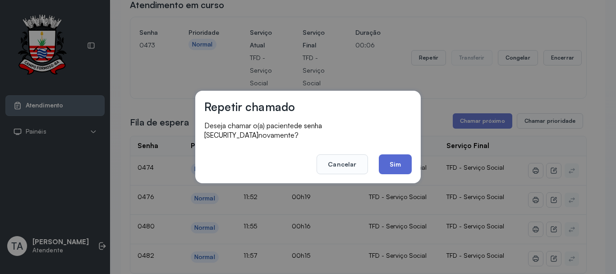
click at [402, 156] on button "Sim" at bounding box center [395, 164] width 33 height 20
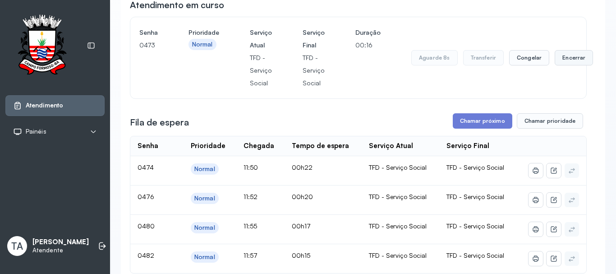
click at [566, 64] on button "Encerrar" at bounding box center [573, 57] width 38 height 15
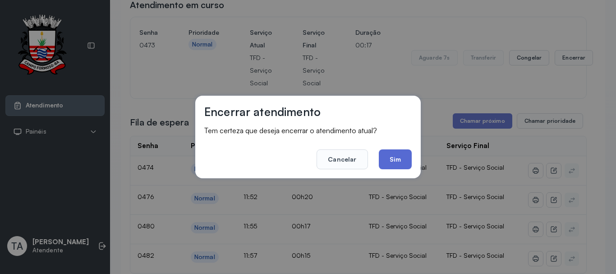
click at [395, 151] on button "Sim" at bounding box center [395, 159] width 33 height 20
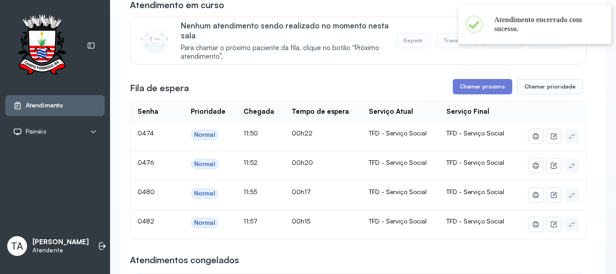
click at [462, 91] on button "Chamar próximo" at bounding box center [482, 86] width 59 height 15
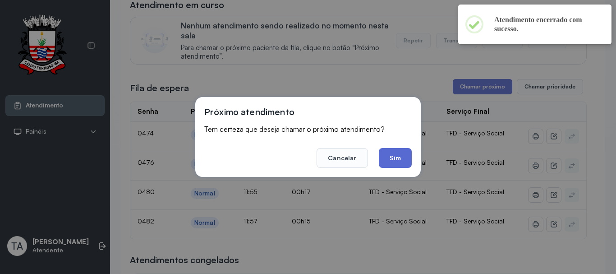
click at [407, 158] on button "Sim" at bounding box center [395, 158] width 33 height 20
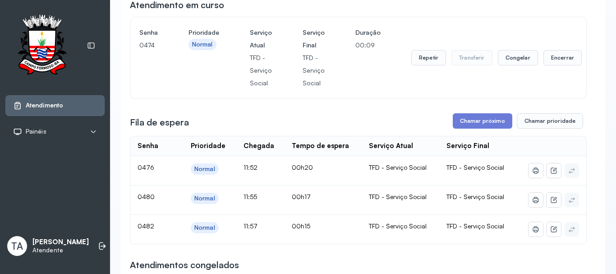
scroll to position [45, 0]
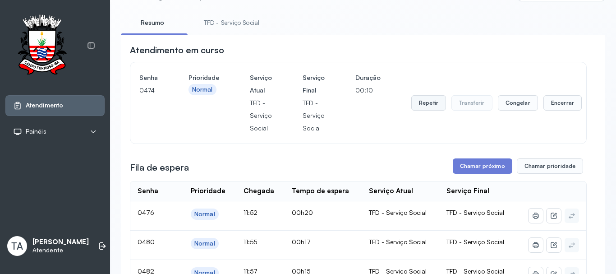
click at [423, 110] on button "Repetir" at bounding box center [428, 102] width 35 height 15
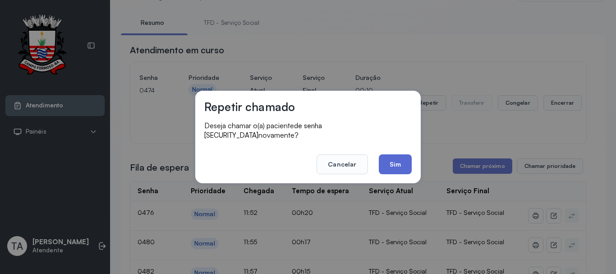
click at [401, 167] on button "Sim" at bounding box center [395, 164] width 33 height 20
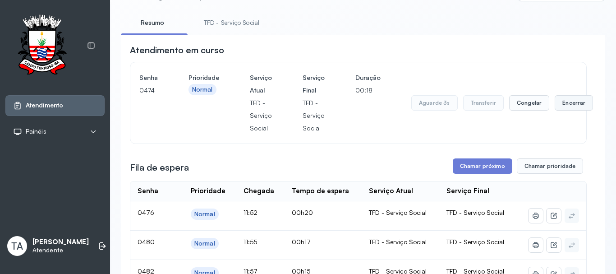
click at [568, 104] on button "Encerrar" at bounding box center [573, 102] width 38 height 15
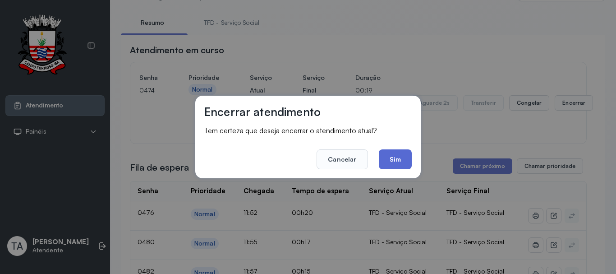
click at [403, 159] on button "Sim" at bounding box center [395, 159] width 33 height 20
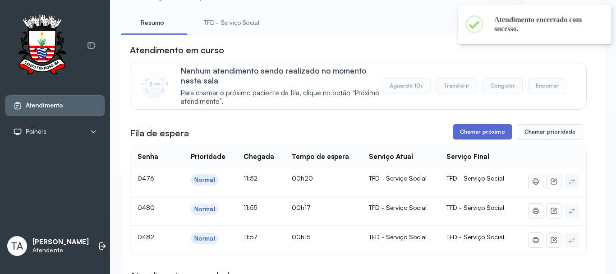
click at [468, 139] on button "Chamar próximo" at bounding box center [482, 131] width 59 height 15
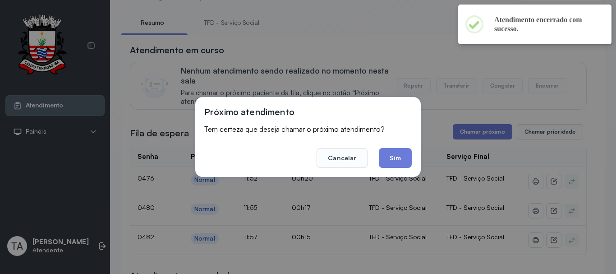
click at [388, 180] on div "Próximo atendimento Tem certeza que deseja chamar o próximo atendimento? Cancel…" at bounding box center [308, 137] width 616 height 274
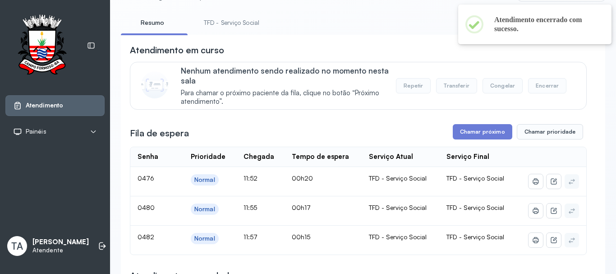
click at [392, 161] on div "Serviço Atual" at bounding box center [391, 156] width 44 height 9
click at [466, 127] on button "Chamar próximo" at bounding box center [482, 131] width 59 height 15
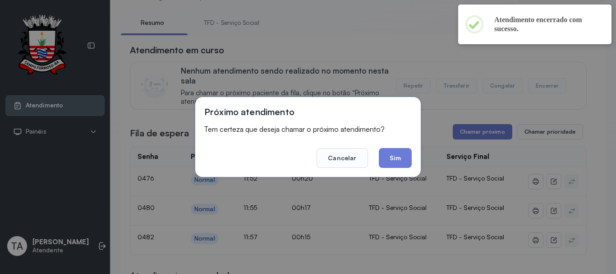
click at [419, 152] on div "Próximo atendimento Tem certeza que deseja chamar o próximo atendimento? Cancel…" at bounding box center [307, 137] width 225 height 80
click at [397, 156] on button "Sim" at bounding box center [395, 158] width 33 height 20
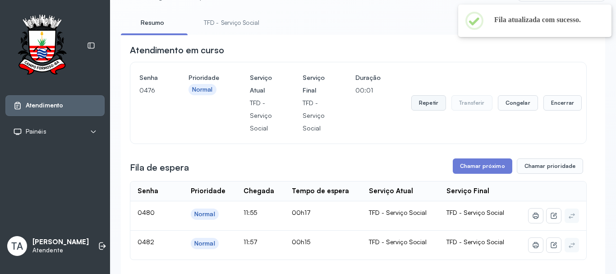
click at [422, 105] on button "Repetir" at bounding box center [428, 102] width 35 height 15
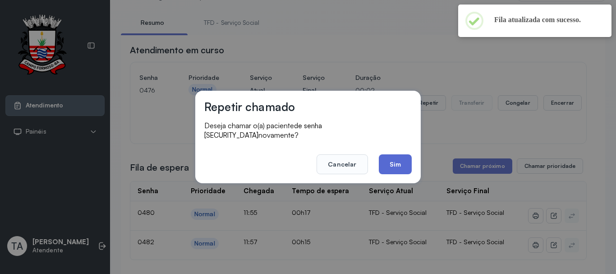
click at [390, 164] on button "Sim" at bounding box center [395, 164] width 33 height 20
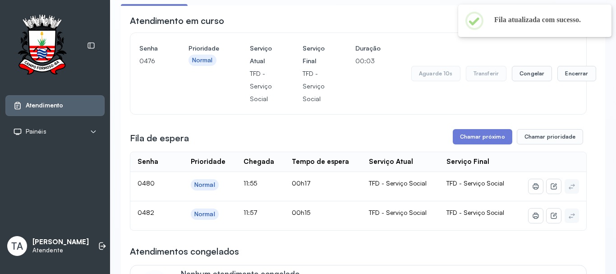
scroll to position [90, 0]
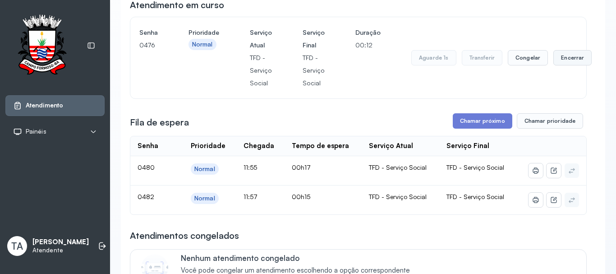
click at [567, 61] on button "Encerrar" at bounding box center [572, 57] width 38 height 15
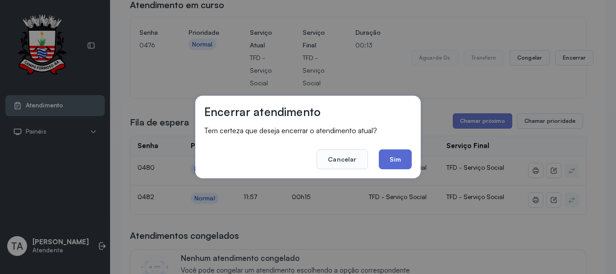
click at [401, 157] on button "Sim" at bounding box center [395, 159] width 33 height 20
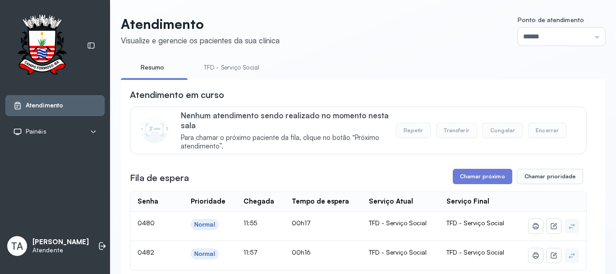
scroll to position [0, 0]
click at [241, 72] on link "TFD - Serviço Social" at bounding box center [231, 67] width 73 height 15
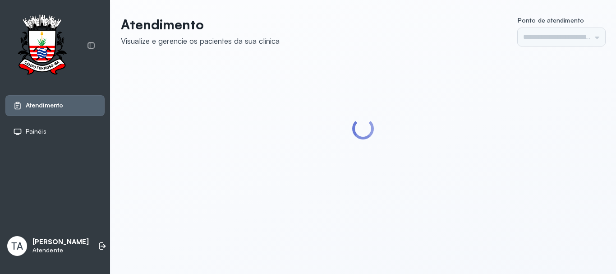
type input "******"
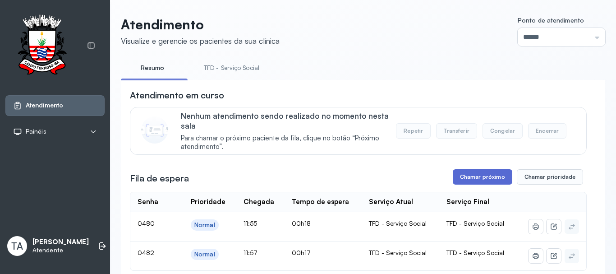
click at [465, 181] on button "Chamar próximo" at bounding box center [482, 176] width 59 height 15
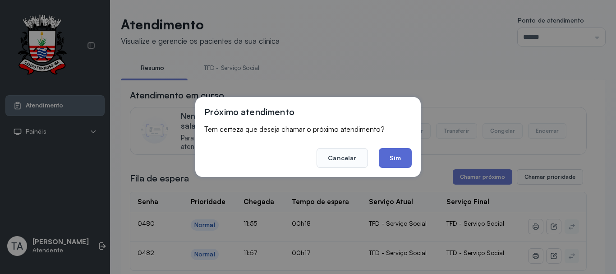
click at [398, 155] on button "Sim" at bounding box center [395, 158] width 33 height 20
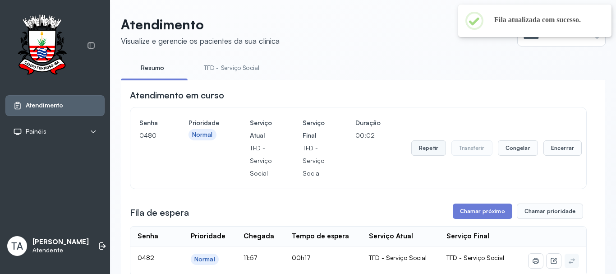
click at [414, 151] on button "Repetir" at bounding box center [428, 147] width 35 height 15
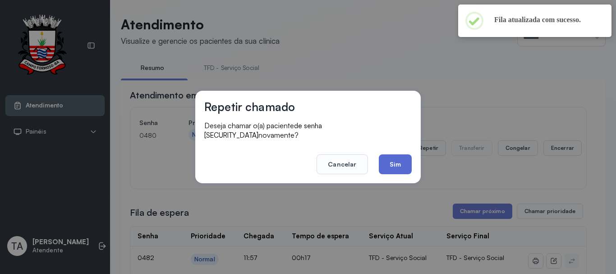
click at [397, 160] on button "Sim" at bounding box center [395, 164] width 33 height 20
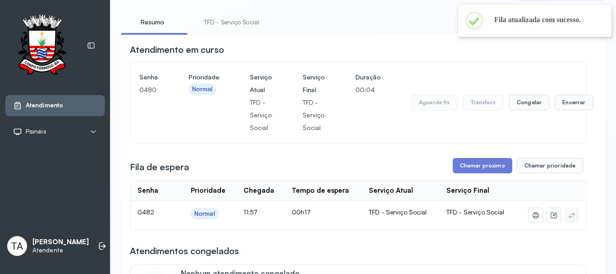
scroll to position [90, 0]
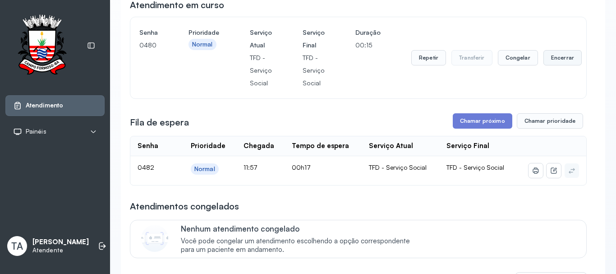
click at [556, 64] on button "Encerrar" at bounding box center [562, 57] width 38 height 15
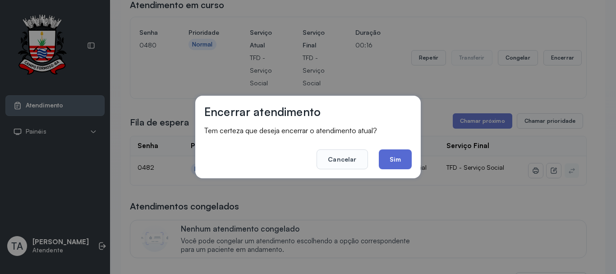
click at [387, 162] on button "Sim" at bounding box center [395, 159] width 33 height 20
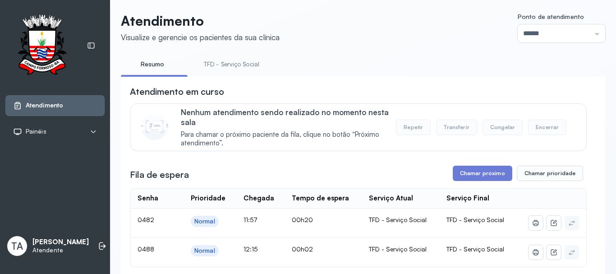
scroll to position [0, 0]
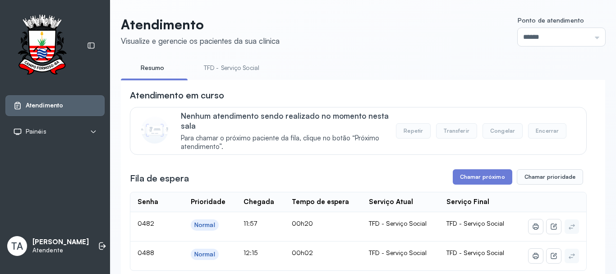
click at [244, 71] on link "TFD - Serviço Social" at bounding box center [231, 67] width 73 height 15
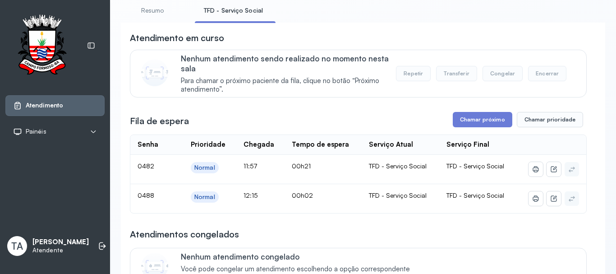
scroll to position [73, 0]
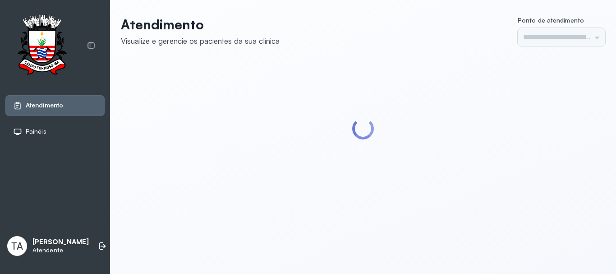
type input "******"
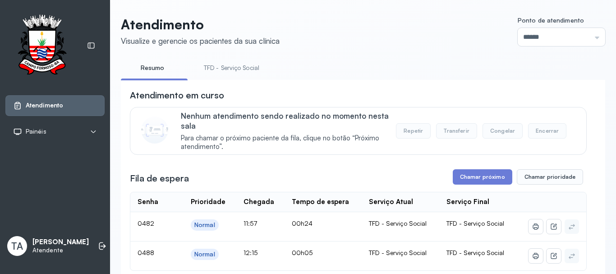
scroll to position [45, 0]
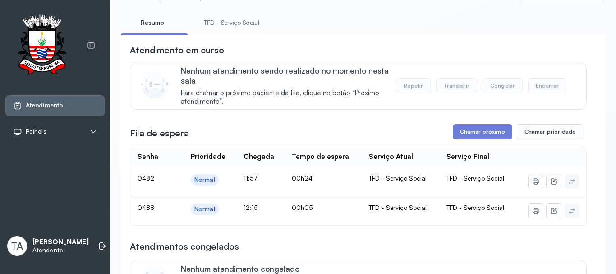
click at [247, 18] on link "TFD - Serviço Social" at bounding box center [231, 22] width 73 height 15
drag, startPoint x: 474, startPoint y: 143, endPoint x: 468, endPoint y: 149, distance: 8.0
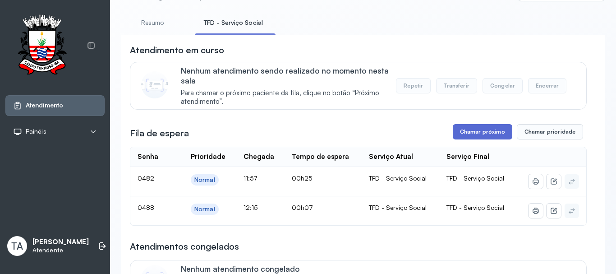
click at [465, 138] on button "Chamar próximo" at bounding box center [482, 131] width 59 height 15
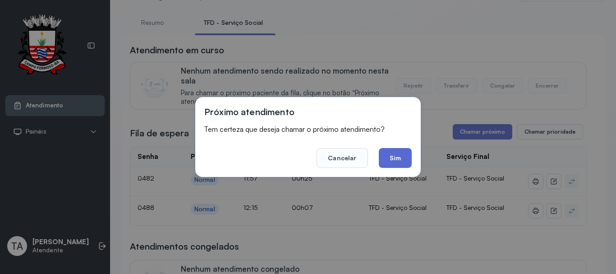
click at [397, 154] on button "Sim" at bounding box center [395, 158] width 33 height 20
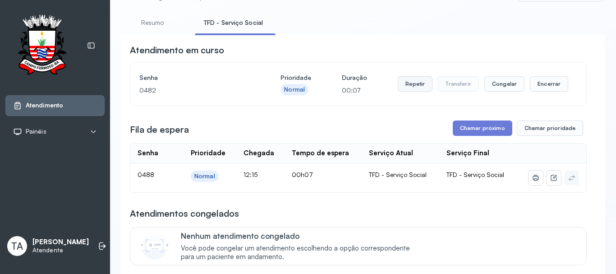
click at [411, 85] on button "Repetir" at bounding box center [415, 83] width 35 height 15
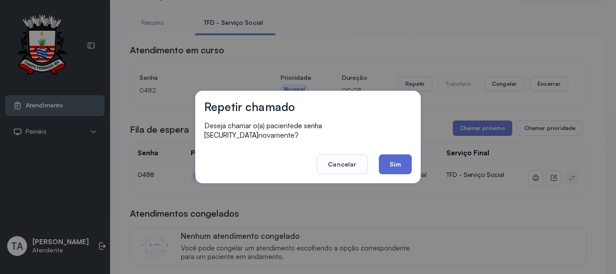
click at [394, 154] on button "Sim" at bounding box center [395, 164] width 33 height 20
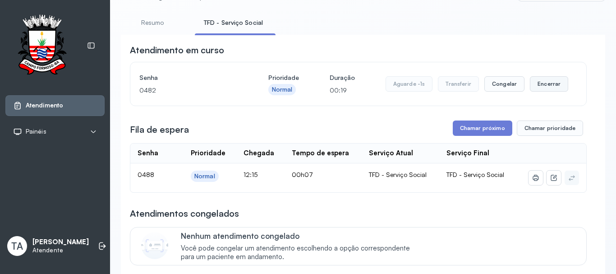
click at [543, 88] on button "Encerrar" at bounding box center [549, 83] width 38 height 15
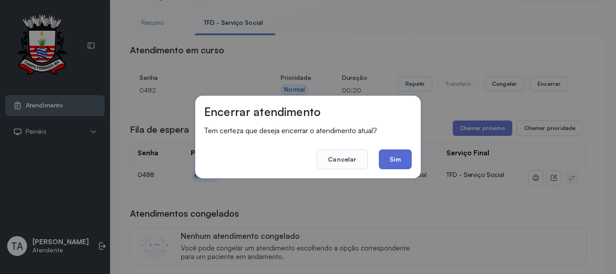
click at [390, 159] on button "Sim" at bounding box center [395, 159] width 33 height 20
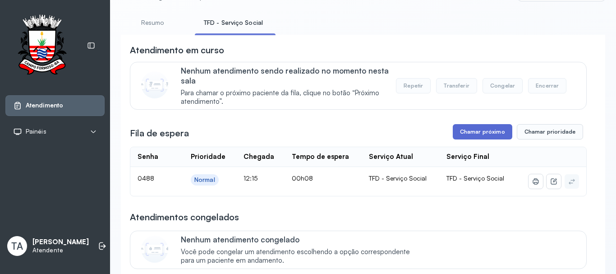
click at [488, 139] on button "Chamar próximo" at bounding box center [482, 131] width 59 height 15
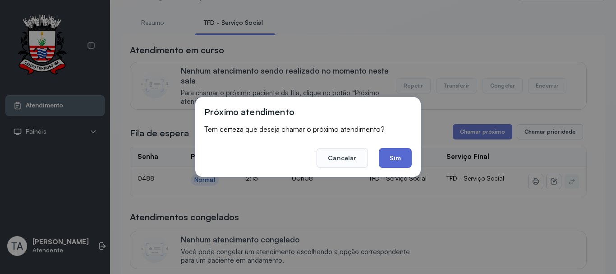
click at [393, 158] on button "Sim" at bounding box center [395, 158] width 33 height 20
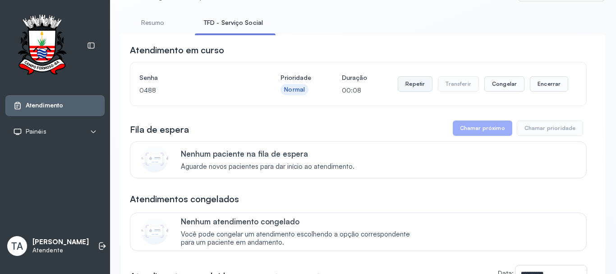
click at [409, 90] on button "Repetir" at bounding box center [415, 83] width 35 height 15
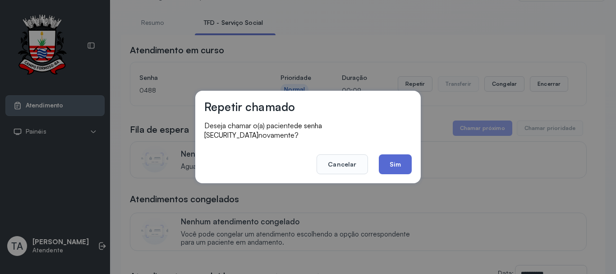
click at [388, 156] on button "Sim" at bounding box center [395, 164] width 33 height 20
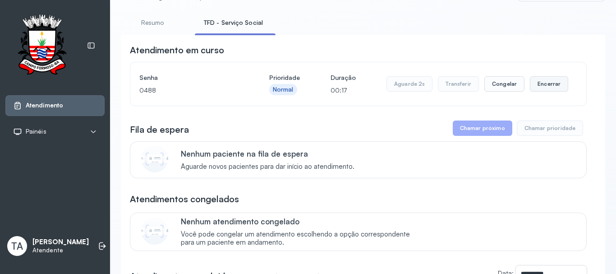
click at [553, 88] on button "Encerrar" at bounding box center [549, 83] width 38 height 15
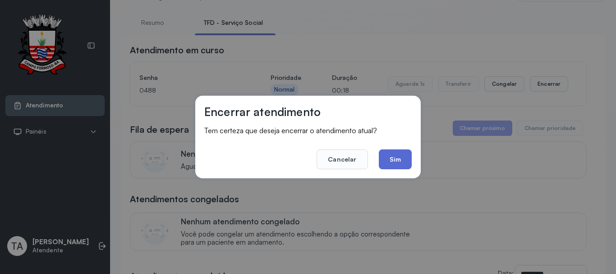
click at [410, 157] on button "Sim" at bounding box center [395, 159] width 33 height 20
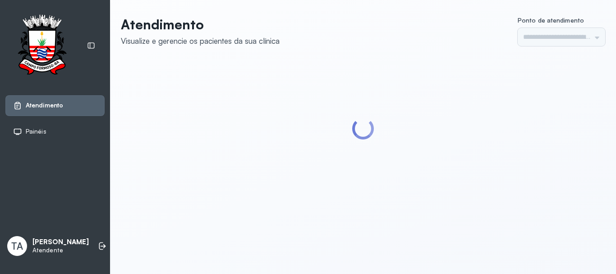
type input "******"
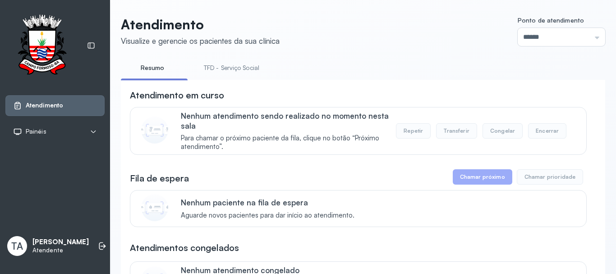
click at [220, 67] on link "TFD - Serviço Social" at bounding box center [231, 67] width 73 height 15
click at [154, 66] on link "Resumo" at bounding box center [152, 67] width 63 height 15
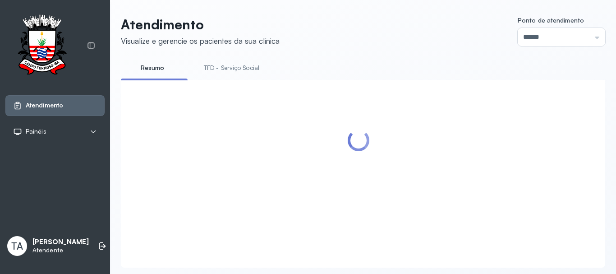
click at [210, 65] on link "TFD - Serviço Social" at bounding box center [231, 67] width 73 height 15
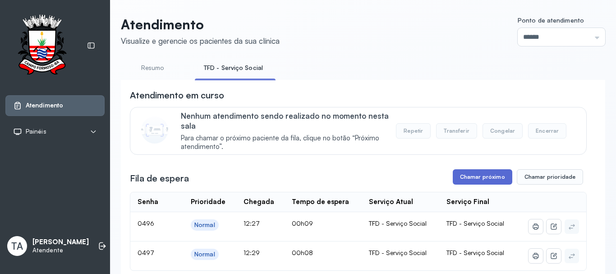
click at [480, 179] on button "Chamar próximo" at bounding box center [482, 176] width 59 height 15
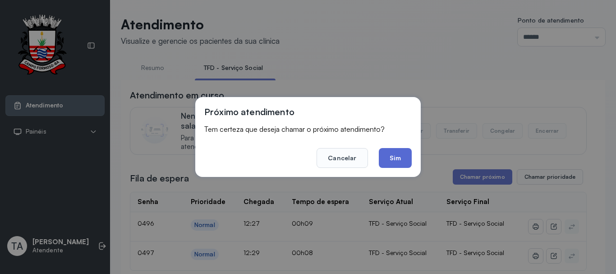
click at [391, 161] on button "Sim" at bounding box center [395, 158] width 33 height 20
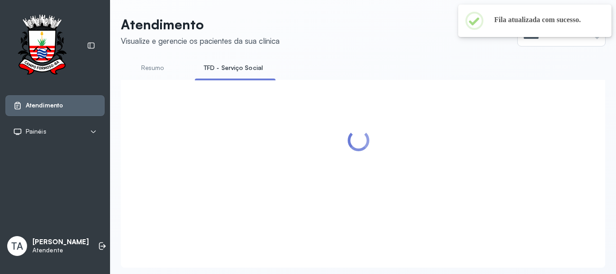
scroll to position [28, 0]
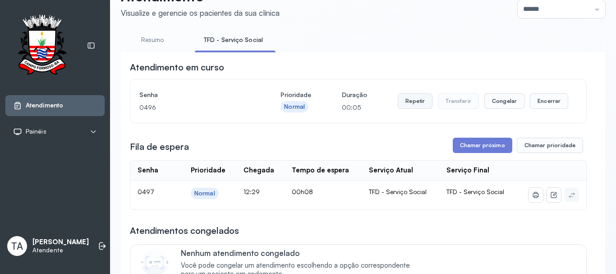
click at [411, 104] on button "Repetir" at bounding box center [415, 100] width 35 height 15
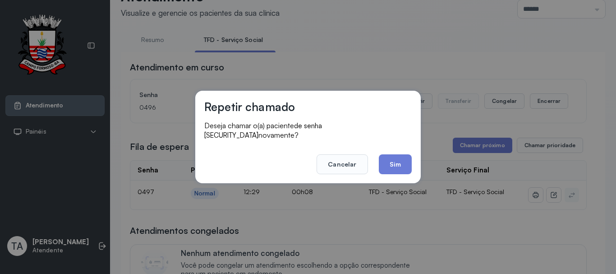
click at [400, 168] on button "Sim" at bounding box center [395, 164] width 33 height 20
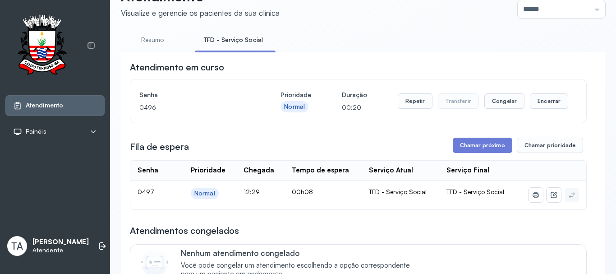
click at [543, 95] on div "Repetir Transferir Congelar Encerrar" at bounding box center [483, 100] width 170 height 25
click at [542, 104] on button "Encerrar" at bounding box center [549, 100] width 38 height 15
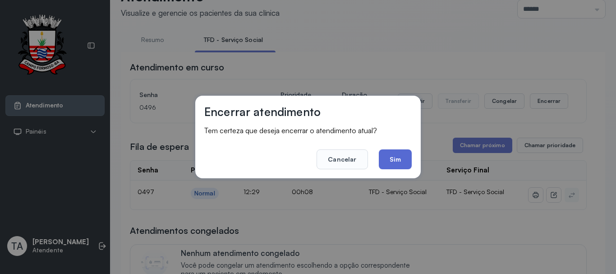
click at [389, 166] on button "Sim" at bounding box center [395, 159] width 33 height 20
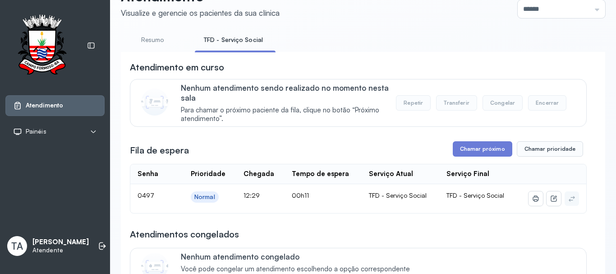
click at [357, 146] on div "Fila de espera Chamar próximo Chamar prioridade" at bounding box center [358, 148] width 457 height 15
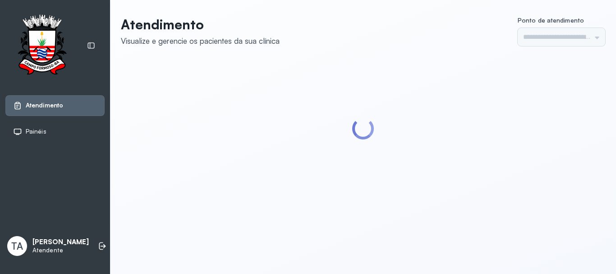
type input "******"
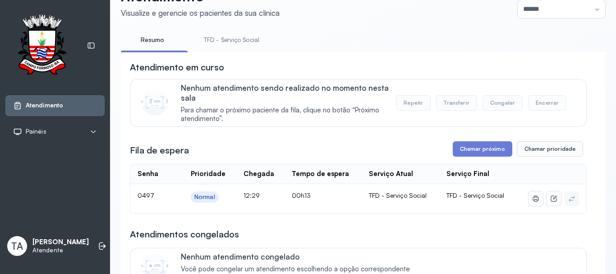
scroll to position [45, 0]
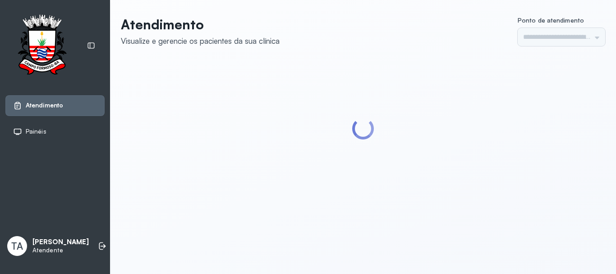
type input "******"
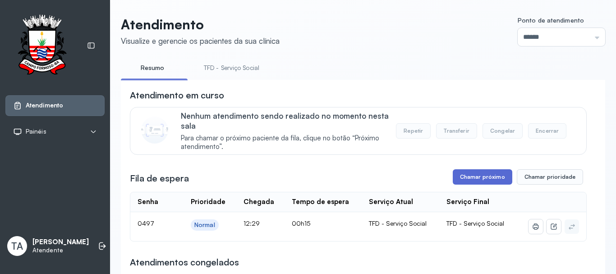
click at [468, 178] on button "Chamar próximo" at bounding box center [482, 176] width 59 height 15
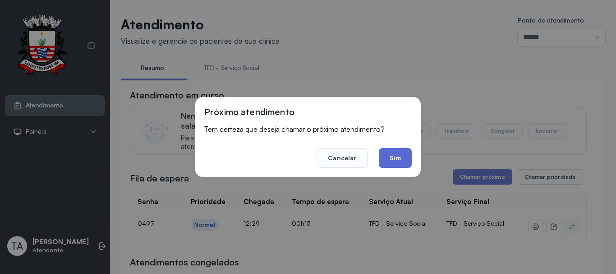
click at [389, 157] on button "Sim" at bounding box center [395, 158] width 33 height 20
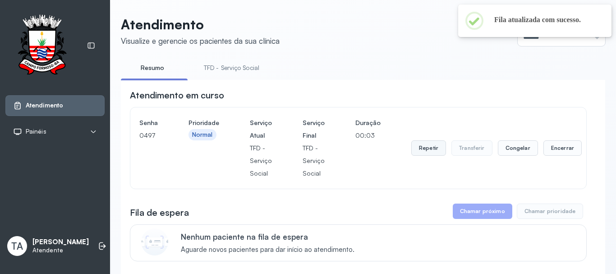
click at [422, 156] on button "Repetir" at bounding box center [428, 147] width 35 height 15
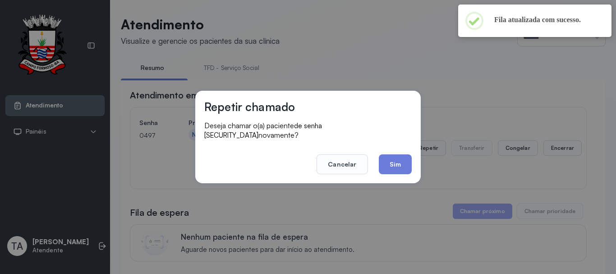
drag, startPoint x: 383, startPoint y: 174, endPoint x: 389, endPoint y: 165, distance: 11.3
click at [385, 170] on div "Repetir chamado Deseja chamar o(a) paciente de senha 0497 novamente? Cancelar S…" at bounding box center [307, 137] width 225 height 92
click at [389, 164] on button "Sim" at bounding box center [395, 164] width 33 height 20
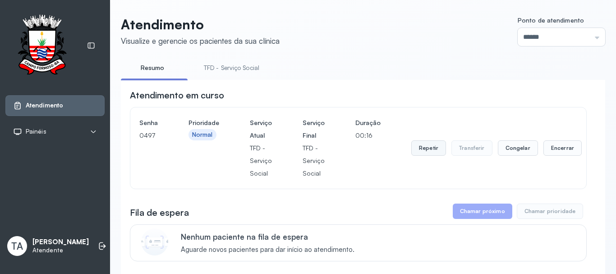
click at [431, 152] on button "Repetir" at bounding box center [428, 147] width 35 height 15
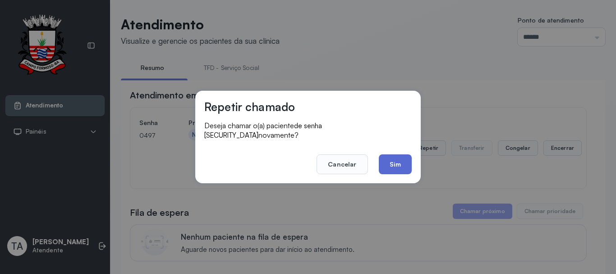
click at [401, 166] on button "Sim" at bounding box center [395, 164] width 33 height 20
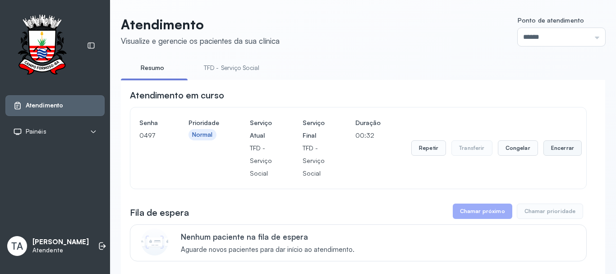
click at [557, 150] on button "Encerrar" at bounding box center [562, 147] width 38 height 15
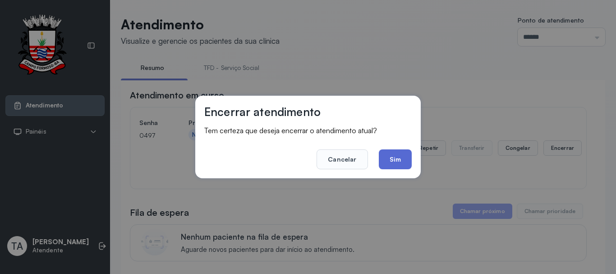
click at [404, 149] on button "Sim" at bounding box center [395, 159] width 33 height 20
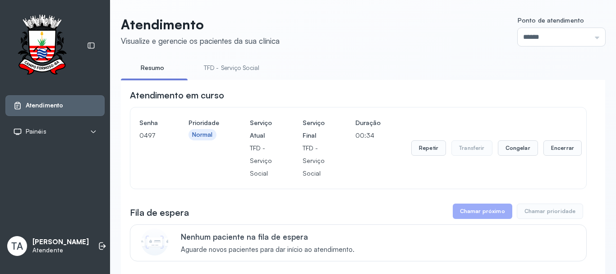
click at [401, 154] on div "Senha 0497 Prioridade Normal Serviço Atual TFD - Serviço Social Serviço Final T…" at bounding box center [358, 147] width 438 height 63
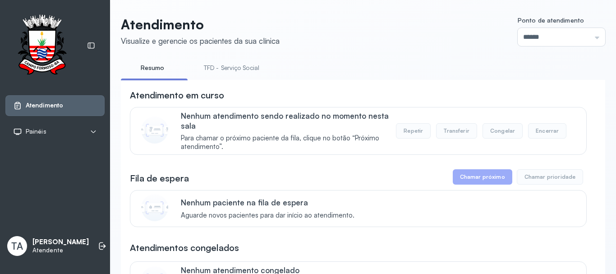
click at [242, 60] on link "TFD - Serviço Social" at bounding box center [231, 67] width 73 height 15
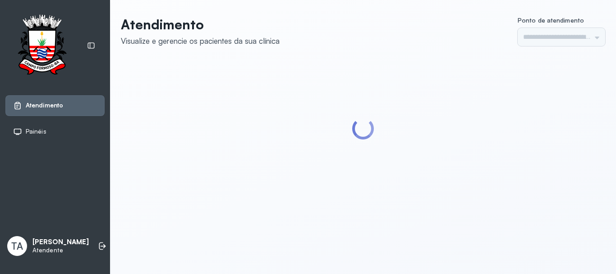
type input "******"
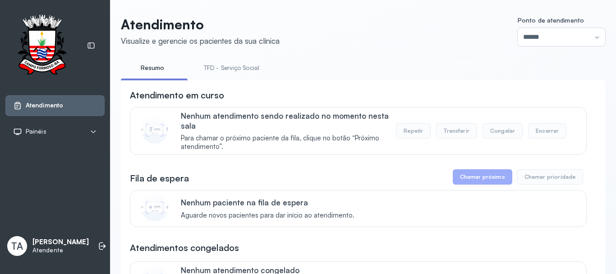
click at [252, 71] on link "TFD - Serviço Social" at bounding box center [231, 67] width 73 height 15
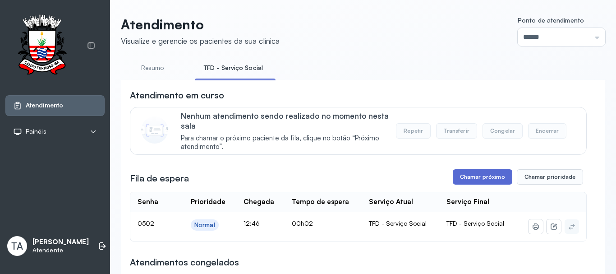
click at [484, 181] on button "Chamar próximo" at bounding box center [482, 176] width 59 height 15
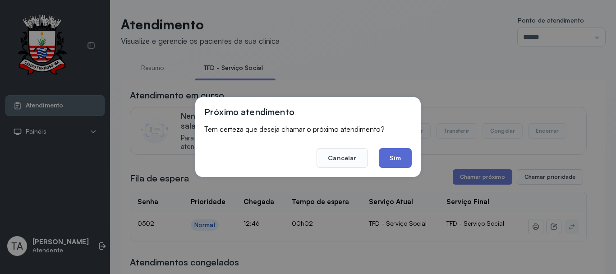
click at [396, 162] on button "Sim" at bounding box center [395, 158] width 33 height 20
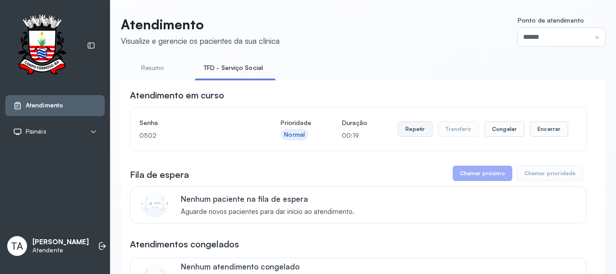
click at [400, 131] on button "Repetir" at bounding box center [415, 128] width 35 height 15
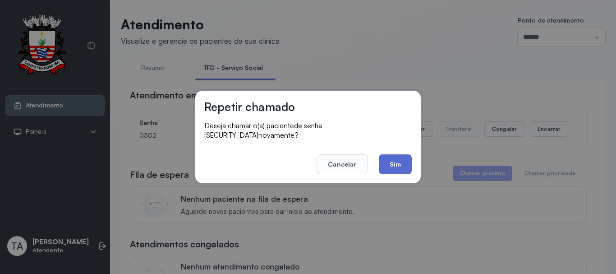
click at [387, 165] on button "Sim" at bounding box center [395, 164] width 33 height 20
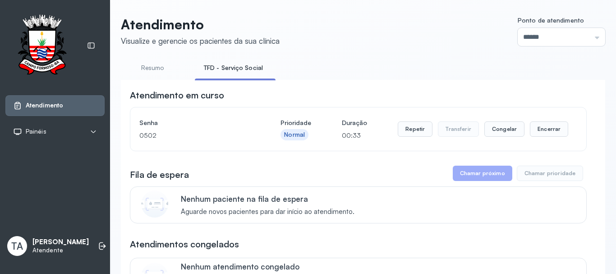
click at [407, 132] on button "Repetir" at bounding box center [415, 128] width 35 height 15
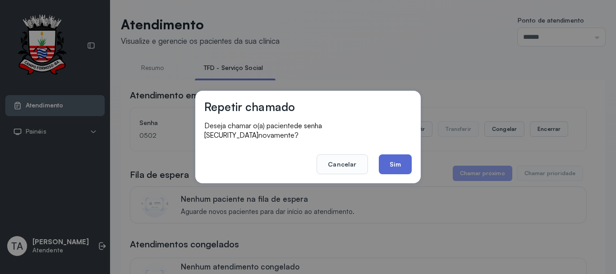
click at [392, 160] on button "Sim" at bounding box center [395, 164] width 33 height 20
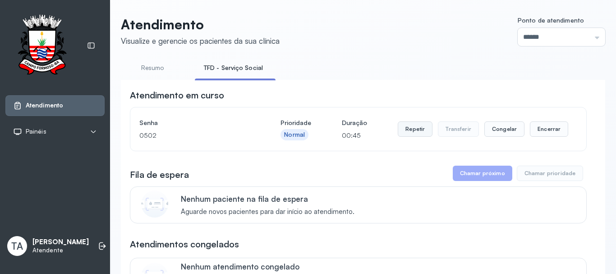
click at [400, 134] on button "Repetir" at bounding box center [415, 128] width 35 height 15
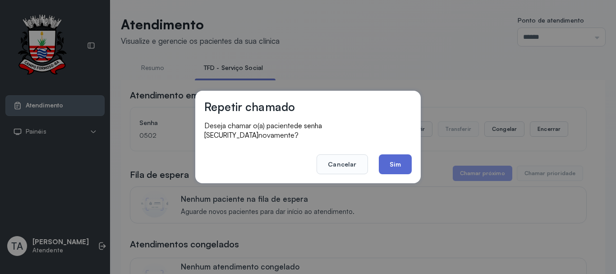
click at [394, 161] on button "Sim" at bounding box center [395, 164] width 33 height 20
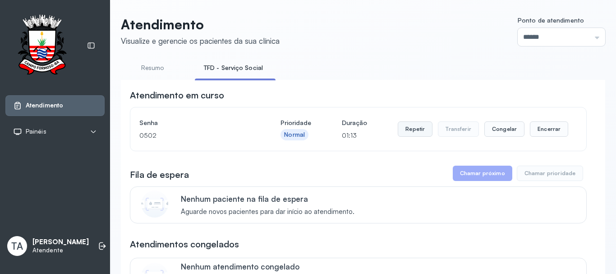
click at [414, 132] on button "Repetir" at bounding box center [415, 128] width 35 height 15
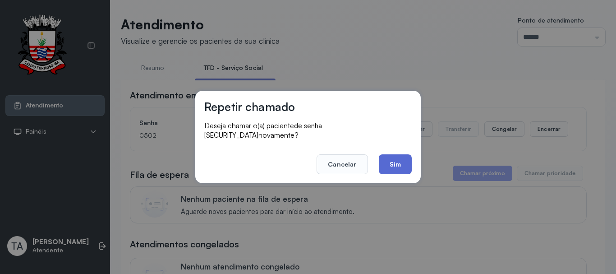
click at [397, 165] on button "Sim" at bounding box center [395, 164] width 33 height 20
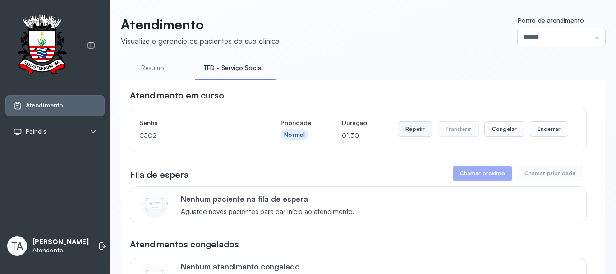
click at [409, 131] on button "Repetir" at bounding box center [415, 128] width 35 height 15
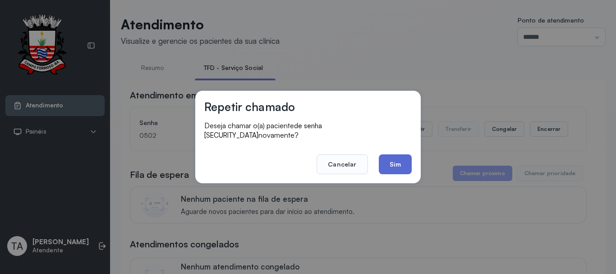
click at [392, 165] on button "Sim" at bounding box center [395, 164] width 33 height 20
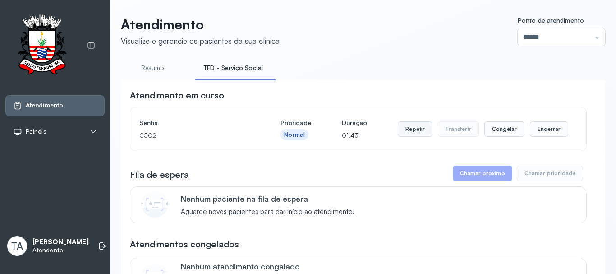
click at [409, 135] on button "Repetir" at bounding box center [415, 128] width 35 height 15
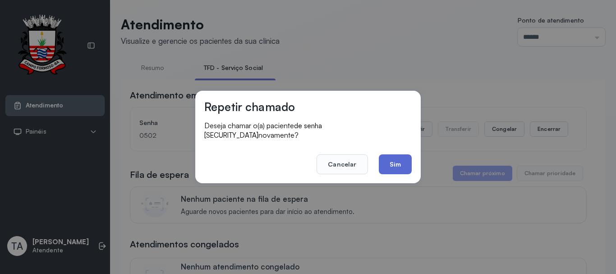
click at [402, 165] on button "Sim" at bounding box center [395, 164] width 33 height 20
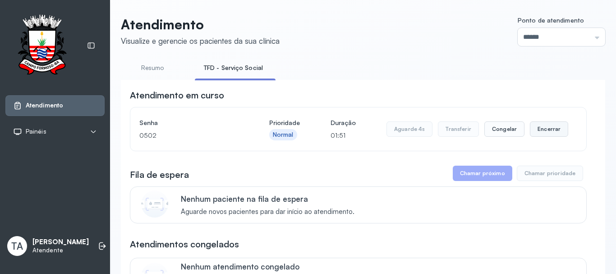
click at [542, 131] on button "Encerrar" at bounding box center [549, 128] width 38 height 15
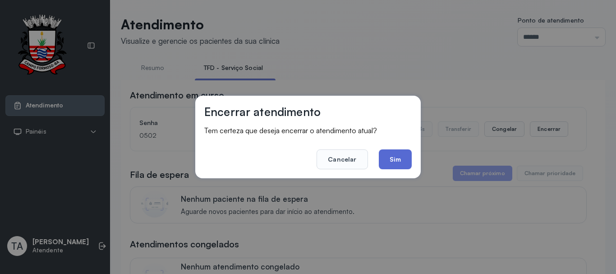
click at [406, 166] on button "Sim" at bounding box center [395, 159] width 33 height 20
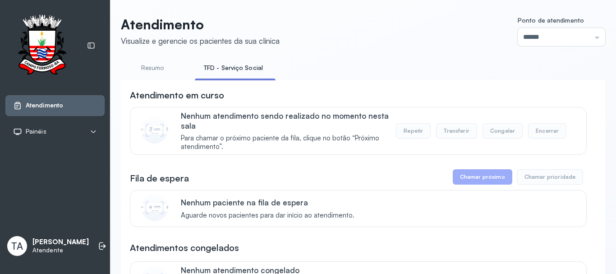
click at [142, 64] on link "Resumo" at bounding box center [152, 67] width 63 height 15
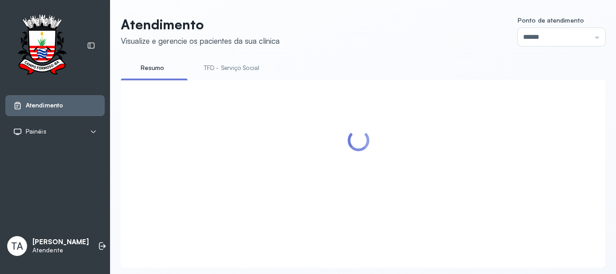
click at [215, 73] on link "TFD - Serviço Social" at bounding box center [231, 67] width 73 height 15
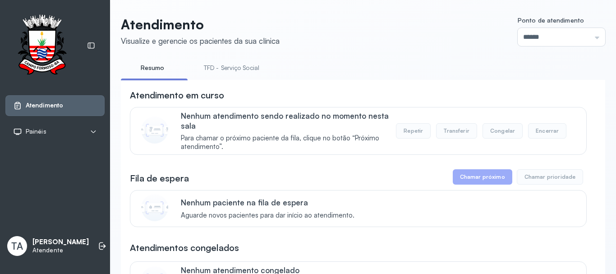
drag, startPoint x: 248, startPoint y: 57, endPoint x: 243, endPoint y: 66, distance: 9.9
click at [243, 66] on link "TFD - Serviço Social" at bounding box center [231, 67] width 73 height 15
click at [169, 67] on link "Resumo" at bounding box center [152, 67] width 63 height 15
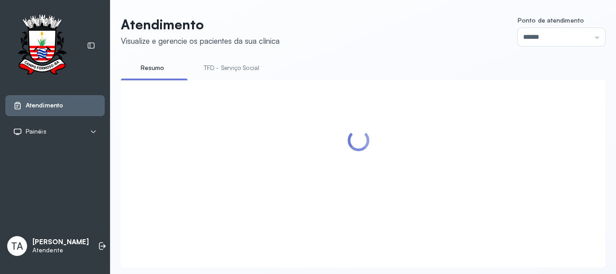
click at [229, 72] on link "TFD - Serviço Social" at bounding box center [231, 67] width 73 height 15
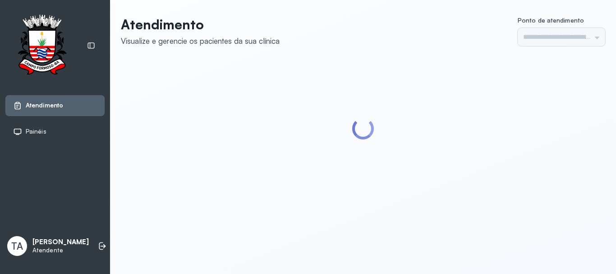
type input "******"
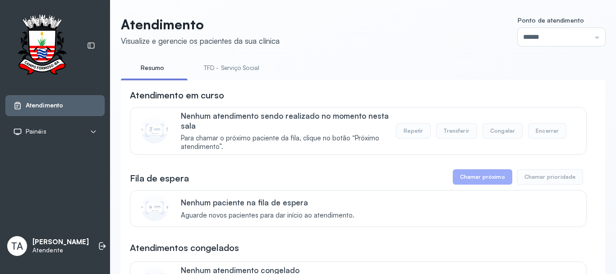
click at [229, 65] on link "TFD - Serviço Social" at bounding box center [231, 67] width 73 height 15
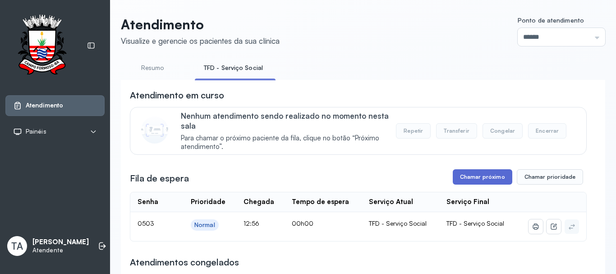
click at [470, 183] on button "Chamar próximo" at bounding box center [482, 176] width 59 height 15
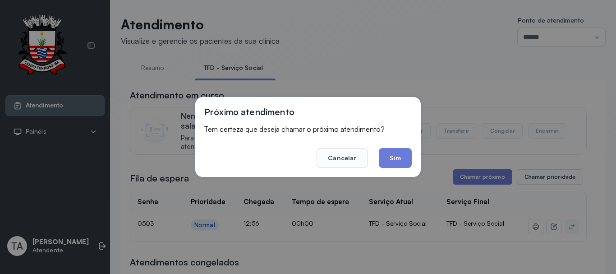
click at [397, 158] on button "Sim" at bounding box center [395, 158] width 33 height 20
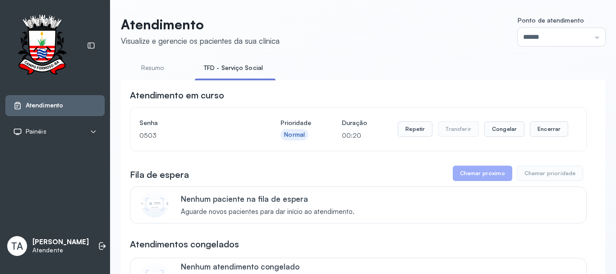
click at [393, 134] on div "Senha [SECURITY_DATA] Prioridade Normal Duração 00:20 Repetir Transferir Congel…" at bounding box center [358, 128] width 438 height 25
click at [398, 134] on button "Repetir" at bounding box center [415, 128] width 35 height 15
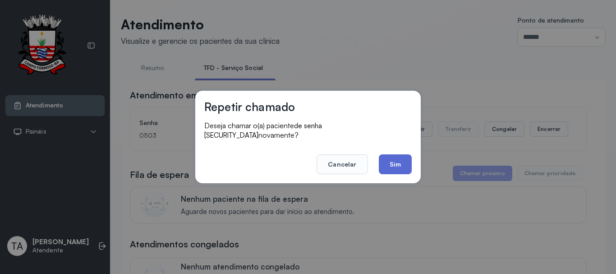
click at [394, 167] on button "Sim" at bounding box center [395, 164] width 33 height 20
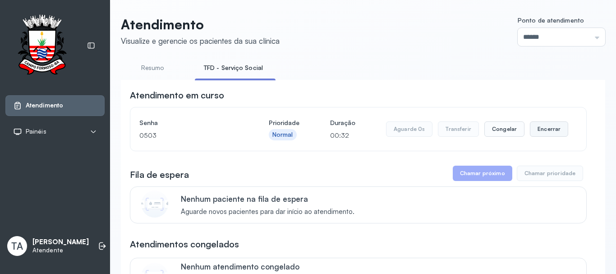
click at [530, 135] on div "Aguarde 0s Transferir Congelar Encerrar" at bounding box center [477, 128] width 182 height 25
click at [532, 134] on button "Encerrar" at bounding box center [549, 128] width 38 height 15
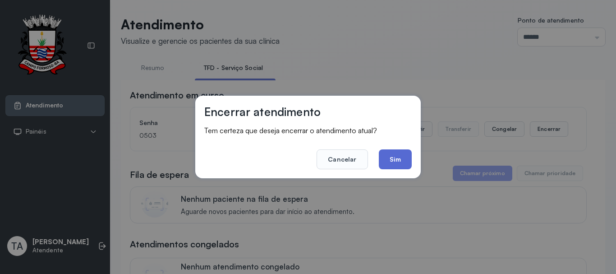
click at [390, 164] on button "Sim" at bounding box center [395, 159] width 33 height 20
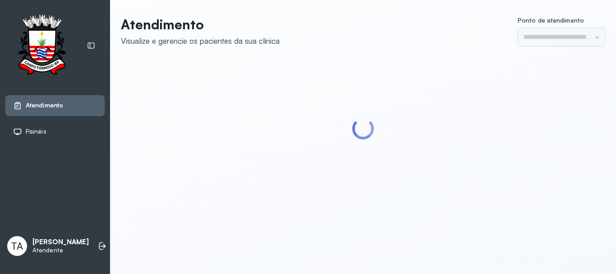
type input "******"
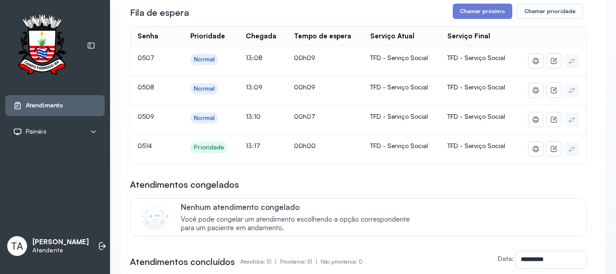
scroll to position [180, 0]
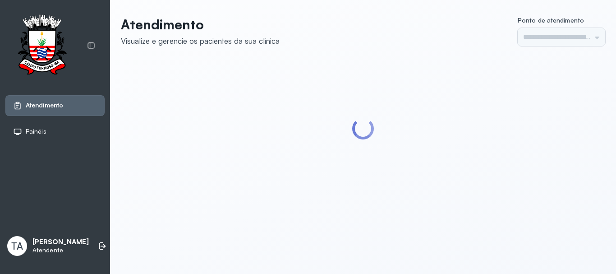
type input "******"
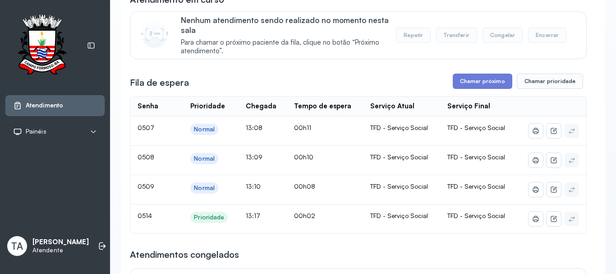
scroll to position [90, 0]
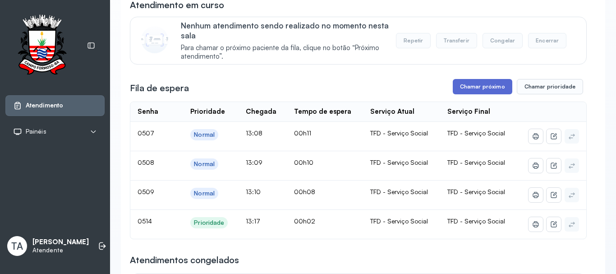
click at [472, 92] on button "Chamar próximo" at bounding box center [482, 86] width 59 height 15
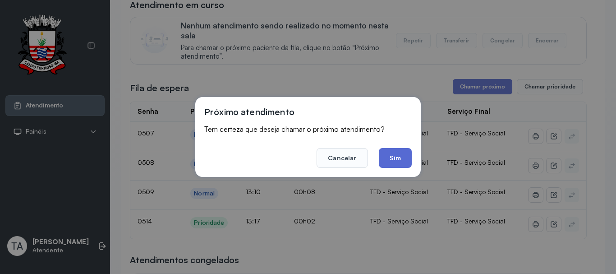
click at [407, 149] on button "Sim" at bounding box center [395, 158] width 33 height 20
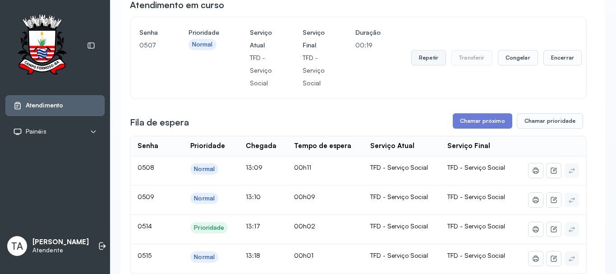
click at [424, 65] on button "Repetir" at bounding box center [428, 57] width 35 height 15
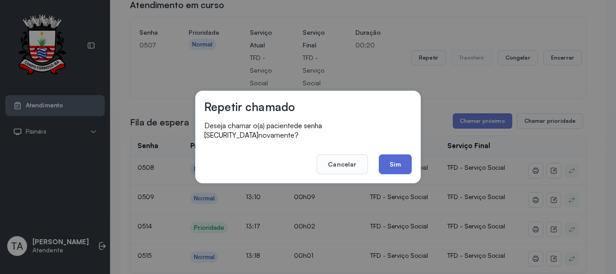
click at [398, 159] on button "Sim" at bounding box center [395, 164] width 33 height 20
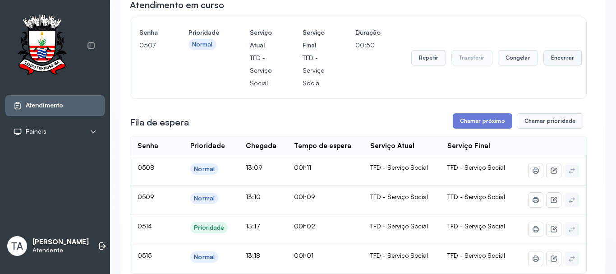
click at [545, 58] on button "Encerrar" at bounding box center [562, 57] width 38 height 15
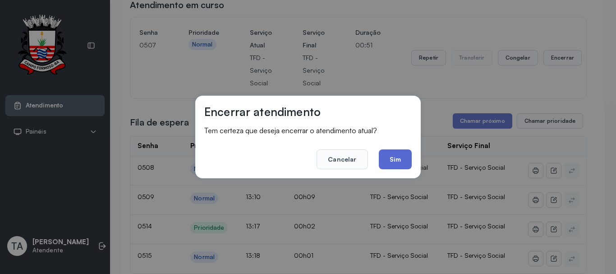
click at [404, 152] on button "Sim" at bounding box center [395, 159] width 33 height 20
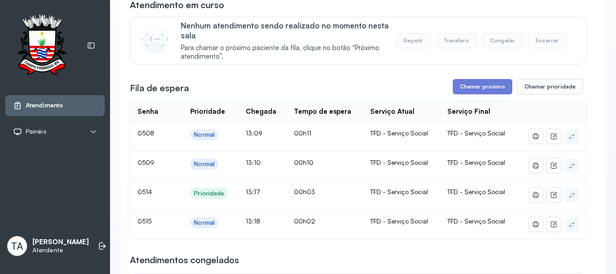
drag, startPoint x: 359, startPoint y: 89, endPoint x: 491, endPoint y: 114, distance: 134.4
click at [360, 88] on div "Fila de espera Chamar próximo Chamar prioridade" at bounding box center [358, 86] width 457 height 15
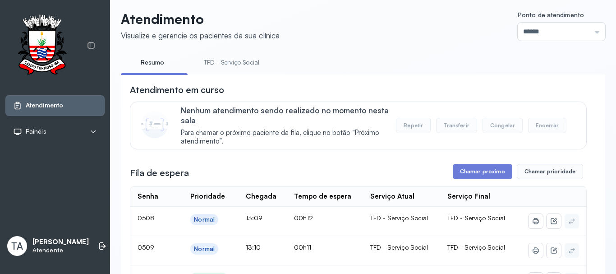
scroll to position [0, 0]
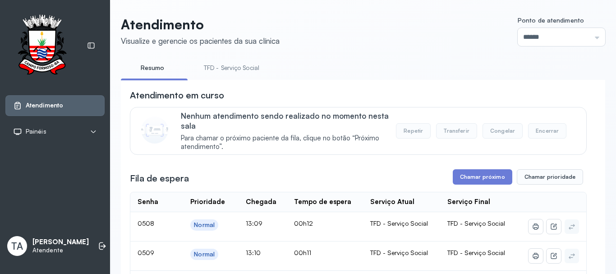
click at [239, 70] on link "TFD - Serviço Social" at bounding box center [231, 67] width 73 height 15
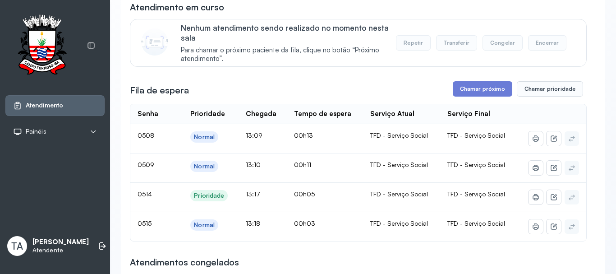
scroll to position [90, 0]
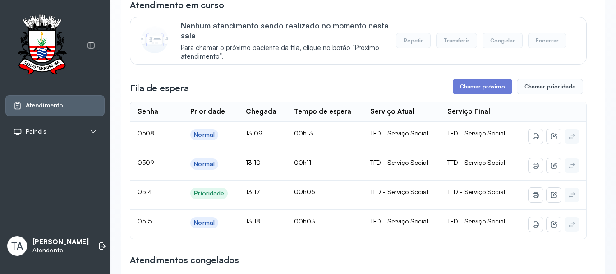
click at [482, 83] on button "Chamar próximo" at bounding box center [482, 86] width 59 height 15
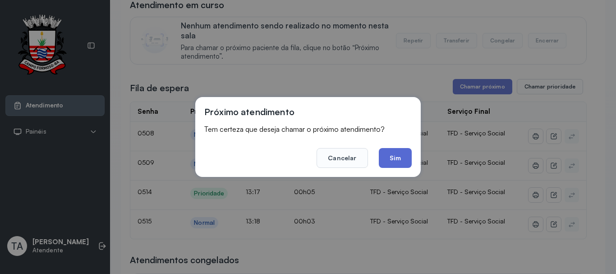
click at [393, 157] on button "Sim" at bounding box center [395, 158] width 33 height 20
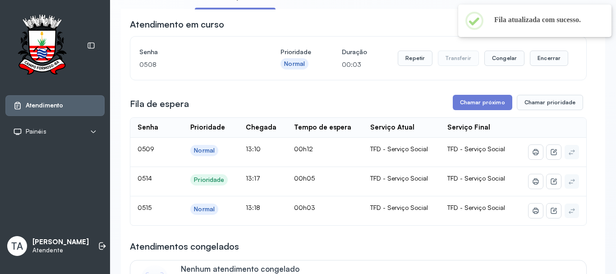
scroll to position [45, 0]
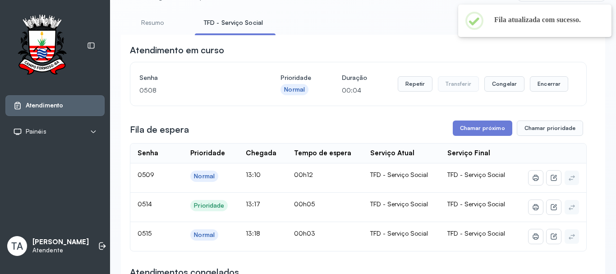
click at [411, 95] on div "Repetir Transferir Congelar Encerrar" at bounding box center [483, 83] width 170 height 25
click at [408, 91] on button "Repetir" at bounding box center [415, 83] width 35 height 15
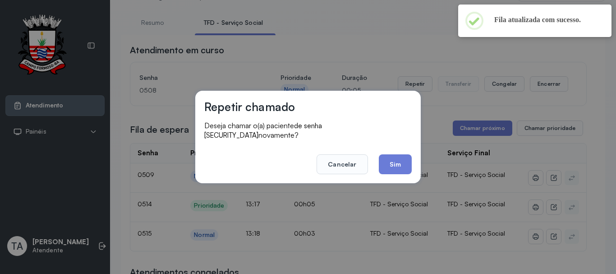
click at [411, 170] on div "Repetir chamado Deseja chamar o(a) paciente de senha [SECURITY_DATA] novamente?…" at bounding box center [307, 137] width 225 height 92
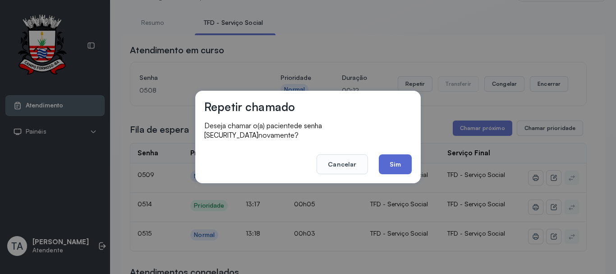
click at [381, 159] on button "Sim" at bounding box center [395, 164] width 33 height 20
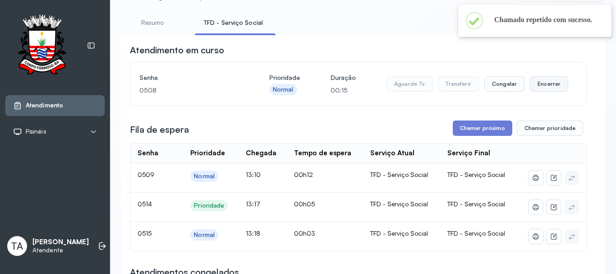
click at [542, 84] on button "Encerrar" at bounding box center [549, 83] width 38 height 15
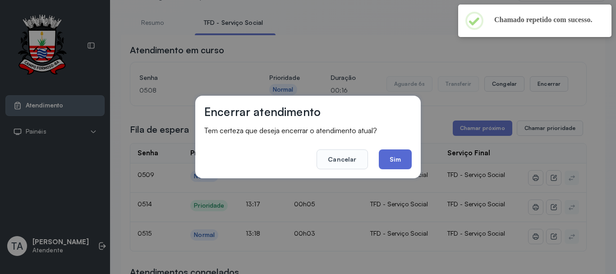
click at [389, 162] on button "Sim" at bounding box center [395, 159] width 33 height 20
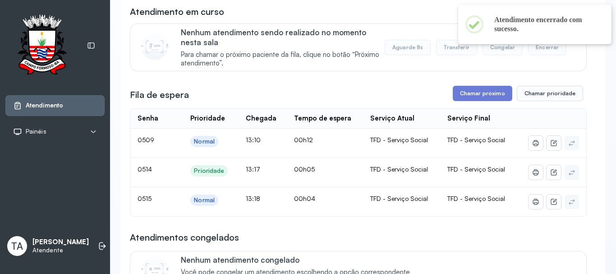
scroll to position [135, 0]
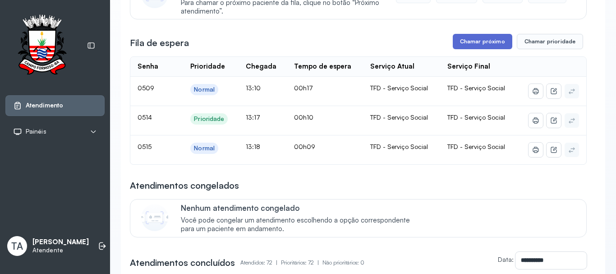
click at [468, 45] on button "Chamar próximo" at bounding box center [482, 41] width 59 height 15
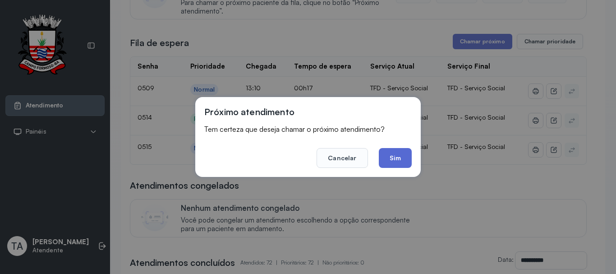
click at [407, 162] on button "Sim" at bounding box center [395, 158] width 33 height 20
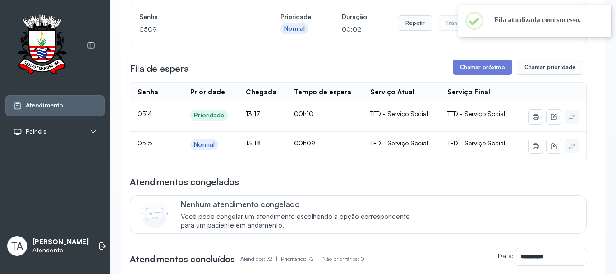
scroll to position [90, 0]
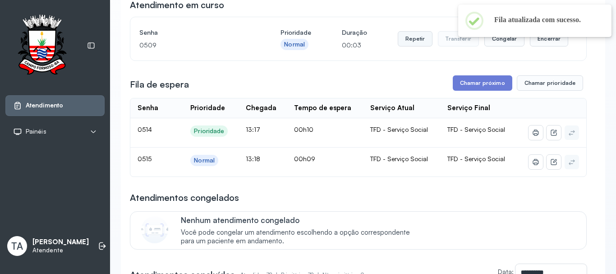
click at [412, 46] on button "Repetir" at bounding box center [415, 38] width 35 height 15
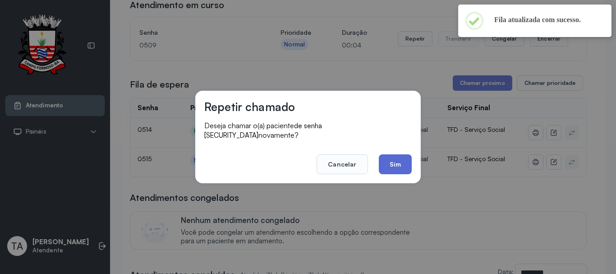
click at [389, 162] on button "Sim" at bounding box center [395, 164] width 33 height 20
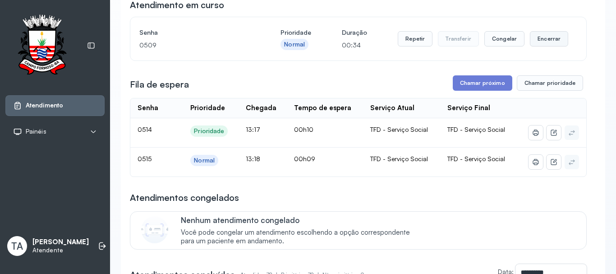
click at [535, 42] on button "Encerrar" at bounding box center [549, 38] width 38 height 15
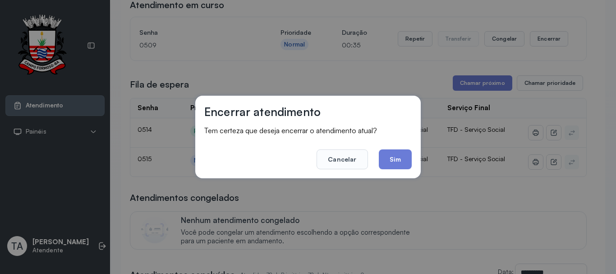
drag, startPoint x: 409, startPoint y: 154, endPoint x: 405, endPoint y: 156, distance: 5.0
click at [405, 156] on button "Sim" at bounding box center [395, 159] width 33 height 20
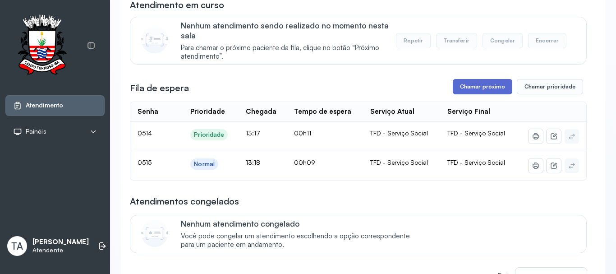
click at [479, 93] on button "Chamar próximo" at bounding box center [482, 86] width 59 height 15
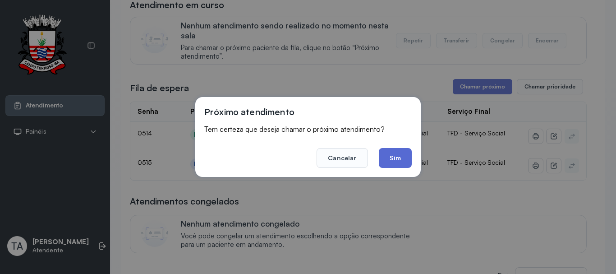
click at [385, 165] on button "Sim" at bounding box center [395, 158] width 33 height 20
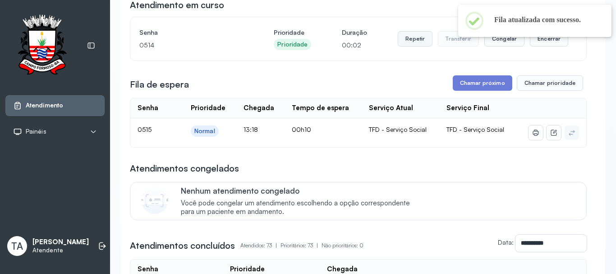
click at [407, 46] on button "Repetir" at bounding box center [415, 38] width 35 height 15
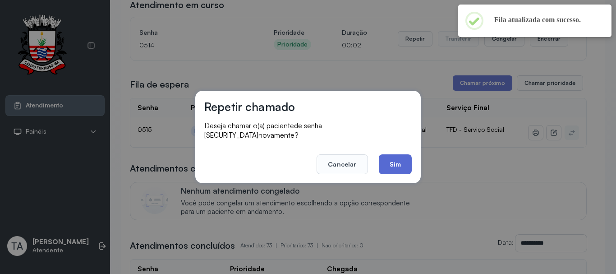
click at [391, 160] on button "Sim" at bounding box center [395, 164] width 33 height 20
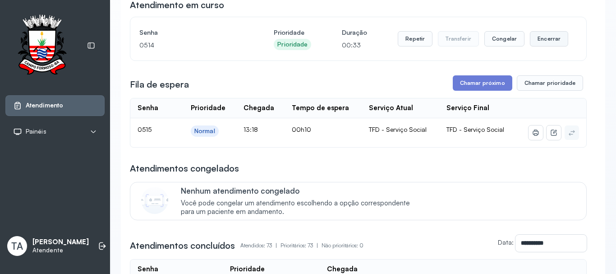
click at [546, 41] on button "Encerrar" at bounding box center [549, 38] width 38 height 15
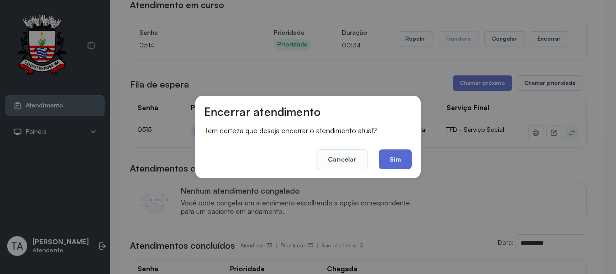
click at [389, 160] on button "Sim" at bounding box center [395, 159] width 33 height 20
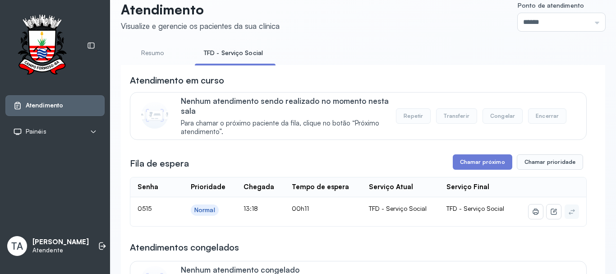
scroll to position [0, 0]
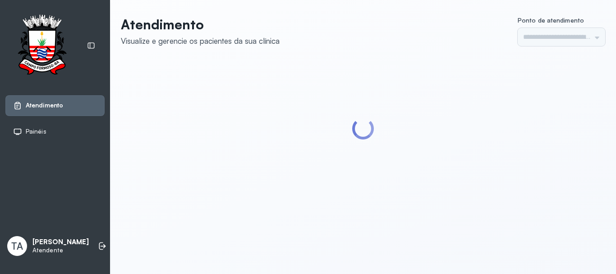
type input "******"
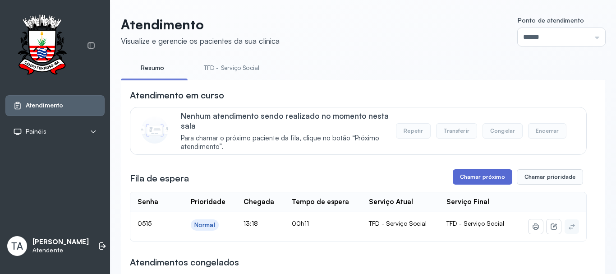
click at [476, 179] on button "Chamar próximo" at bounding box center [482, 176] width 59 height 15
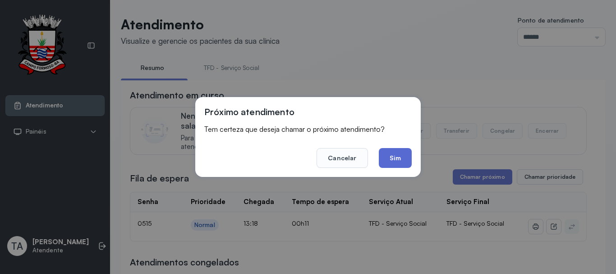
click at [394, 160] on button "Sim" at bounding box center [395, 158] width 33 height 20
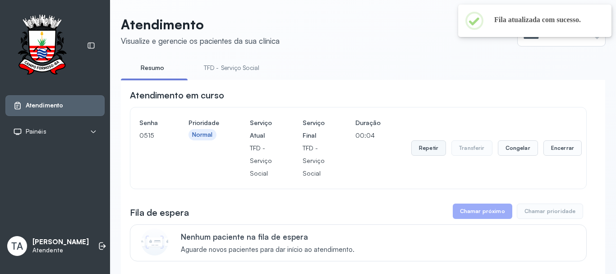
click at [420, 146] on button "Repetir" at bounding box center [428, 147] width 35 height 15
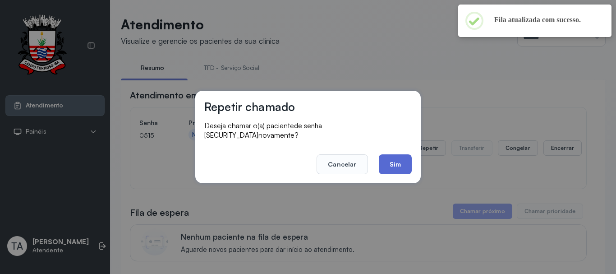
click at [398, 166] on button "Sim" at bounding box center [395, 164] width 33 height 20
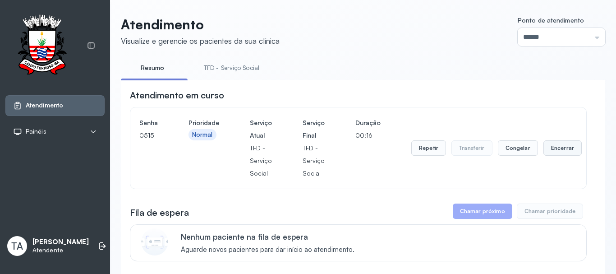
click at [556, 150] on button "Encerrar" at bounding box center [562, 147] width 38 height 15
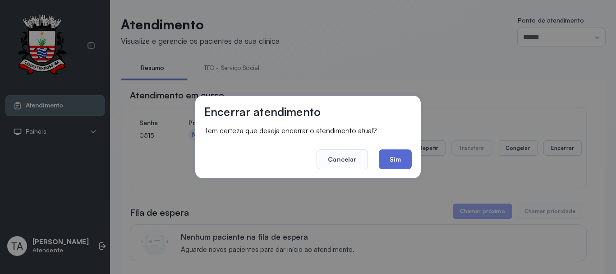
click at [382, 160] on button "Sim" at bounding box center [395, 159] width 33 height 20
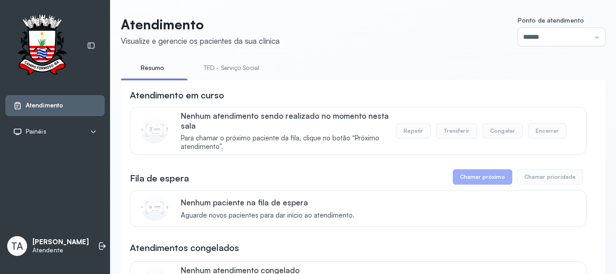
click at [356, 75] on ul "Resumo TFD - Serviço Social" at bounding box center [363, 70] width 484 height 20
click at [258, 69] on link "TFD - Serviço Social" at bounding box center [231, 67] width 73 height 15
click at [157, 66] on link "Resumo" at bounding box center [152, 67] width 63 height 15
click at [255, 66] on link "TFD - Serviço Social" at bounding box center [231, 67] width 73 height 15
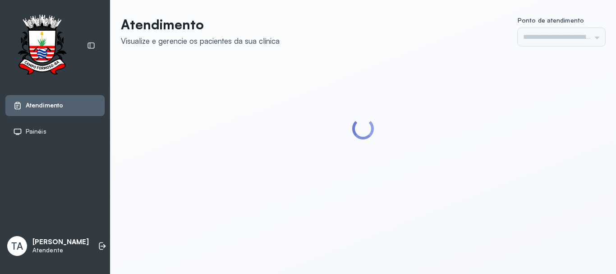
type input "******"
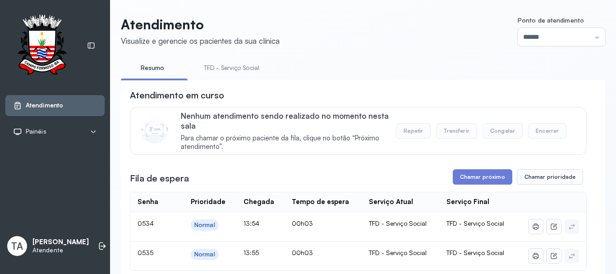
scroll to position [135, 0]
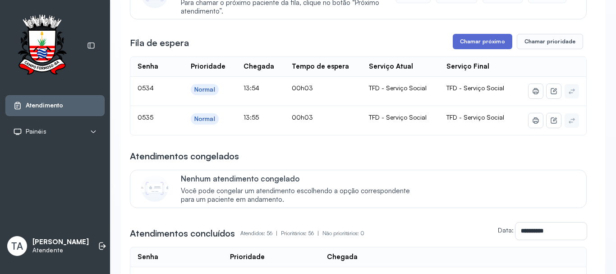
click at [473, 44] on button "Chamar próximo" at bounding box center [482, 41] width 59 height 15
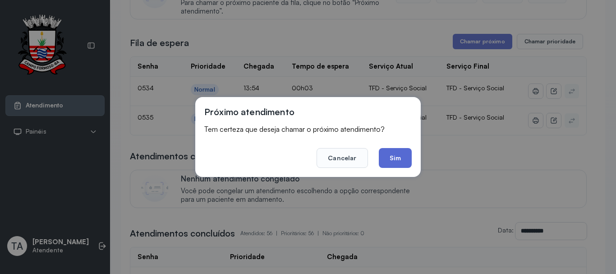
click at [405, 161] on button "Sim" at bounding box center [395, 158] width 33 height 20
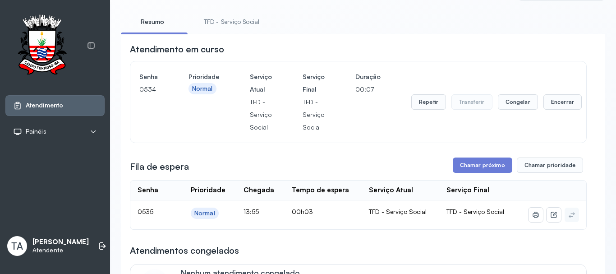
scroll to position [45, 0]
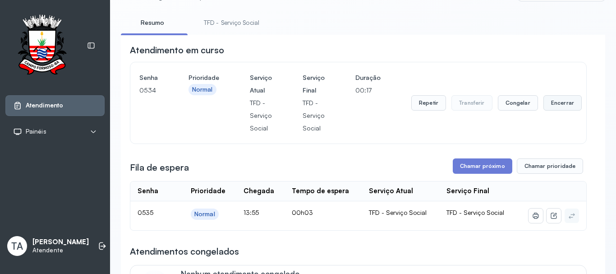
click at [551, 105] on button "Encerrar" at bounding box center [562, 102] width 38 height 15
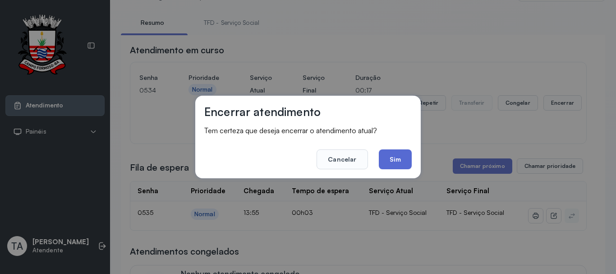
click at [406, 154] on button "Sim" at bounding box center [395, 159] width 33 height 20
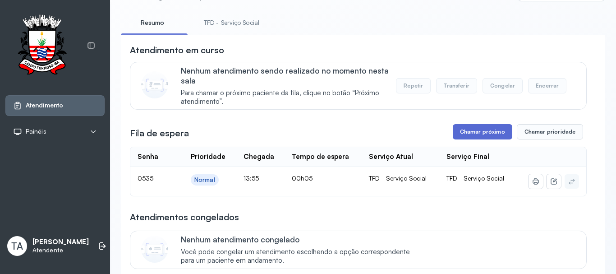
click at [488, 129] on button "Chamar próximo" at bounding box center [482, 131] width 59 height 15
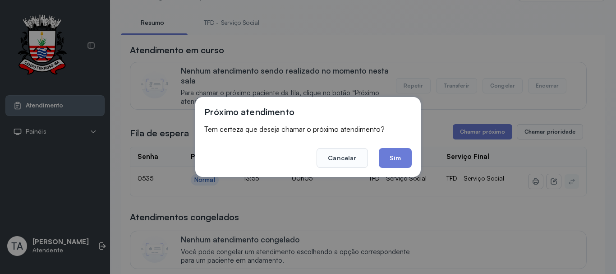
click at [396, 147] on footer "Cancelar Sim" at bounding box center [307, 151] width 207 height 32
click at [396, 153] on button "Sim" at bounding box center [395, 158] width 33 height 20
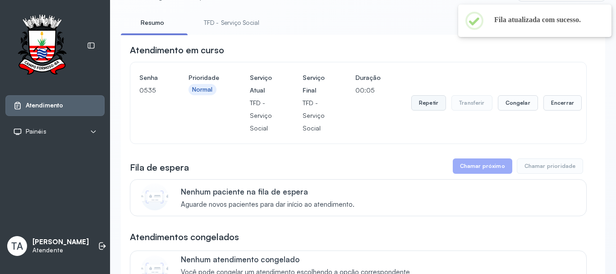
click at [435, 108] on button "Repetir" at bounding box center [428, 102] width 35 height 15
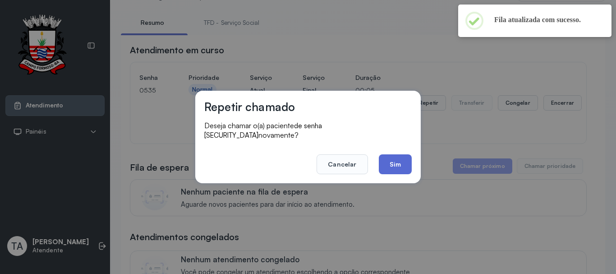
click at [408, 155] on button "Sim" at bounding box center [395, 164] width 33 height 20
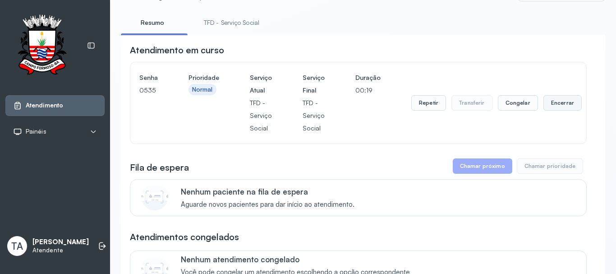
click at [546, 101] on button "Encerrar" at bounding box center [562, 102] width 38 height 15
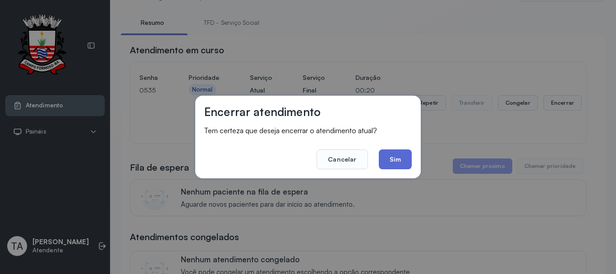
click at [411, 164] on button "Sim" at bounding box center [395, 159] width 33 height 20
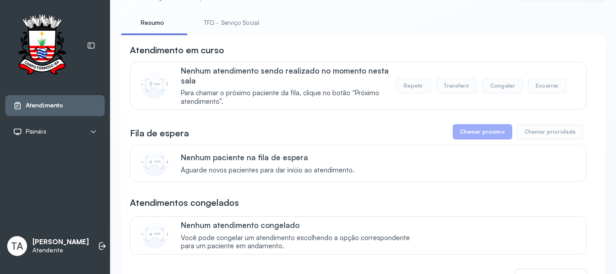
click at [241, 27] on link "TFD - Serviço Social" at bounding box center [231, 22] width 73 height 15
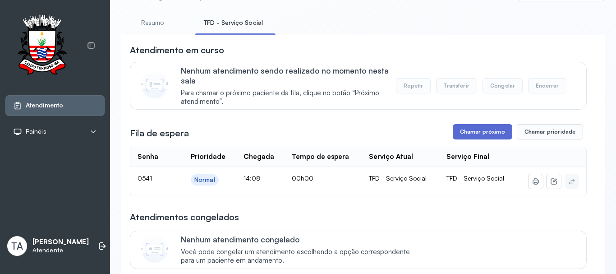
click at [468, 130] on button "Chamar próximo" at bounding box center [482, 131] width 59 height 15
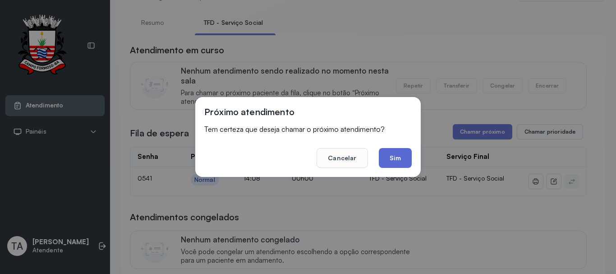
click at [392, 155] on button "Sim" at bounding box center [395, 158] width 33 height 20
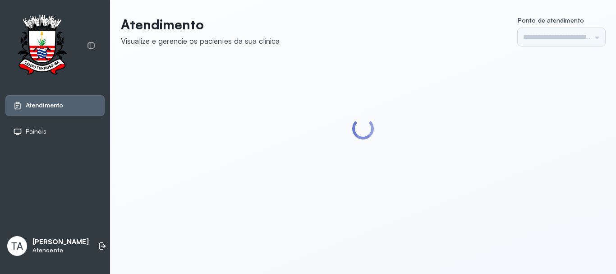
type input "******"
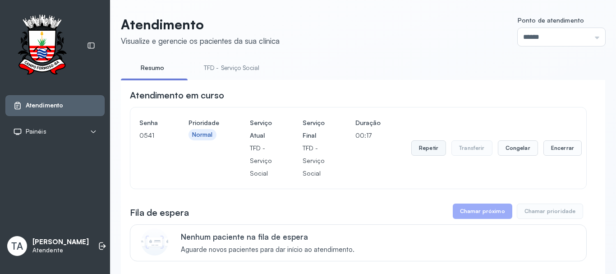
click at [430, 148] on button "Repetir" at bounding box center [428, 147] width 35 height 15
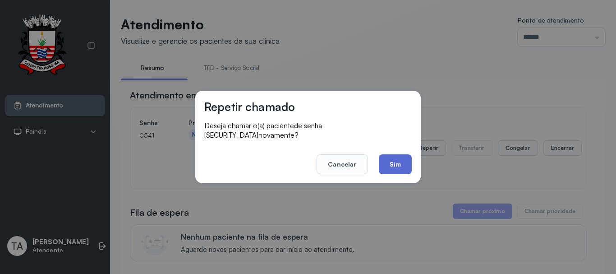
click at [402, 169] on button "Sim" at bounding box center [395, 164] width 33 height 20
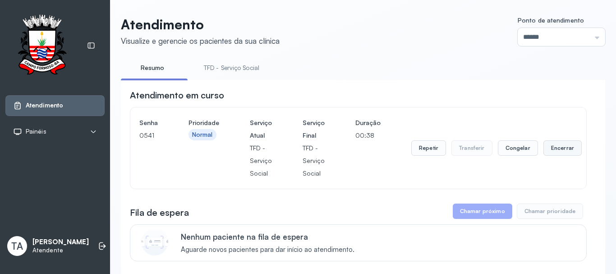
click at [548, 149] on button "Encerrar" at bounding box center [562, 147] width 38 height 15
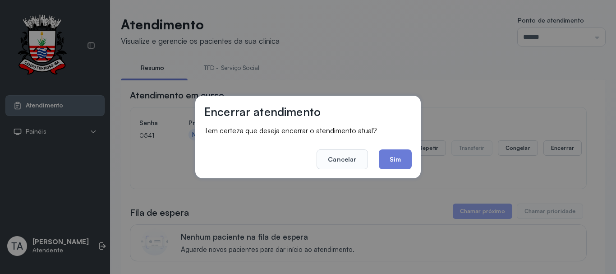
click at [384, 158] on button "Sim" at bounding box center [395, 159] width 33 height 20
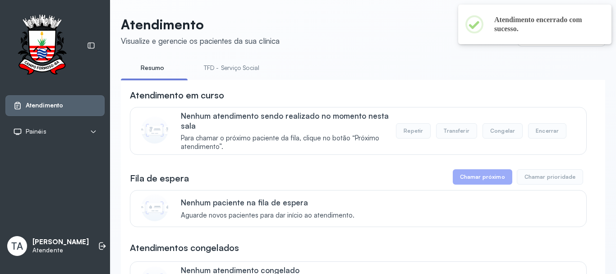
click at [232, 64] on link "TFD - Serviço Social" at bounding box center [231, 67] width 73 height 15
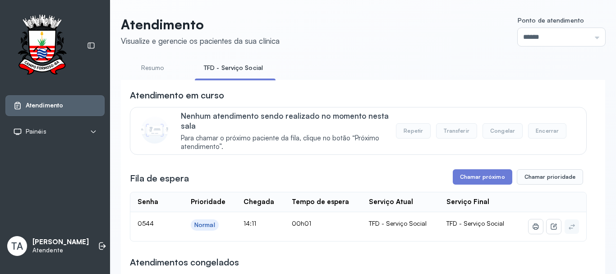
click at [222, 74] on link "TFD - Serviço Social" at bounding box center [233, 67] width 77 height 15
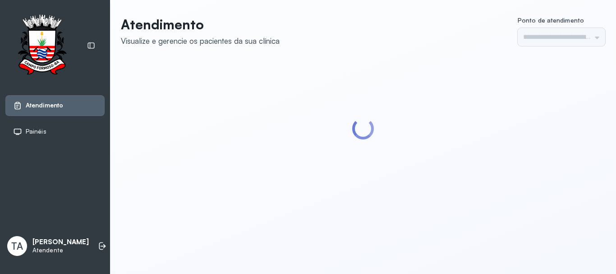
type input "******"
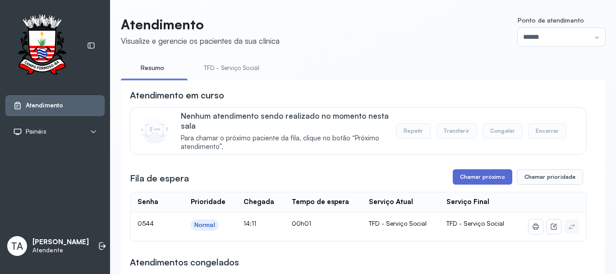
click at [475, 179] on button "Chamar próximo" at bounding box center [482, 176] width 59 height 15
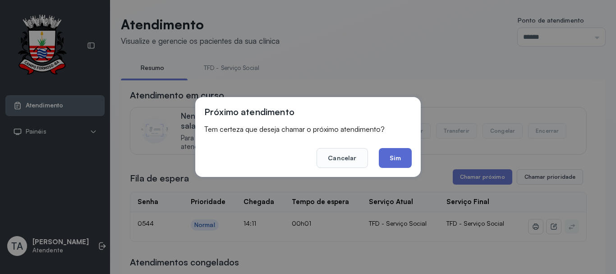
click at [398, 162] on button "Sim" at bounding box center [395, 158] width 33 height 20
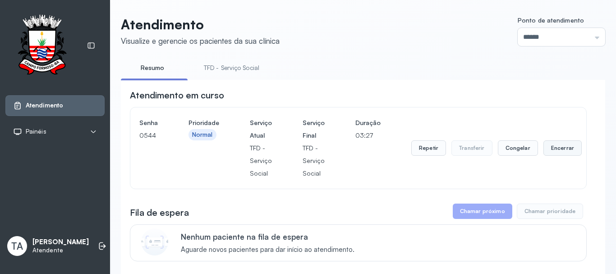
click at [553, 156] on button "Encerrar" at bounding box center [562, 147] width 38 height 15
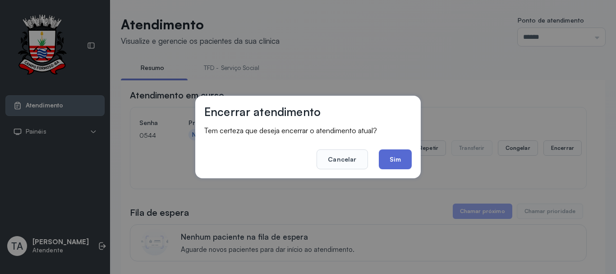
click at [389, 162] on button "Sim" at bounding box center [395, 159] width 33 height 20
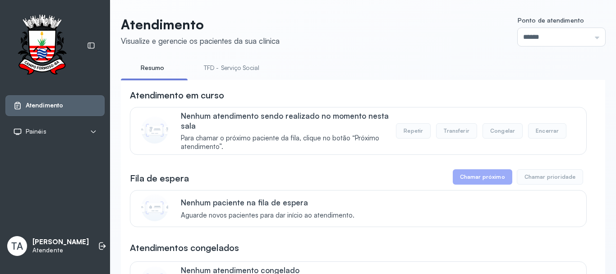
click at [220, 75] on link "TFD - Serviço Social" at bounding box center [231, 67] width 73 height 15
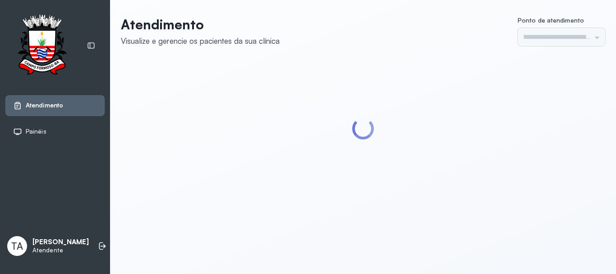
type input "******"
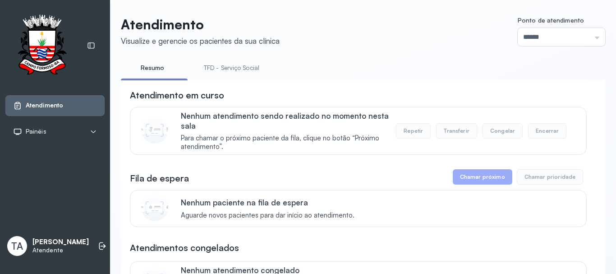
click at [229, 73] on link "TFD - Serviço Social" at bounding box center [231, 67] width 73 height 15
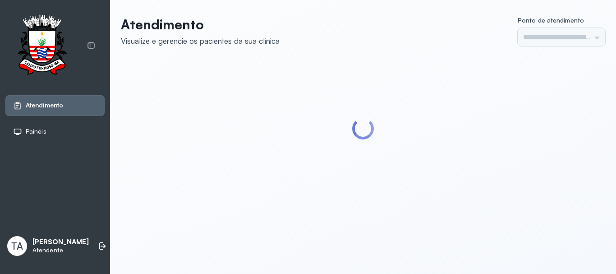
type input "******"
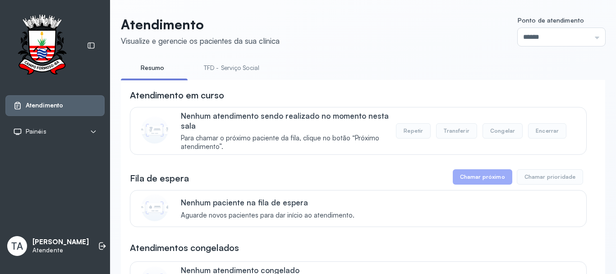
click at [229, 72] on link "TFD - Serviço Social" at bounding box center [231, 67] width 73 height 15
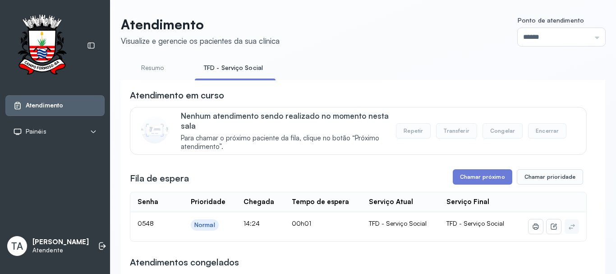
click at [480, 184] on button "Chamar próximo" at bounding box center [482, 176] width 59 height 15
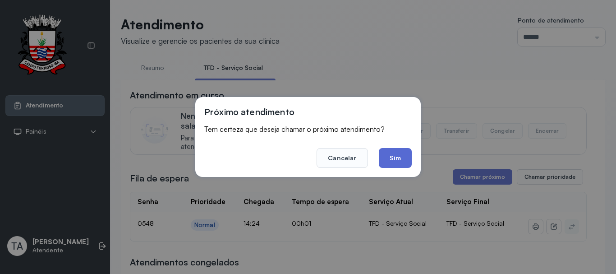
click at [403, 156] on button "Sim" at bounding box center [395, 158] width 33 height 20
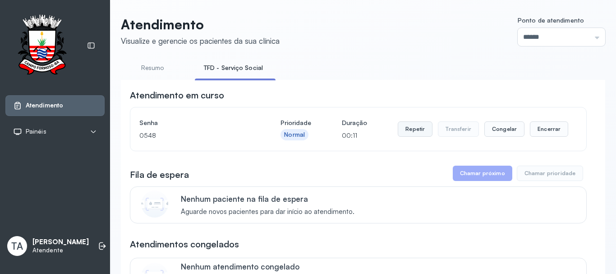
click at [402, 134] on button "Repetir" at bounding box center [415, 128] width 35 height 15
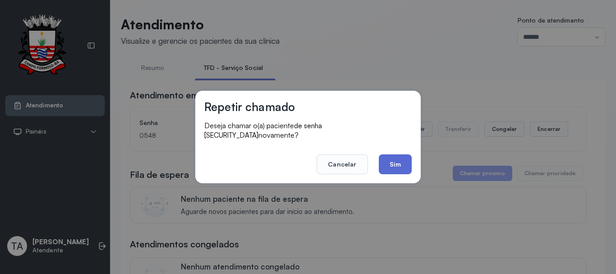
click at [387, 158] on button "Sim" at bounding box center [395, 164] width 33 height 20
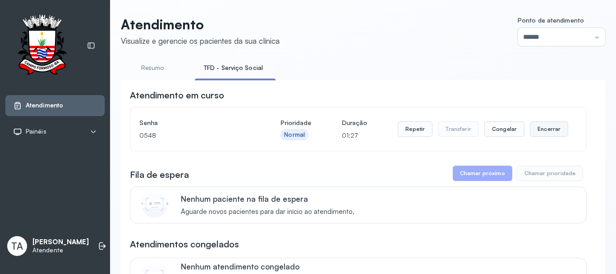
click at [534, 126] on button "Encerrar" at bounding box center [549, 128] width 38 height 15
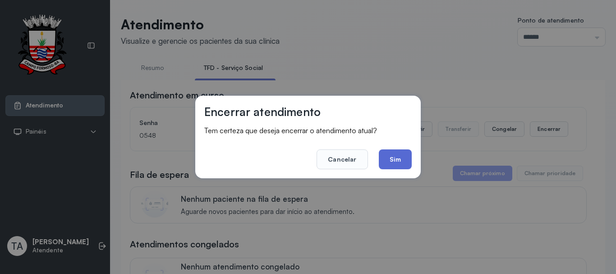
click at [404, 158] on button "Sim" at bounding box center [395, 159] width 33 height 20
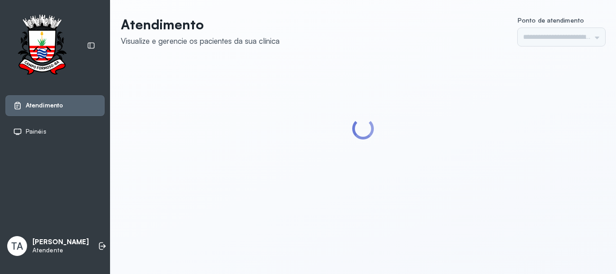
type input "******"
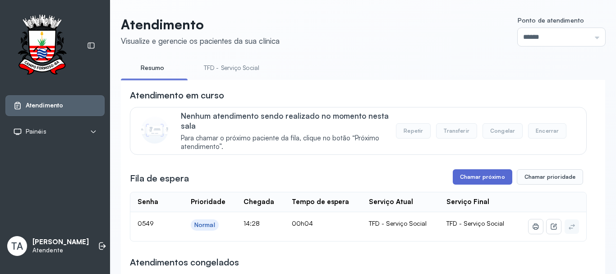
click at [464, 177] on button "Chamar próximo" at bounding box center [482, 176] width 59 height 15
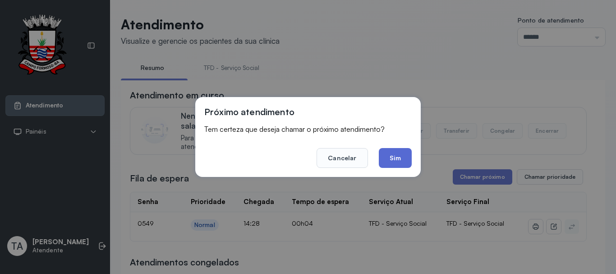
click at [386, 155] on button "Sim" at bounding box center [395, 158] width 33 height 20
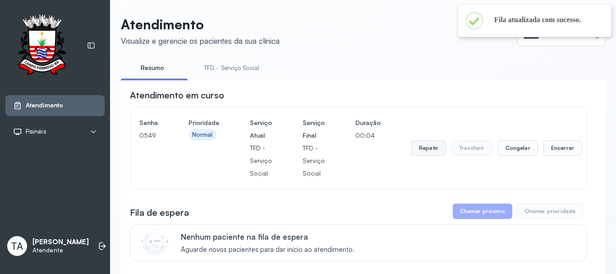
click at [428, 143] on button "Repetir" at bounding box center [428, 147] width 35 height 15
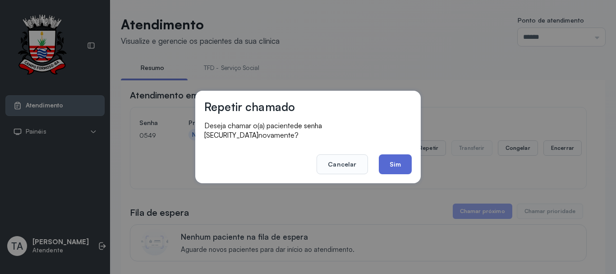
click at [409, 154] on button "Sim" at bounding box center [395, 164] width 33 height 20
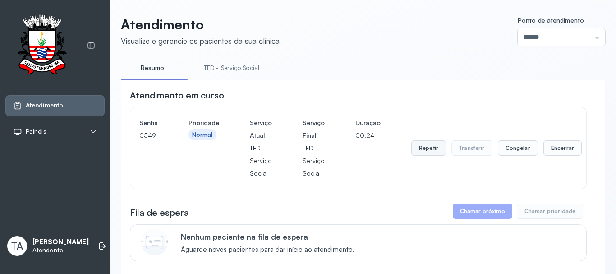
click at [429, 153] on button "Repetir" at bounding box center [428, 147] width 35 height 15
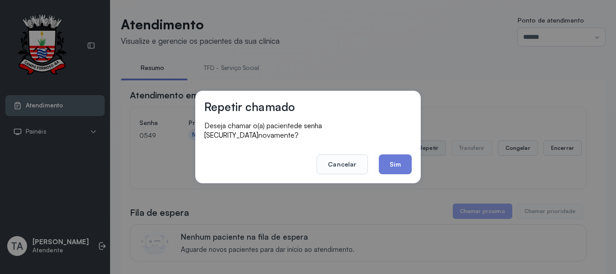
click at [395, 168] on button "Sim" at bounding box center [395, 164] width 33 height 20
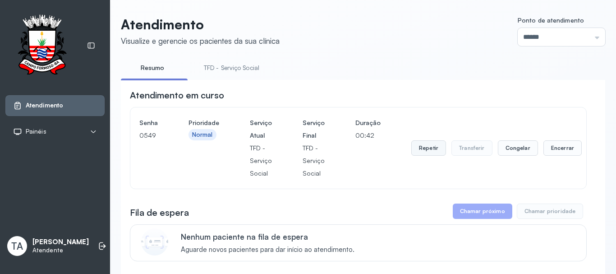
click at [411, 144] on button "Repetir" at bounding box center [428, 147] width 35 height 15
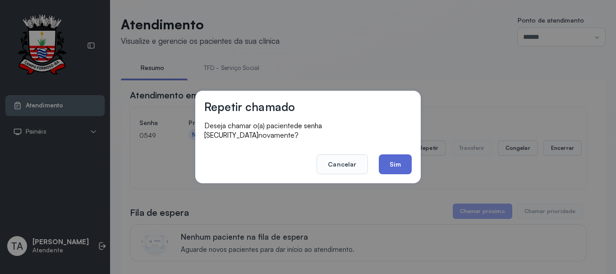
click at [394, 161] on button "Sim" at bounding box center [395, 164] width 33 height 20
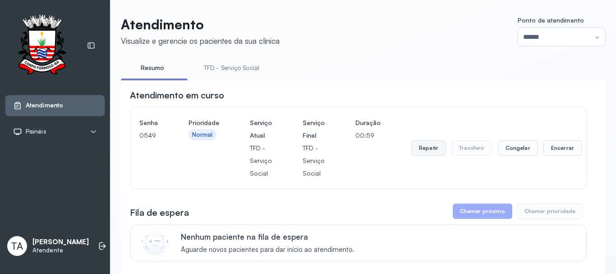
drag, startPoint x: 440, startPoint y: 147, endPoint x: 434, endPoint y: 147, distance: 5.9
click at [434, 147] on button "Repetir" at bounding box center [428, 147] width 35 height 15
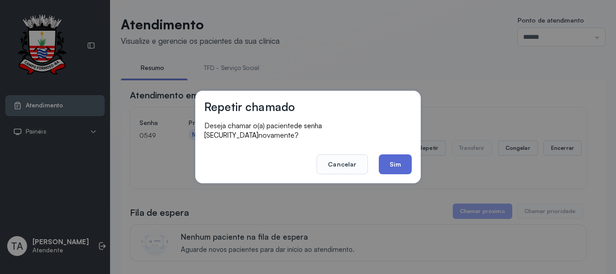
click at [393, 160] on button "Sim" at bounding box center [395, 164] width 33 height 20
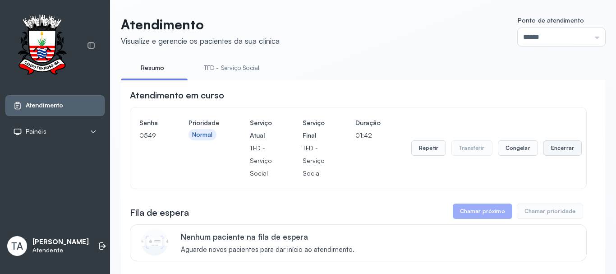
click at [543, 153] on button "Encerrar" at bounding box center [562, 147] width 38 height 15
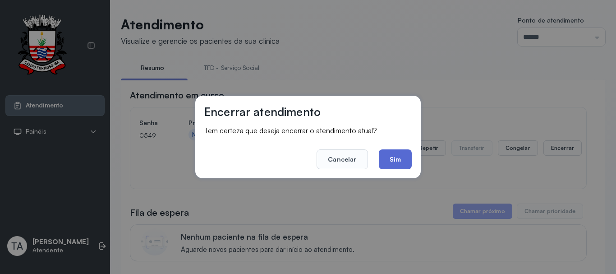
click at [406, 158] on button "Sim" at bounding box center [395, 159] width 33 height 20
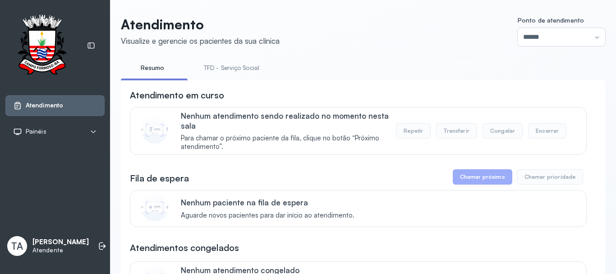
click at [239, 71] on link "TFD - Serviço Social" at bounding box center [231, 67] width 73 height 15
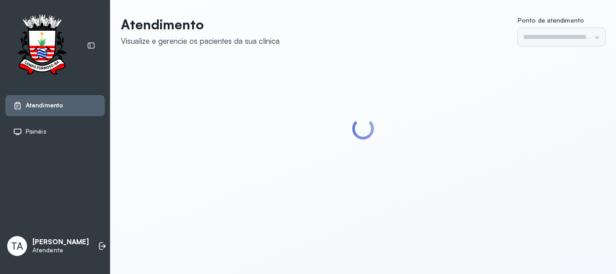
type input "******"
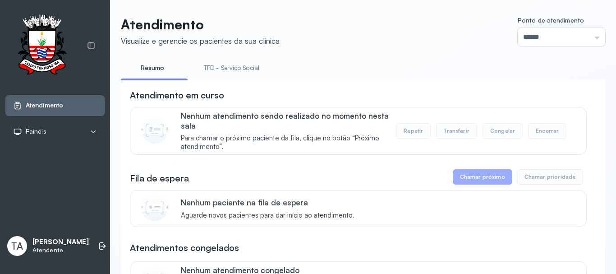
click at [233, 68] on link "TFD - Serviço Social" at bounding box center [231, 67] width 73 height 15
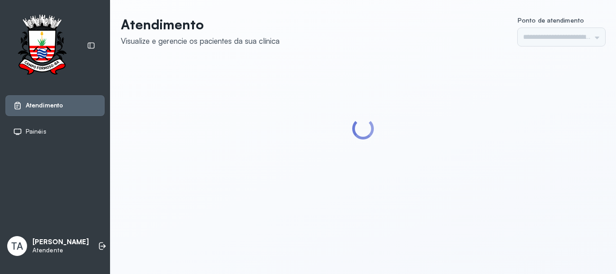
type input "******"
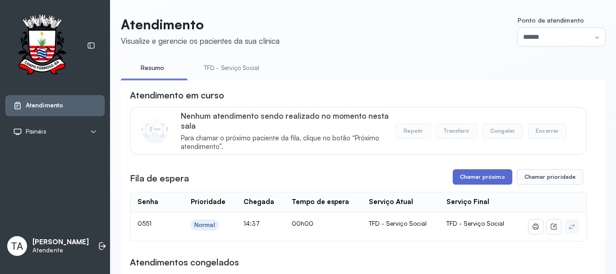
click at [459, 177] on button "Chamar próximo" at bounding box center [482, 176] width 59 height 15
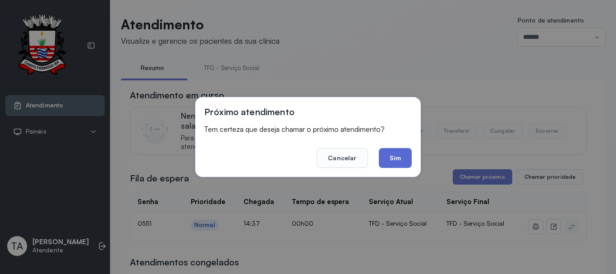
click at [393, 160] on button "Sim" at bounding box center [395, 158] width 33 height 20
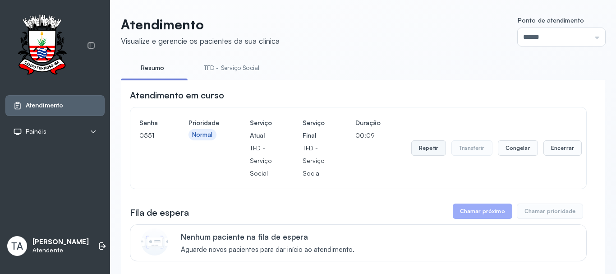
click at [416, 154] on button "Repetir" at bounding box center [428, 147] width 35 height 15
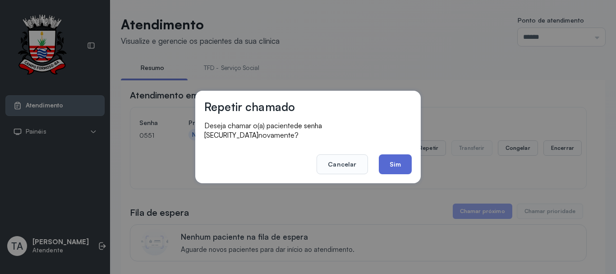
click at [400, 156] on button "Sim" at bounding box center [395, 164] width 33 height 20
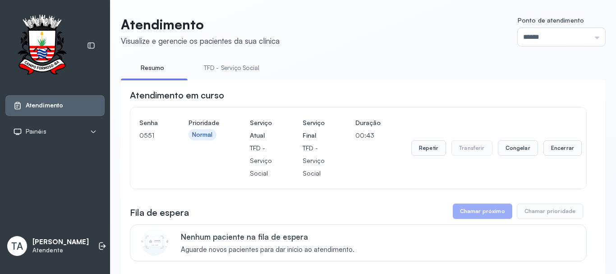
drag, startPoint x: 407, startPoint y: 151, endPoint x: 416, endPoint y: 156, distance: 9.7
click at [407, 151] on div "Senha [SECURITY_DATA] Prioridade Normal Serviço Atual TFD - Serviço Social Serv…" at bounding box center [358, 147] width 438 height 63
click at [416, 156] on button "Repetir" at bounding box center [428, 147] width 35 height 15
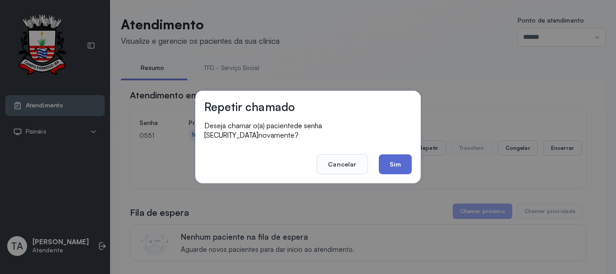
click at [396, 165] on button "Sim" at bounding box center [395, 164] width 33 height 20
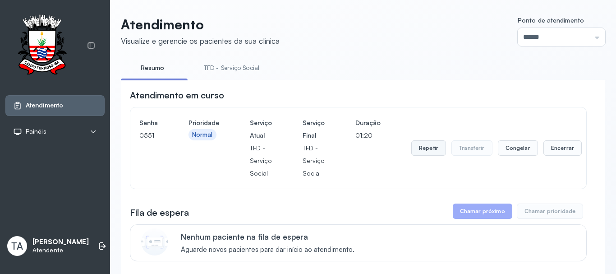
click at [425, 146] on button "Repetir" at bounding box center [428, 147] width 35 height 15
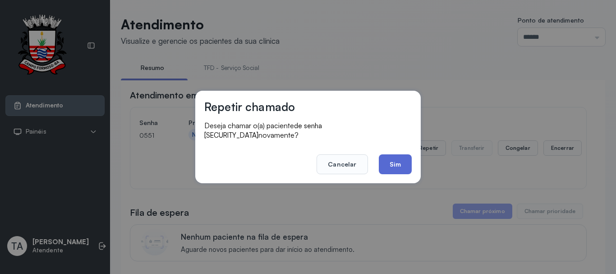
click at [397, 162] on button "Sim" at bounding box center [395, 164] width 33 height 20
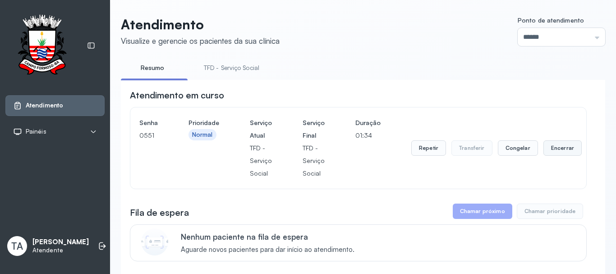
click at [565, 149] on button "Encerrar" at bounding box center [562, 147] width 38 height 15
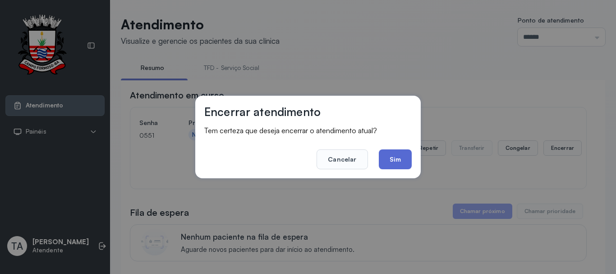
click at [400, 158] on button "Sim" at bounding box center [395, 159] width 33 height 20
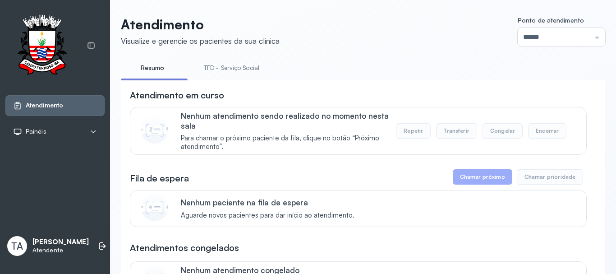
click at [234, 64] on link "TFD - Serviço Social" at bounding box center [231, 67] width 73 height 15
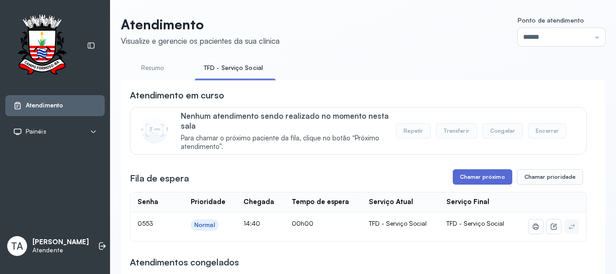
click at [491, 184] on button "Chamar próximo" at bounding box center [482, 176] width 59 height 15
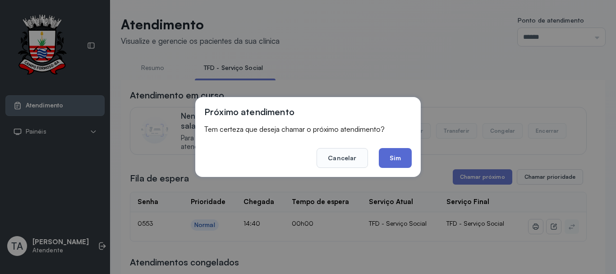
click at [384, 163] on button "Sim" at bounding box center [395, 158] width 33 height 20
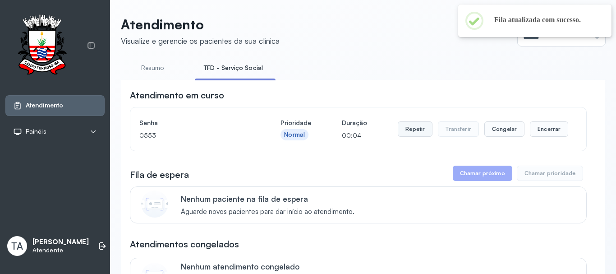
click at [402, 132] on button "Repetir" at bounding box center [415, 128] width 35 height 15
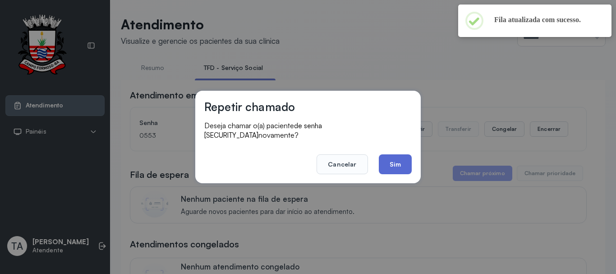
click at [393, 159] on button "Sim" at bounding box center [395, 164] width 33 height 20
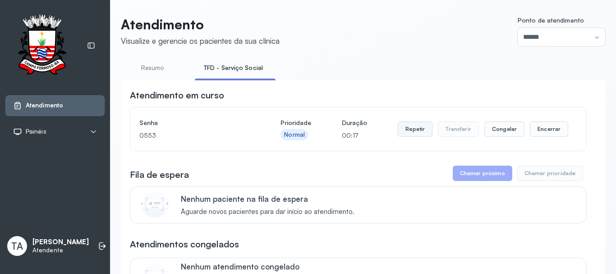
click at [406, 135] on button "Repetir" at bounding box center [415, 128] width 35 height 15
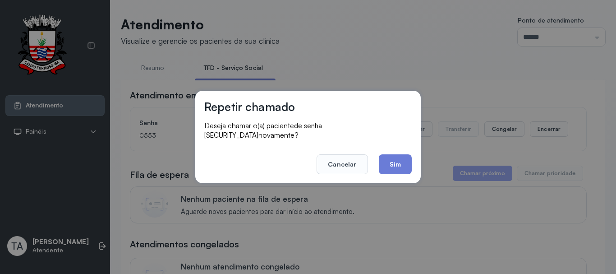
drag, startPoint x: 401, startPoint y: 153, endPoint x: 396, endPoint y: 152, distance: 4.7
click at [398, 154] on button "Sim" at bounding box center [395, 164] width 33 height 20
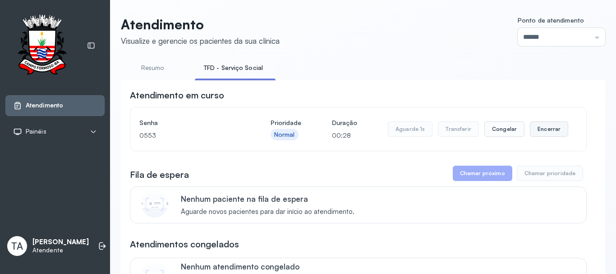
click at [548, 133] on button "Encerrar" at bounding box center [549, 128] width 38 height 15
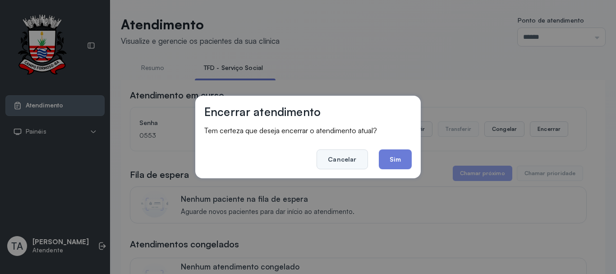
click at [354, 155] on button "Cancelar" at bounding box center [341, 159] width 51 height 20
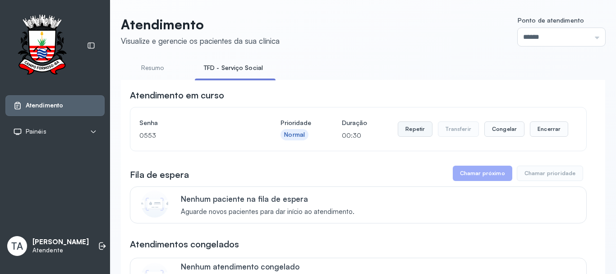
click at [407, 137] on button "Repetir" at bounding box center [415, 128] width 35 height 15
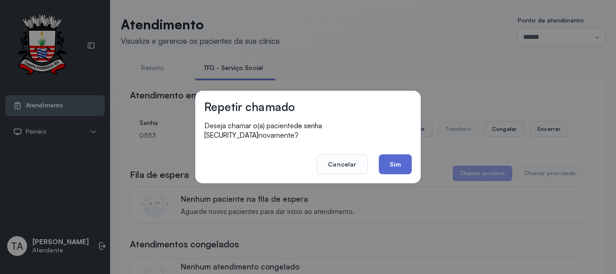
drag, startPoint x: 391, startPoint y: 180, endPoint x: 398, endPoint y: 164, distance: 17.8
click at [392, 175] on div "Repetir chamado Deseja chamar o(a) paciente de senha 0553 novamente? Cancelar S…" at bounding box center [308, 137] width 616 height 274
click at [398, 164] on button "Sim" at bounding box center [395, 164] width 33 height 20
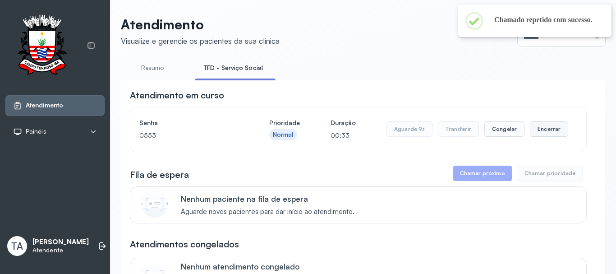
click at [544, 134] on button "Encerrar" at bounding box center [549, 128] width 38 height 15
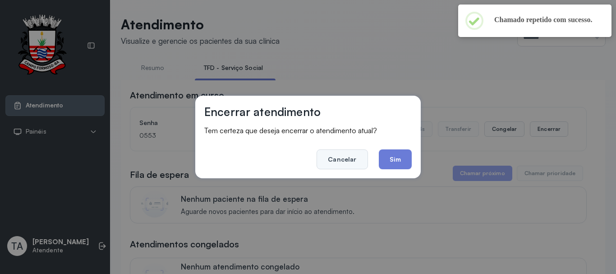
click at [355, 162] on button "Cancelar" at bounding box center [341, 159] width 51 height 20
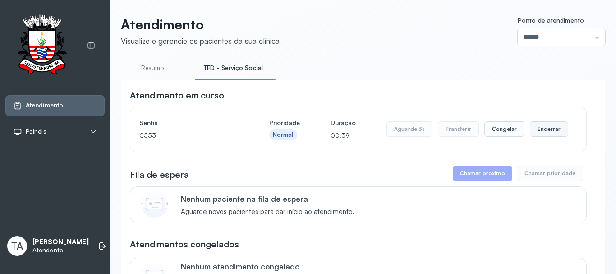
click at [539, 133] on button "Encerrar" at bounding box center [549, 128] width 38 height 15
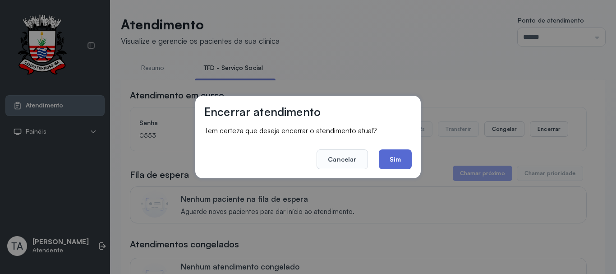
click at [405, 159] on button "Sim" at bounding box center [395, 159] width 33 height 20
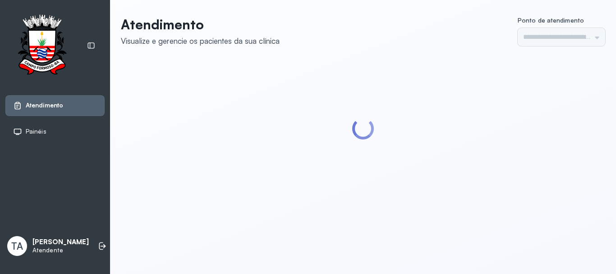
type input "******"
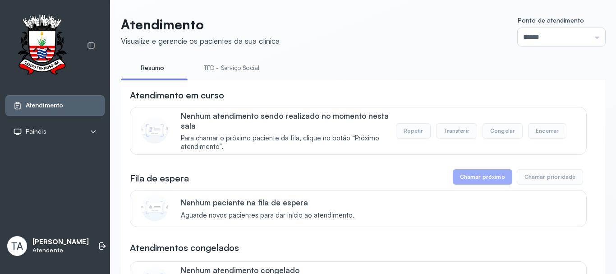
click at [247, 77] on li "TFD - Serviço Social" at bounding box center [233, 70] width 77 height 20
click at [242, 71] on link "TFD - Serviço Social" at bounding box center [231, 67] width 73 height 15
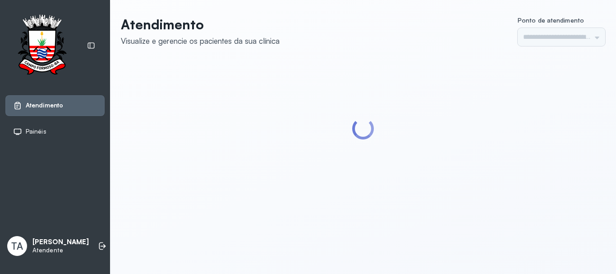
type input "******"
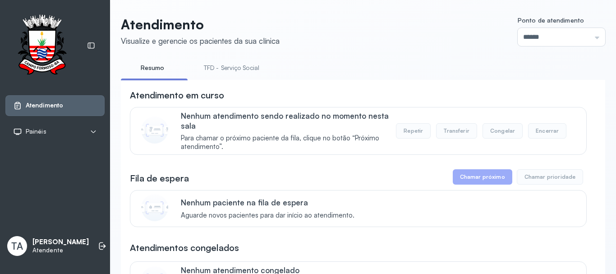
click at [242, 70] on link "TFD - Serviço Social" at bounding box center [231, 67] width 73 height 15
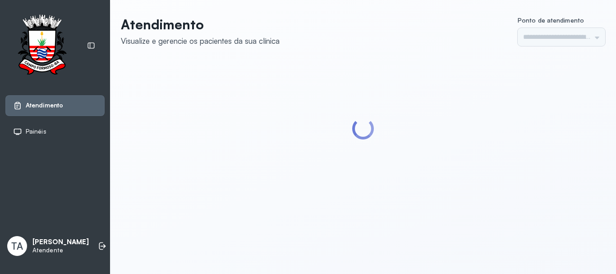
type input "******"
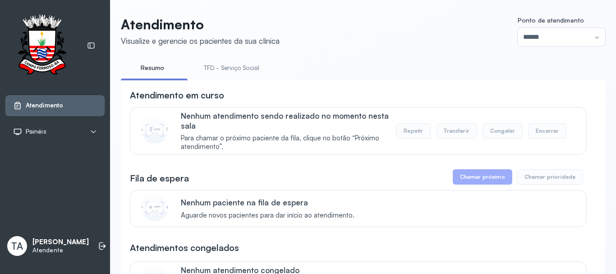
click at [241, 71] on link "TFD - Serviço Social" at bounding box center [231, 67] width 73 height 15
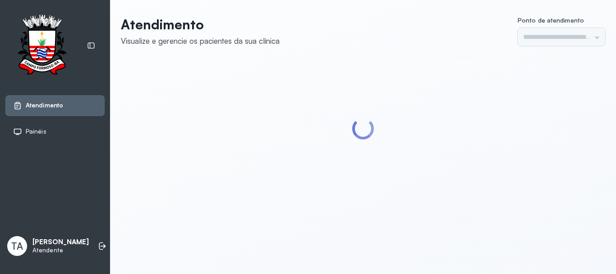
type input "******"
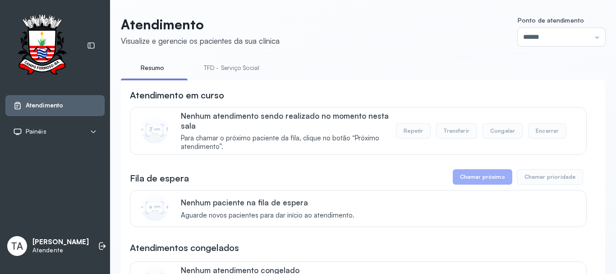
click at [241, 71] on link "TFD - Serviço Social" at bounding box center [231, 67] width 73 height 15
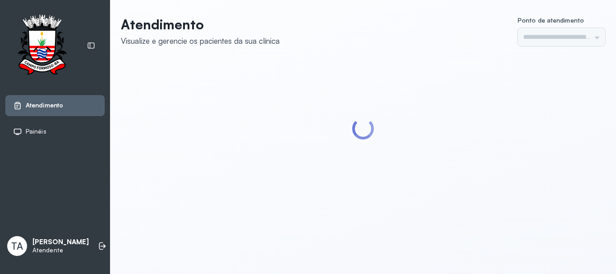
type input "******"
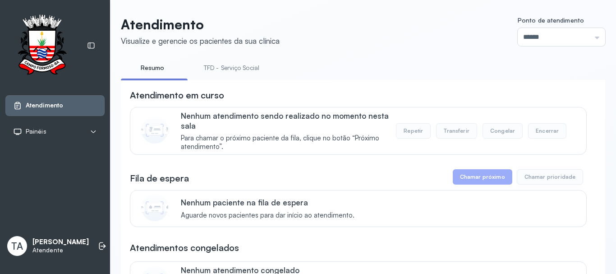
click at [239, 71] on link "TFD - Serviço Social" at bounding box center [231, 67] width 73 height 15
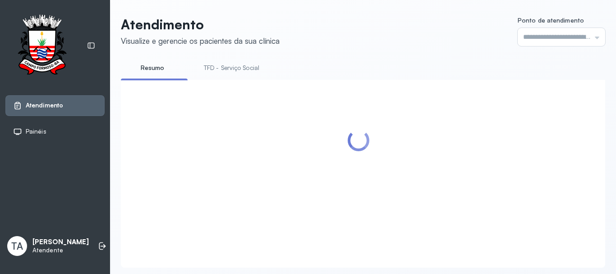
type input "******"
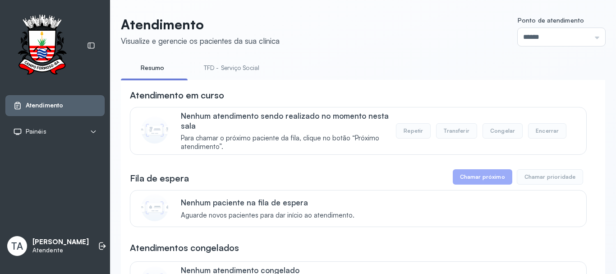
click at [239, 71] on link "TFD - Serviço Social" at bounding box center [231, 67] width 73 height 15
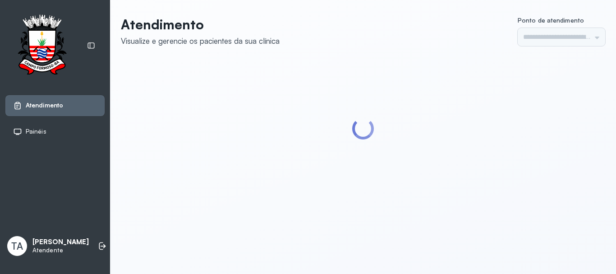
type input "******"
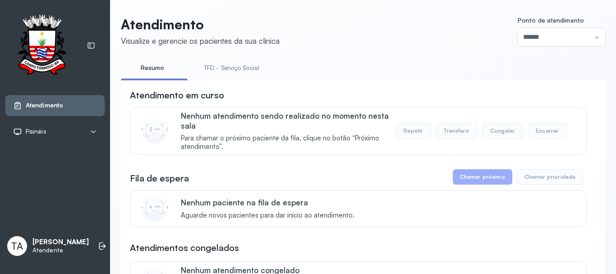
click at [239, 71] on link "TFD - Serviço Social" at bounding box center [231, 67] width 73 height 15
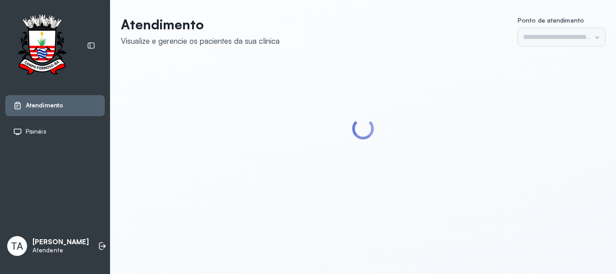
type input "******"
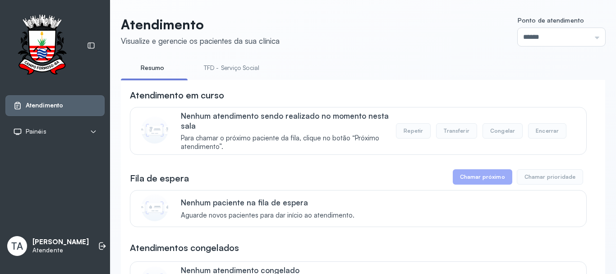
click at [216, 60] on link "TFD - Serviço Social" at bounding box center [231, 67] width 73 height 15
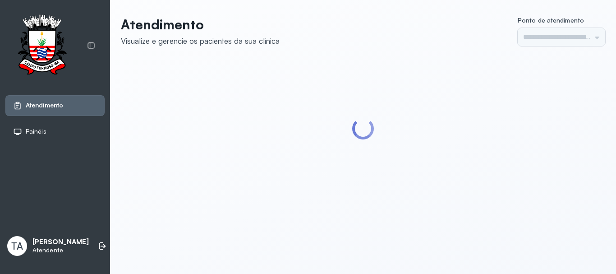
type input "******"
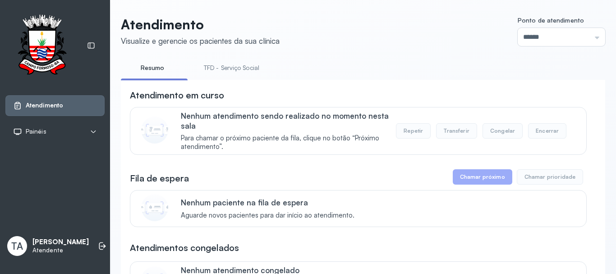
click at [215, 72] on link "TFD - Serviço Social" at bounding box center [231, 67] width 73 height 15
click at [160, 70] on link "Resumo" at bounding box center [152, 67] width 63 height 15
click at [233, 70] on link "TFD - Serviço Social" at bounding box center [231, 67] width 73 height 15
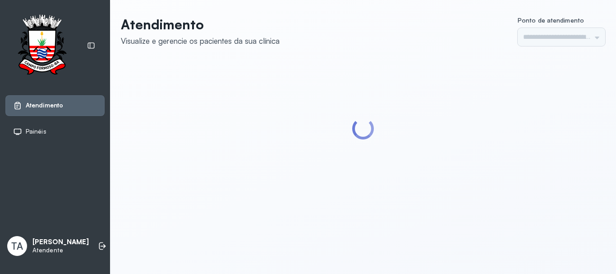
type input "******"
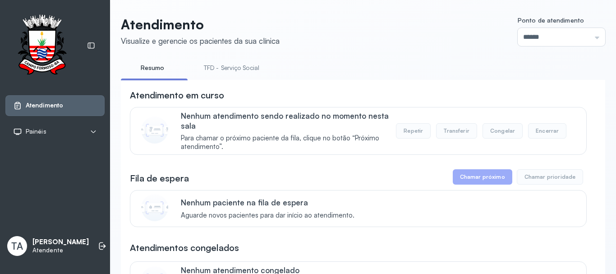
click at [233, 70] on link "TFD - Serviço Social" at bounding box center [231, 67] width 73 height 15
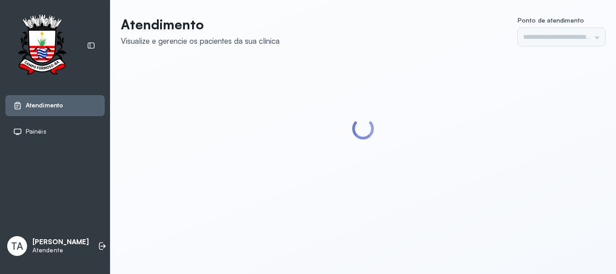
type input "******"
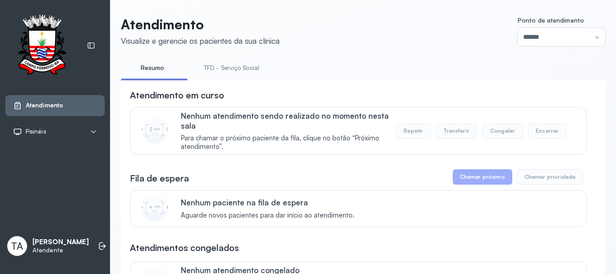
click at [233, 70] on link "TFD - Serviço Social" at bounding box center [231, 67] width 73 height 15
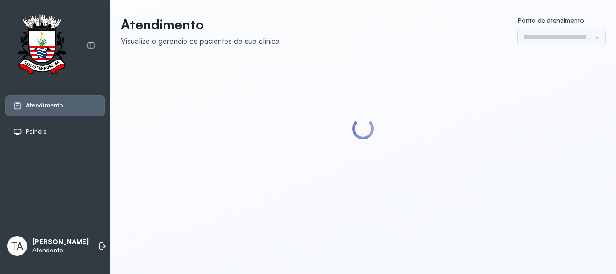
type input "******"
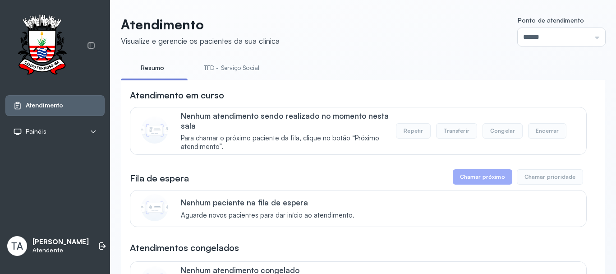
click at [238, 65] on link "TFD - Serviço Social" at bounding box center [231, 67] width 73 height 15
click at [156, 71] on link "Resumo" at bounding box center [152, 67] width 63 height 15
click at [217, 69] on link "TFD - Serviço Social" at bounding box center [231, 67] width 73 height 15
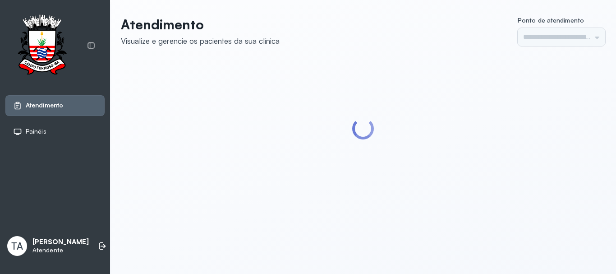
type input "******"
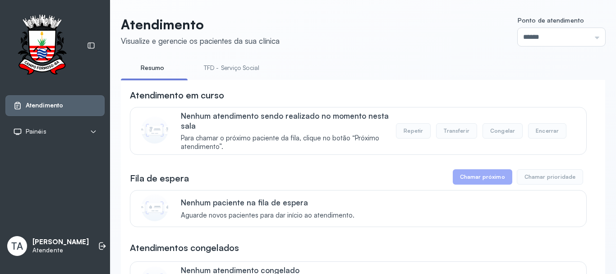
click at [216, 69] on link "TFD - Serviço Social" at bounding box center [231, 67] width 73 height 15
click at [160, 68] on link "Resumo" at bounding box center [152, 67] width 63 height 15
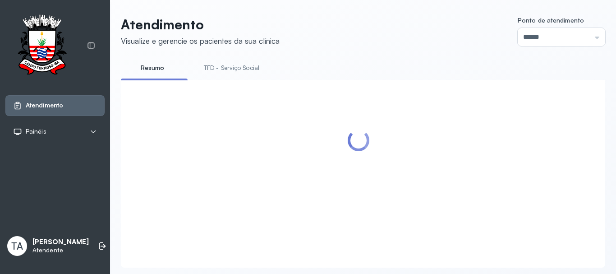
click at [217, 73] on link "TFD - Serviço Social" at bounding box center [231, 67] width 73 height 15
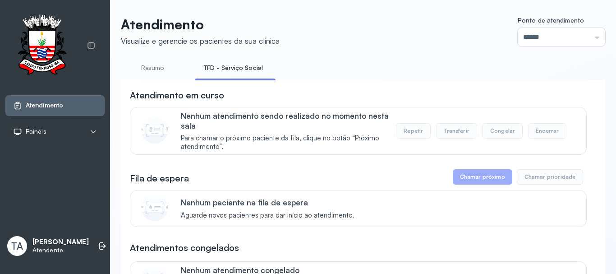
click at [149, 71] on link "Resumo" at bounding box center [152, 67] width 63 height 15
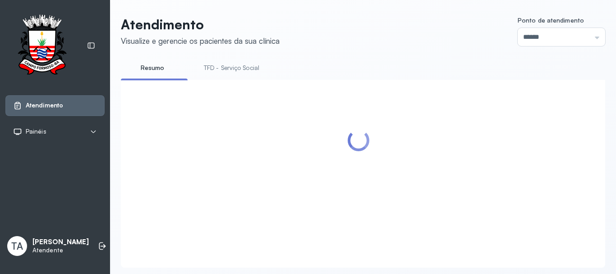
click at [220, 70] on link "TFD - Serviço Social" at bounding box center [231, 67] width 73 height 15
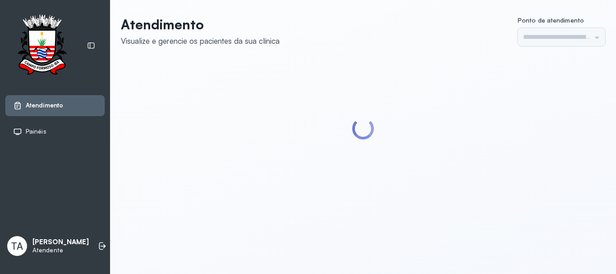
type input "******"
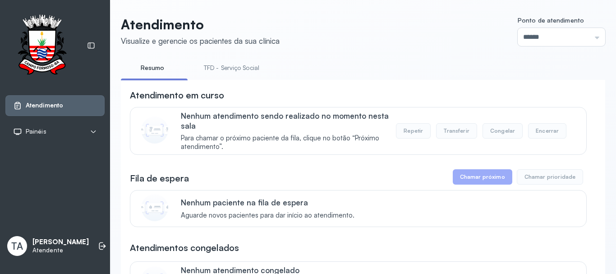
click at [220, 70] on link "TFD - Serviço Social" at bounding box center [231, 67] width 73 height 15
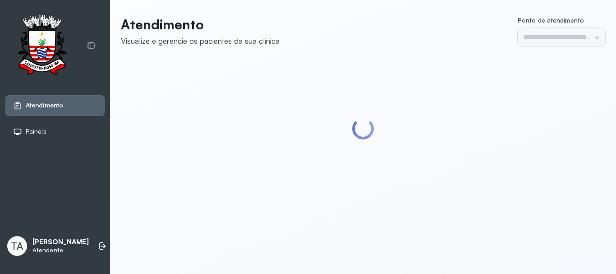
type input "******"
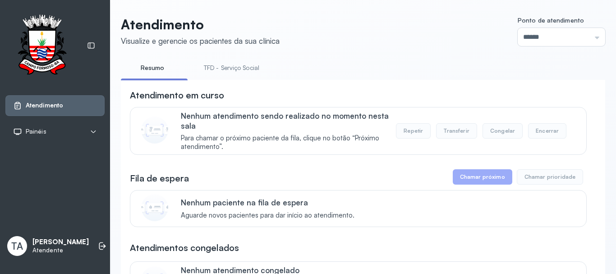
click at [241, 72] on link "TFD - Serviço Social" at bounding box center [231, 67] width 73 height 15
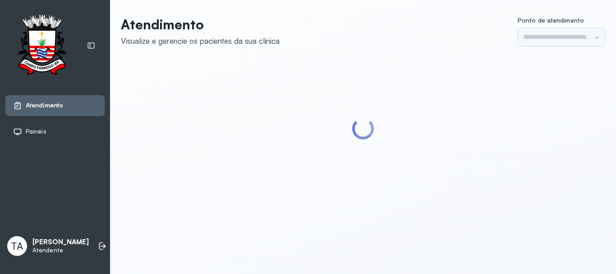
type input "******"
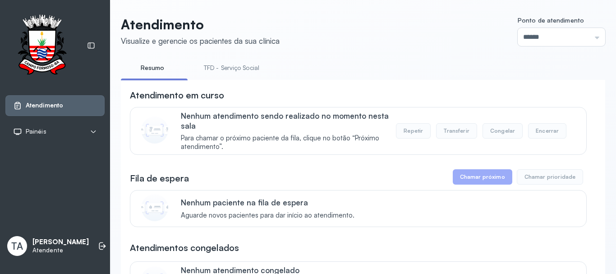
click at [204, 69] on link "TFD - Serviço Social" at bounding box center [231, 67] width 73 height 15
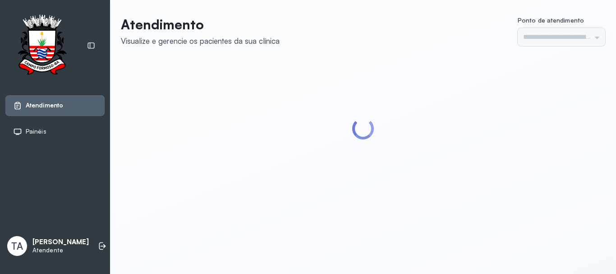
type input "******"
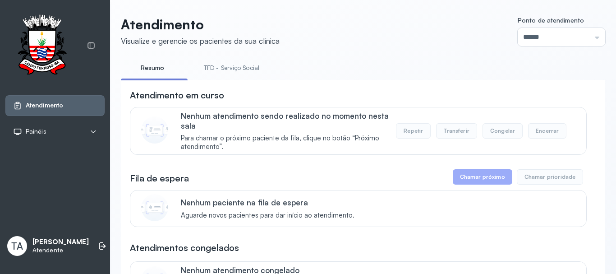
click at [217, 66] on link "TFD - Serviço Social" at bounding box center [231, 67] width 73 height 15
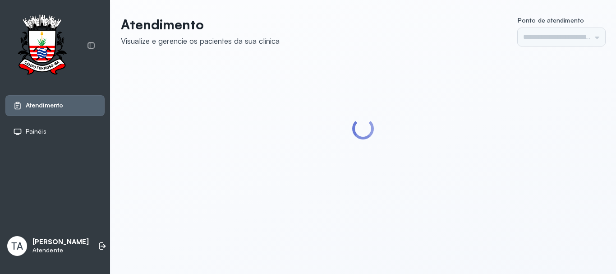
type input "******"
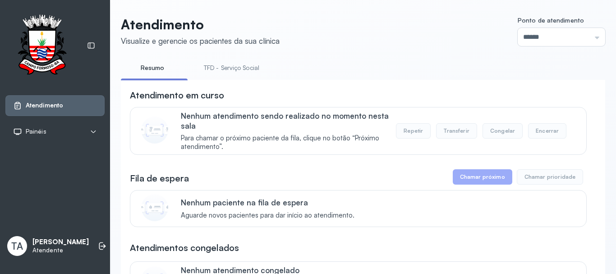
click at [229, 66] on link "TFD - Serviço Social" at bounding box center [231, 67] width 73 height 15
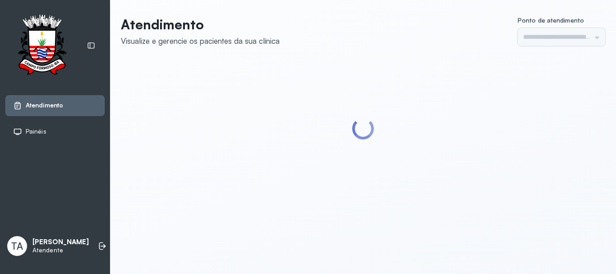
type input "******"
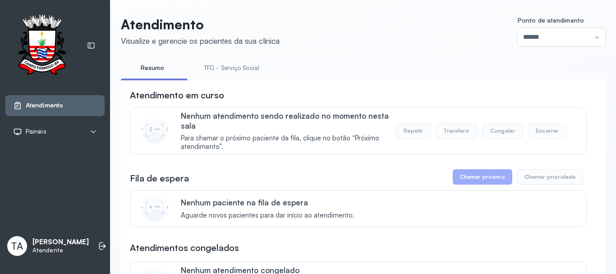
click at [245, 73] on link "TFD - Serviço Social" at bounding box center [231, 67] width 73 height 15
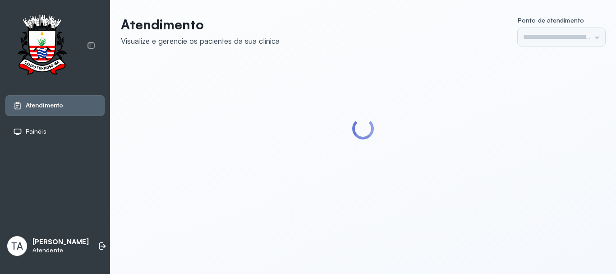
type input "******"
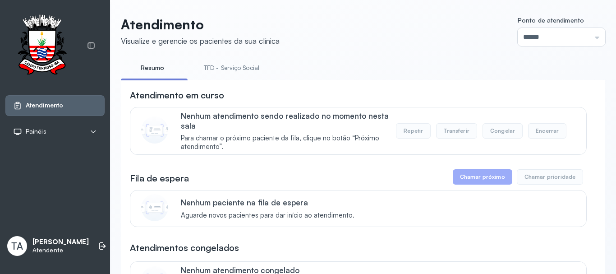
click at [232, 75] on link "TFD - Serviço Social" at bounding box center [231, 67] width 73 height 15
click at [142, 65] on link "Resumo" at bounding box center [152, 67] width 63 height 15
click at [242, 69] on link "TFD - Serviço Social" at bounding box center [231, 67] width 73 height 15
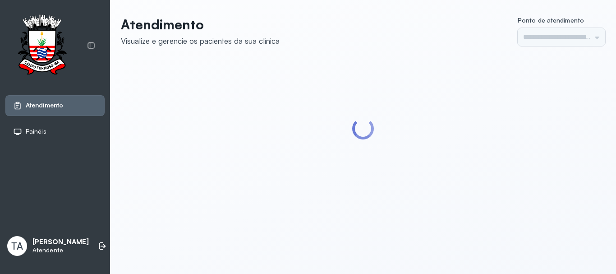
type input "******"
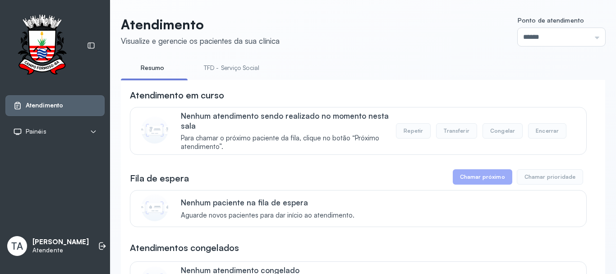
click at [243, 69] on link "TFD - Serviço Social" at bounding box center [231, 67] width 73 height 15
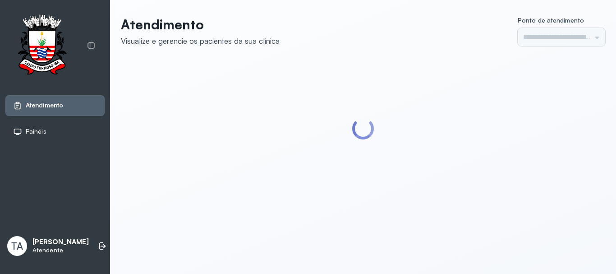
type input "******"
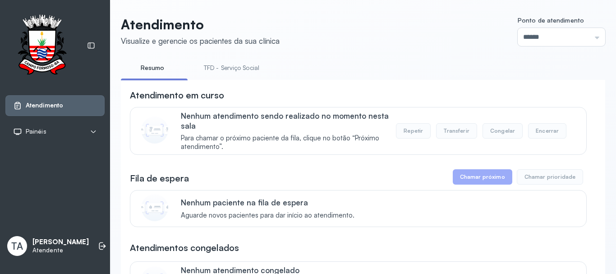
click at [220, 65] on link "TFD - Serviço Social" at bounding box center [231, 67] width 73 height 15
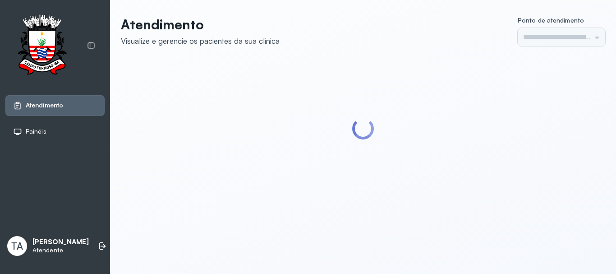
type input "******"
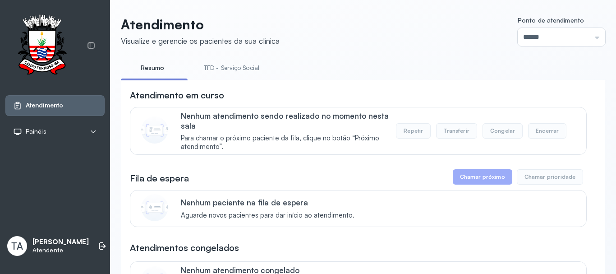
click at [220, 65] on link "TFD - Serviço Social" at bounding box center [231, 67] width 73 height 15
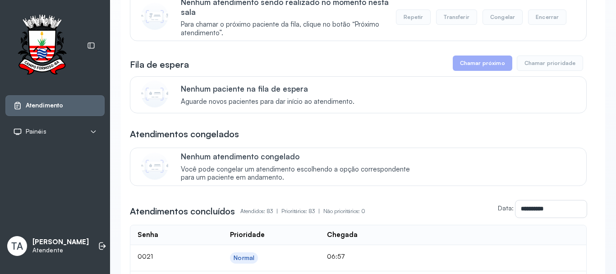
scroll to position [45, 0]
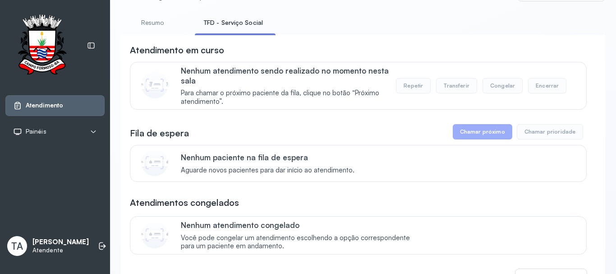
click at [207, 27] on link "TFD - Serviço Social" at bounding box center [233, 22] width 77 height 15
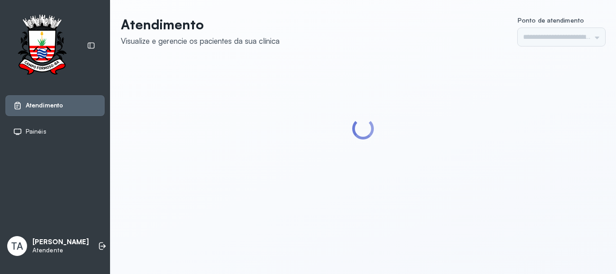
type input "******"
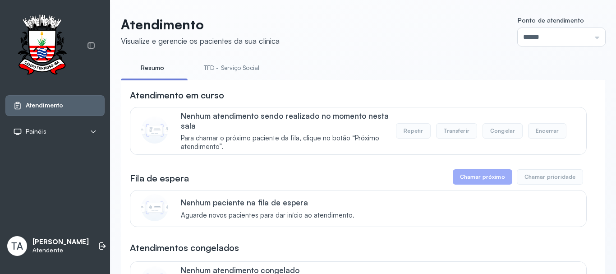
click at [241, 72] on link "TFD - Serviço Social" at bounding box center [231, 67] width 73 height 15
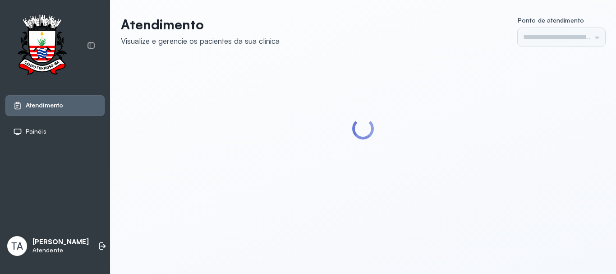
type input "******"
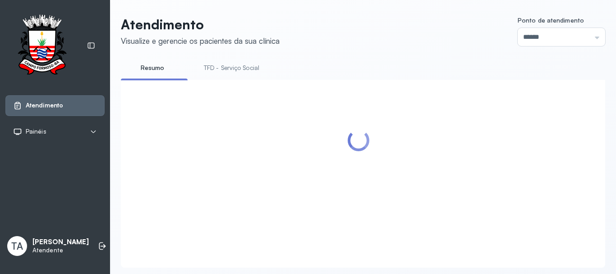
click at [226, 74] on link "TFD - Serviço Social" at bounding box center [231, 67] width 73 height 15
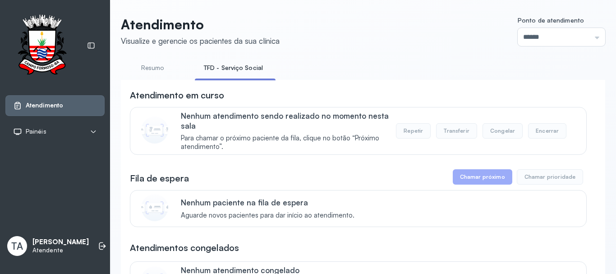
drag, startPoint x: 169, startPoint y: 53, endPoint x: 153, endPoint y: 53, distance: 16.2
click at [144, 67] on link "Resumo" at bounding box center [152, 67] width 63 height 15
click at [215, 69] on link "TFD - Serviço Social" at bounding box center [231, 67] width 73 height 15
